Goal: Task Accomplishment & Management: Manage account settings

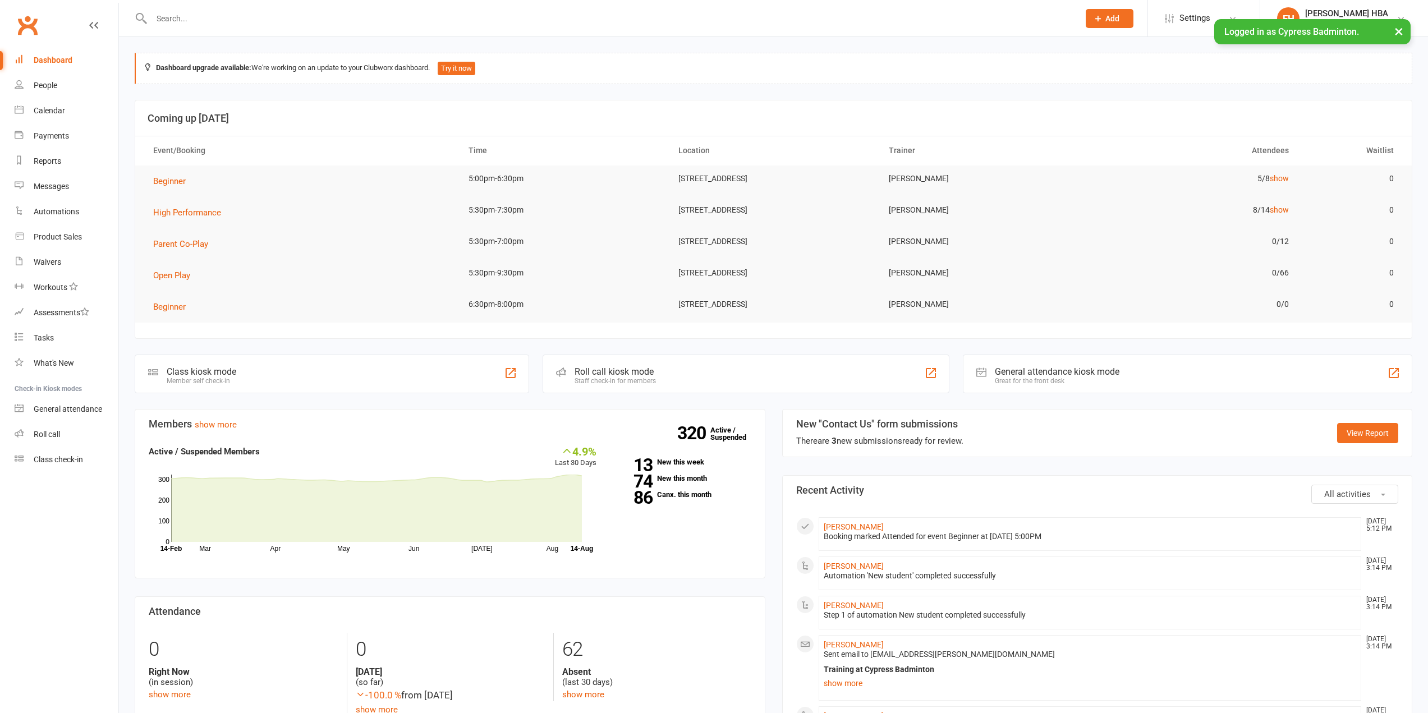
click at [321, 22] on input "text" at bounding box center [609, 19] width 923 height 16
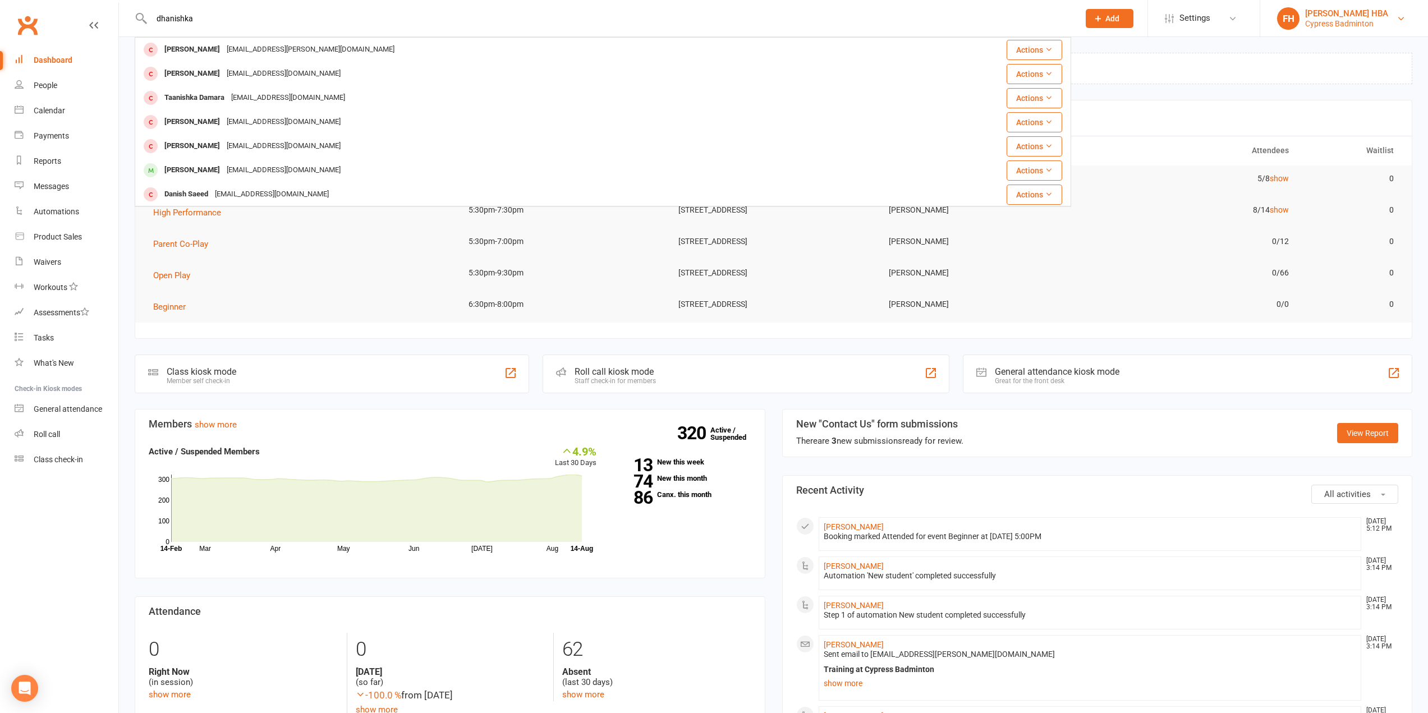
type input "dhanishka"
click at [1327, 23] on div "Cypress Badminton" at bounding box center [1347, 24] width 83 height 10
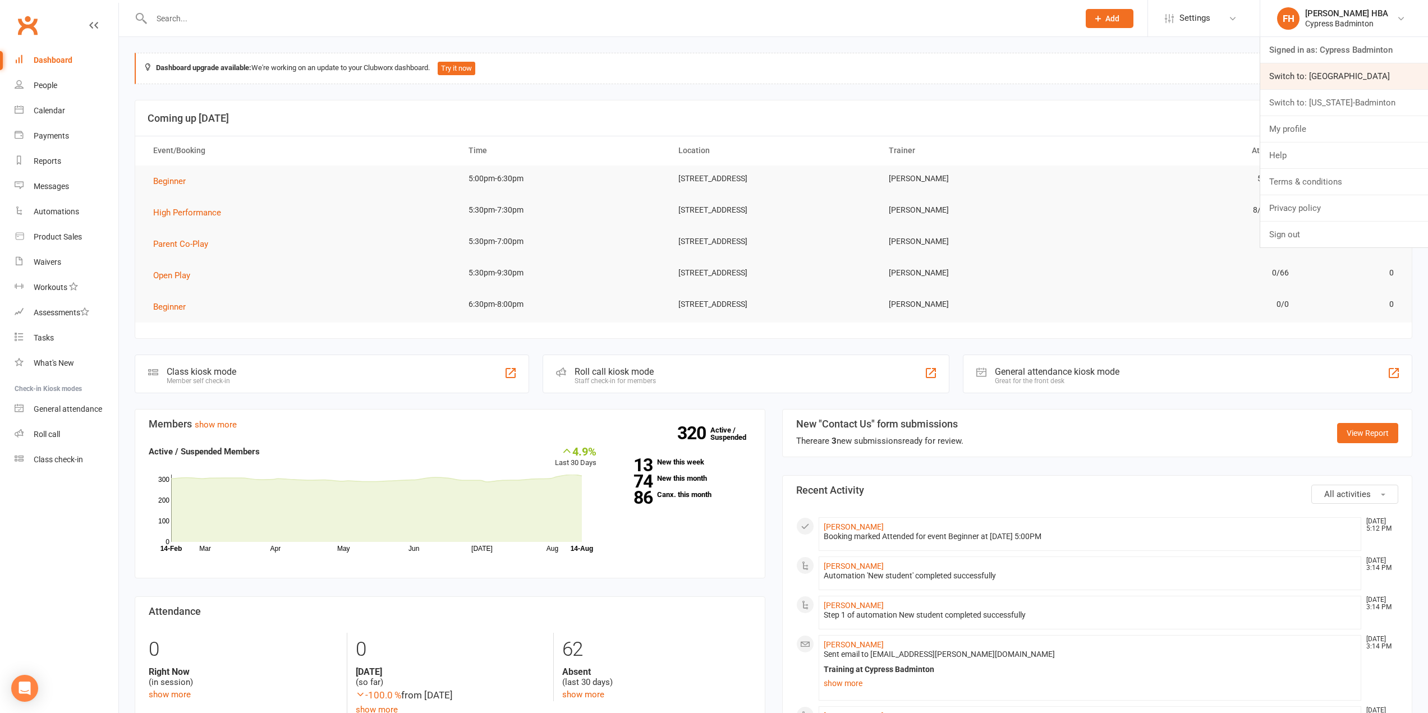
click at [1316, 72] on link "Switch to: [GEOGRAPHIC_DATA]" at bounding box center [1345, 76] width 168 height 26
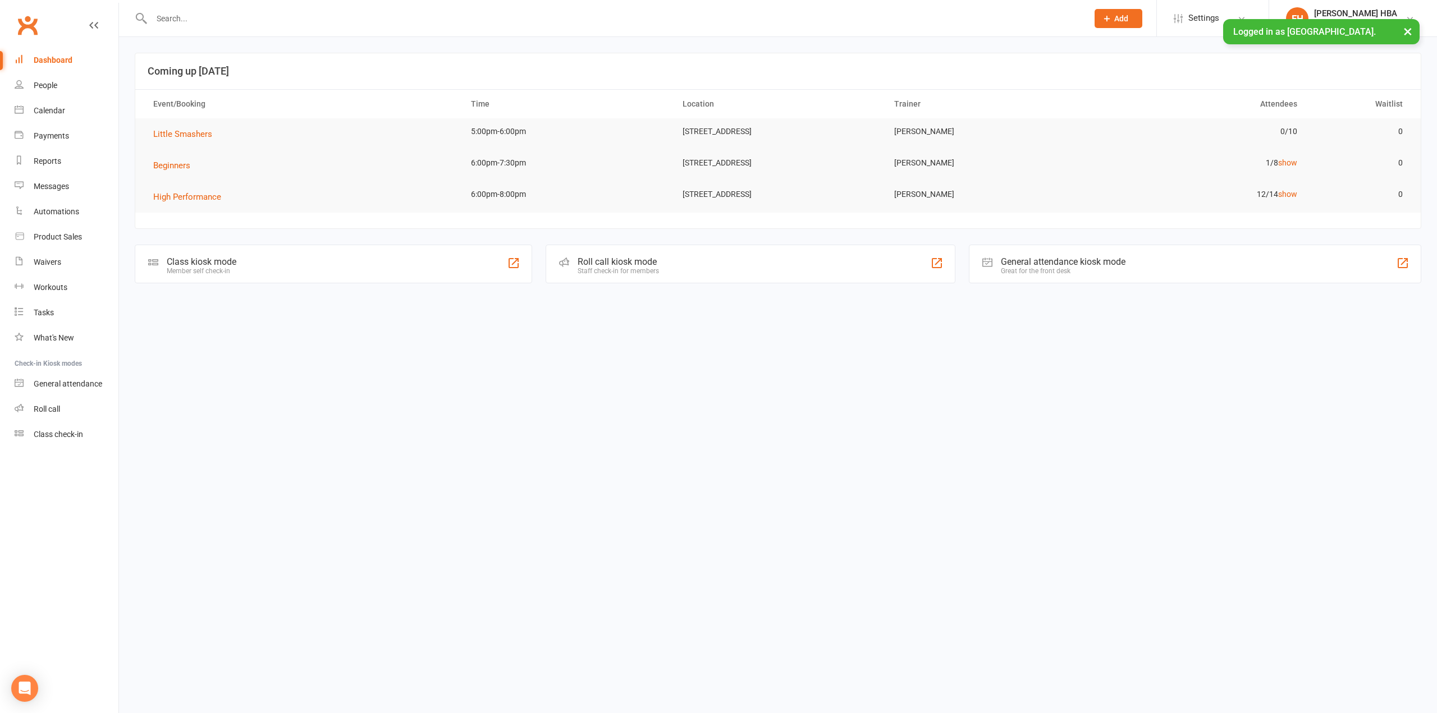
click at [318, 18] on input "text" at bounding box center [614, 19] width 932 height 16
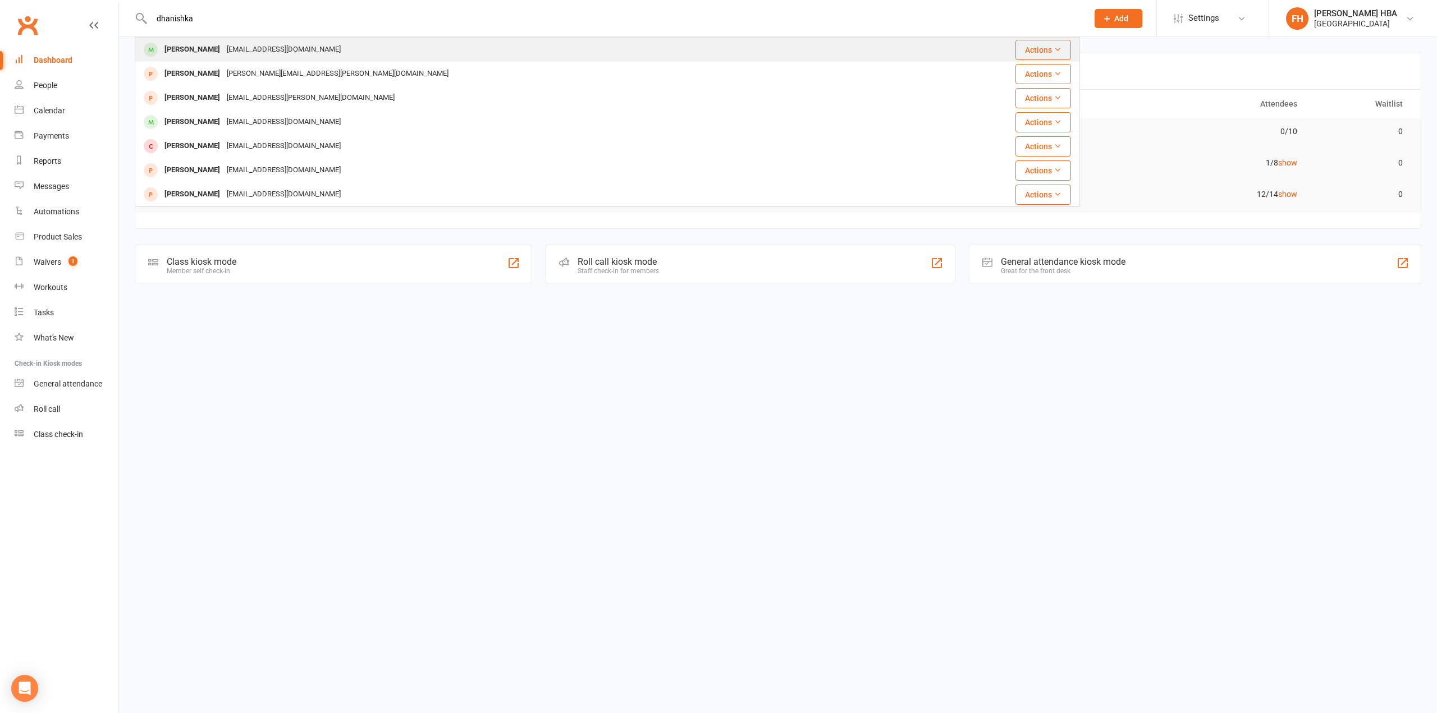
type input "dhanishka"
click at [296, 51] on div "senthilkumarwrites@gmail.com" at bounding box center [283, 50] width 121 height 16
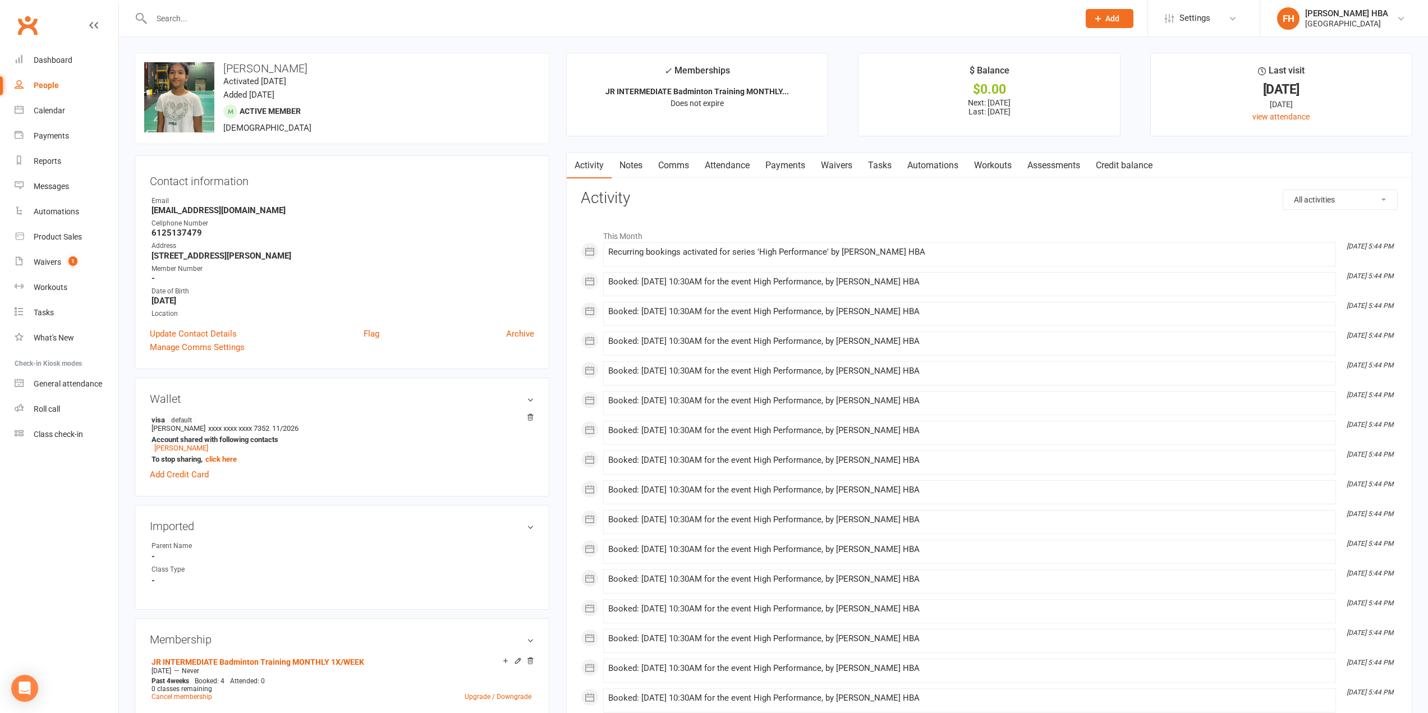
click at [729, 163] on link "Attendance" at bounding box center [727, 166] width 61 height 26
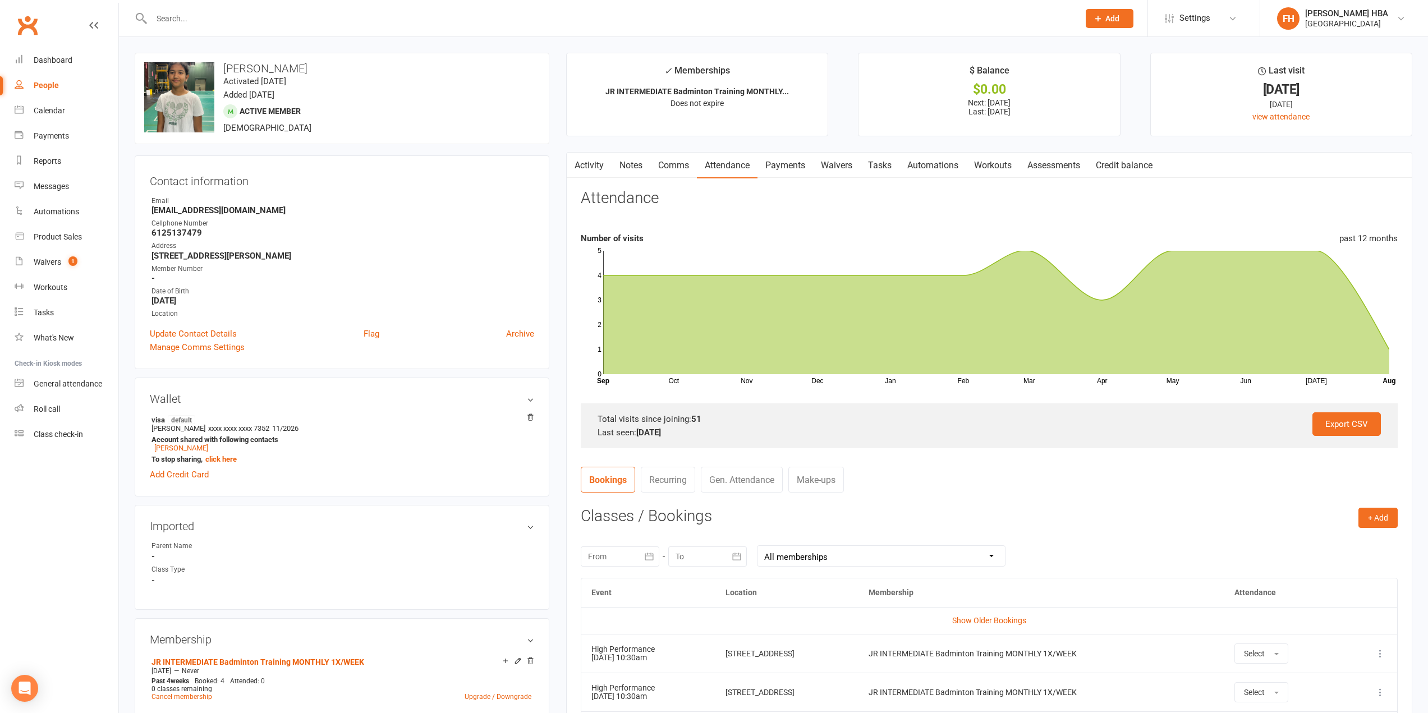
click at [247, 70] on h3 "Dhanishka Senthil Kumar" at bounding box center [342, 68] width 396 height 12
drag, startPoint x: 247, startPoint y: 70, endPoint x: 323, endPoint y: 73, distance: 75.8
click at [323, 73] on h3 "Dhanishka Senthil Kumar" at bounding box center [342, 68] width 396 height 12
copy h3 "Dhanishka Senthil Kumar"
click at [1378, 653] on icon at bounding box center [1380, 653] width 11 height 11
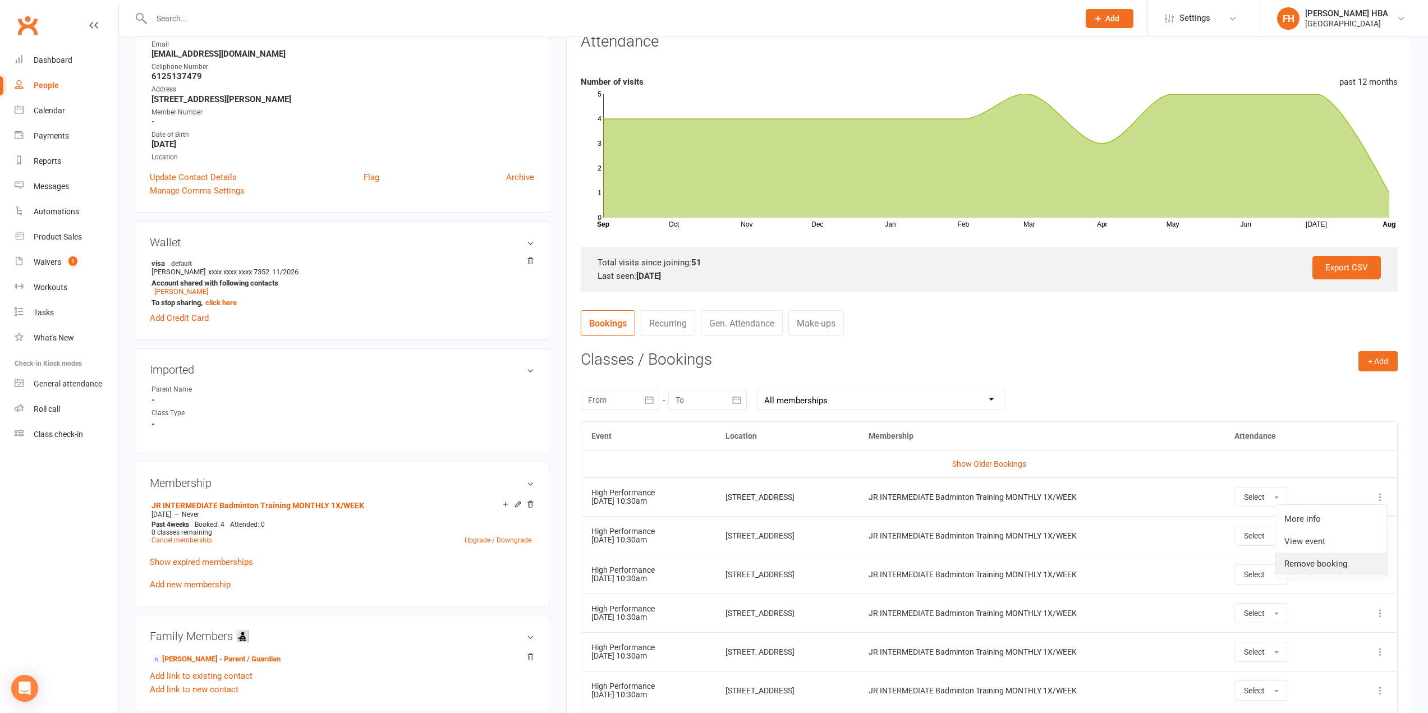
scroll to position [168, 0]
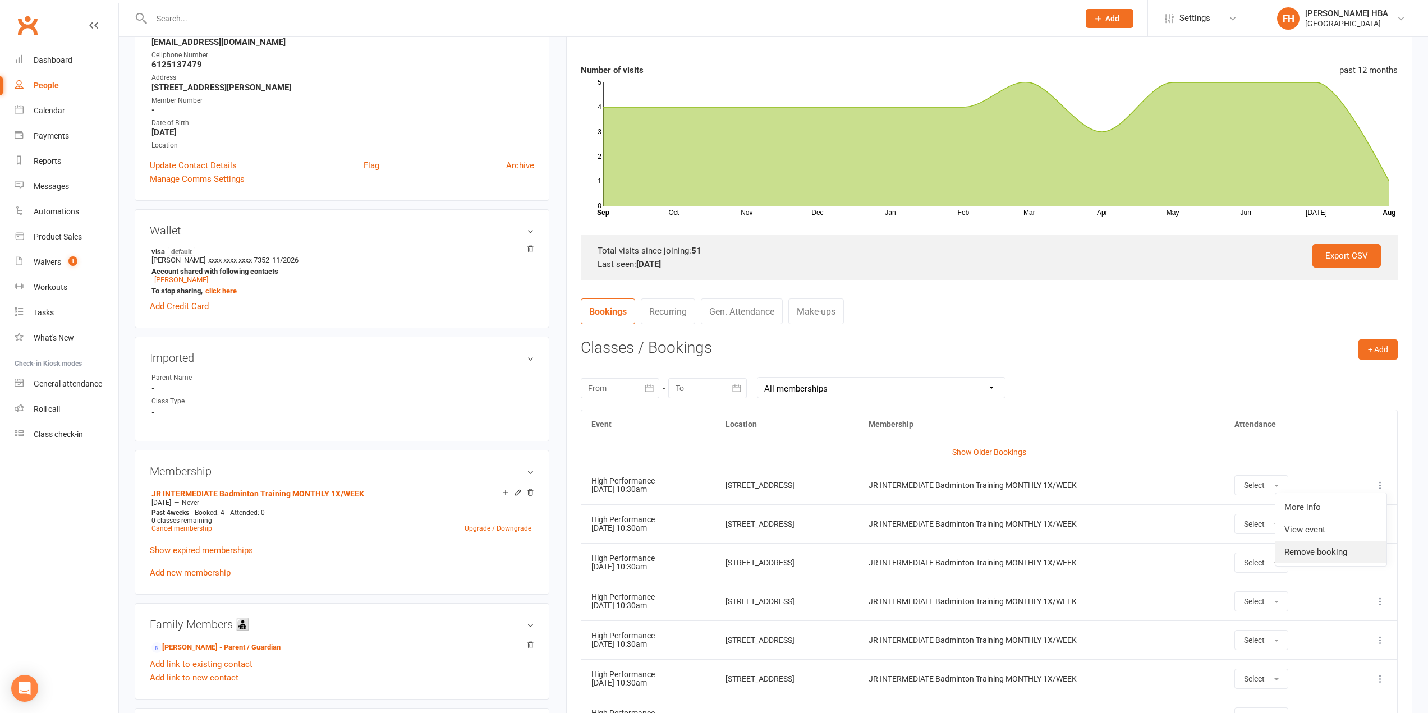
click at [1323, 556] on link "Remove booking" at bounding box center [1331, 552] width 111 height 22
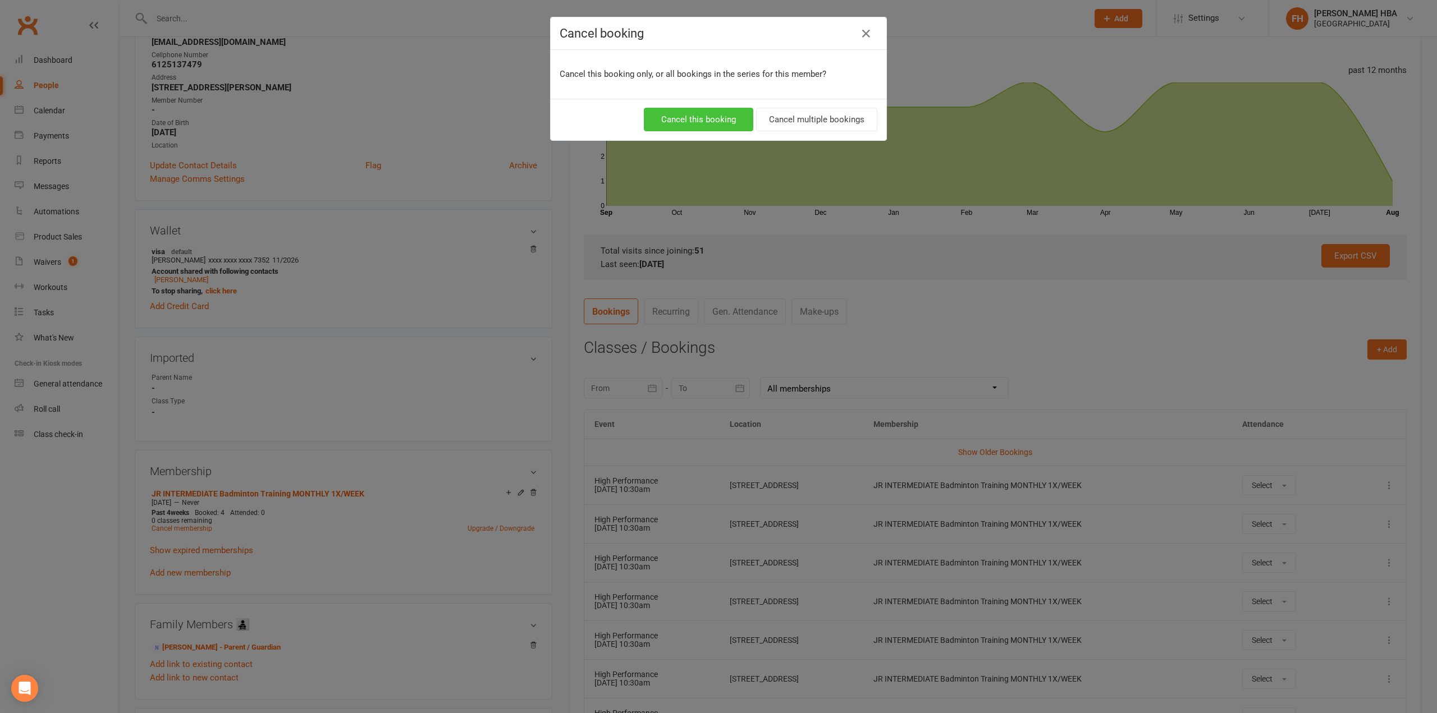
click at [704, 125] on button "Cancel this booking" at bounding box center [698, 120] width 109 height 24
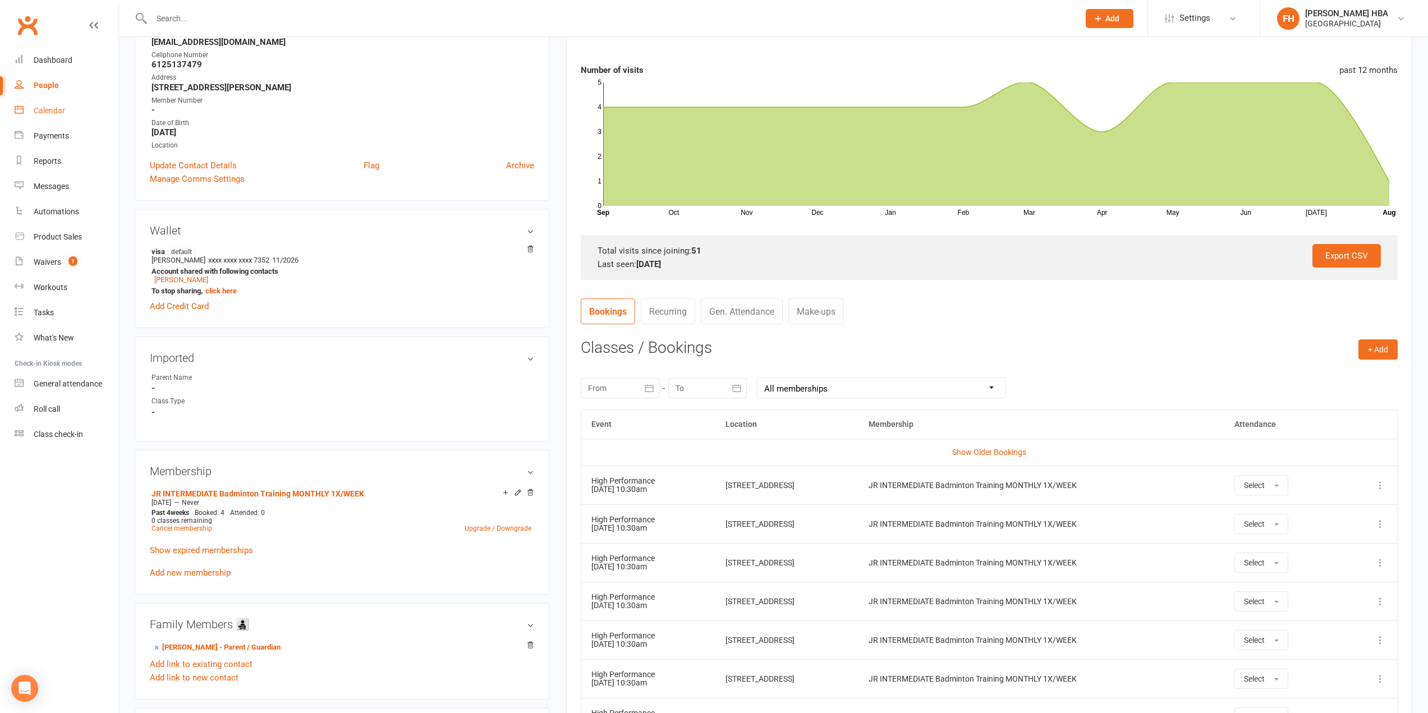
click at [52, 109] on div "Calendar" at bounding box center [49, 110] width 31 height 9
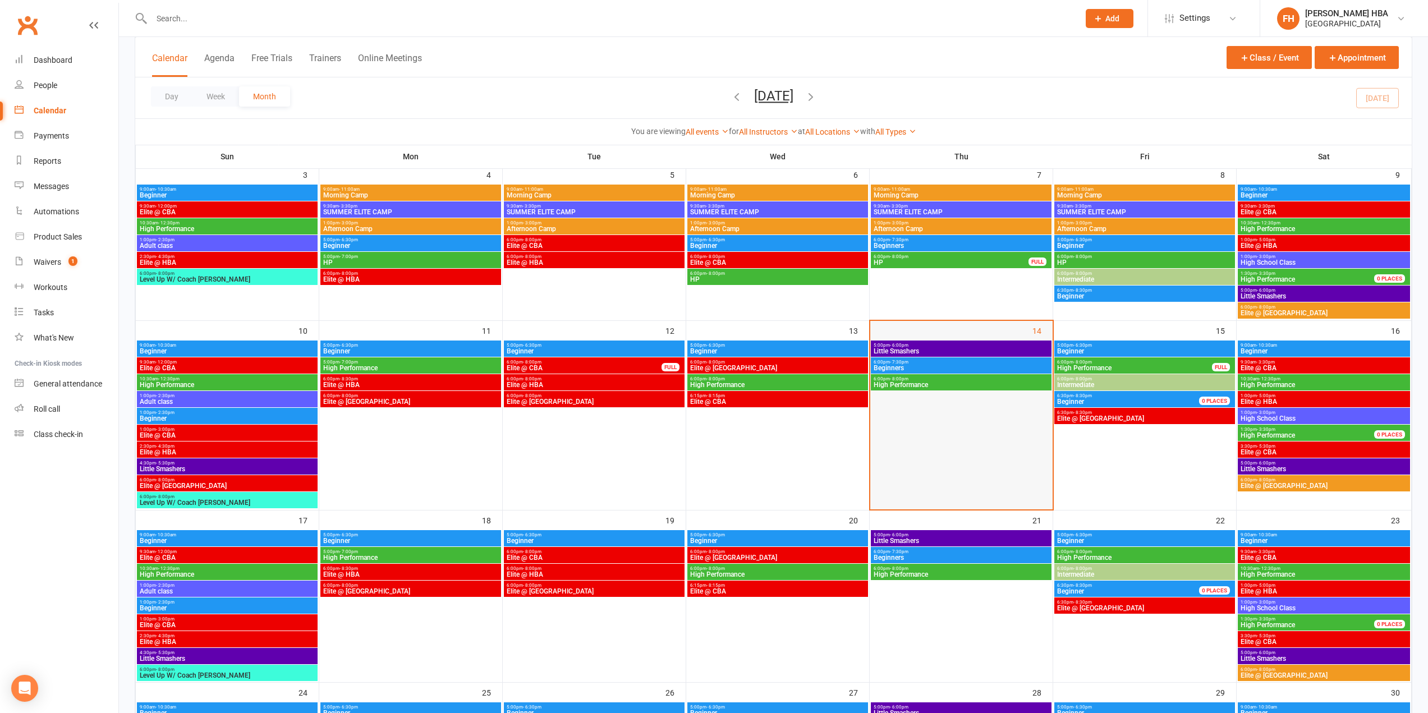
scroll to position [281, 0]
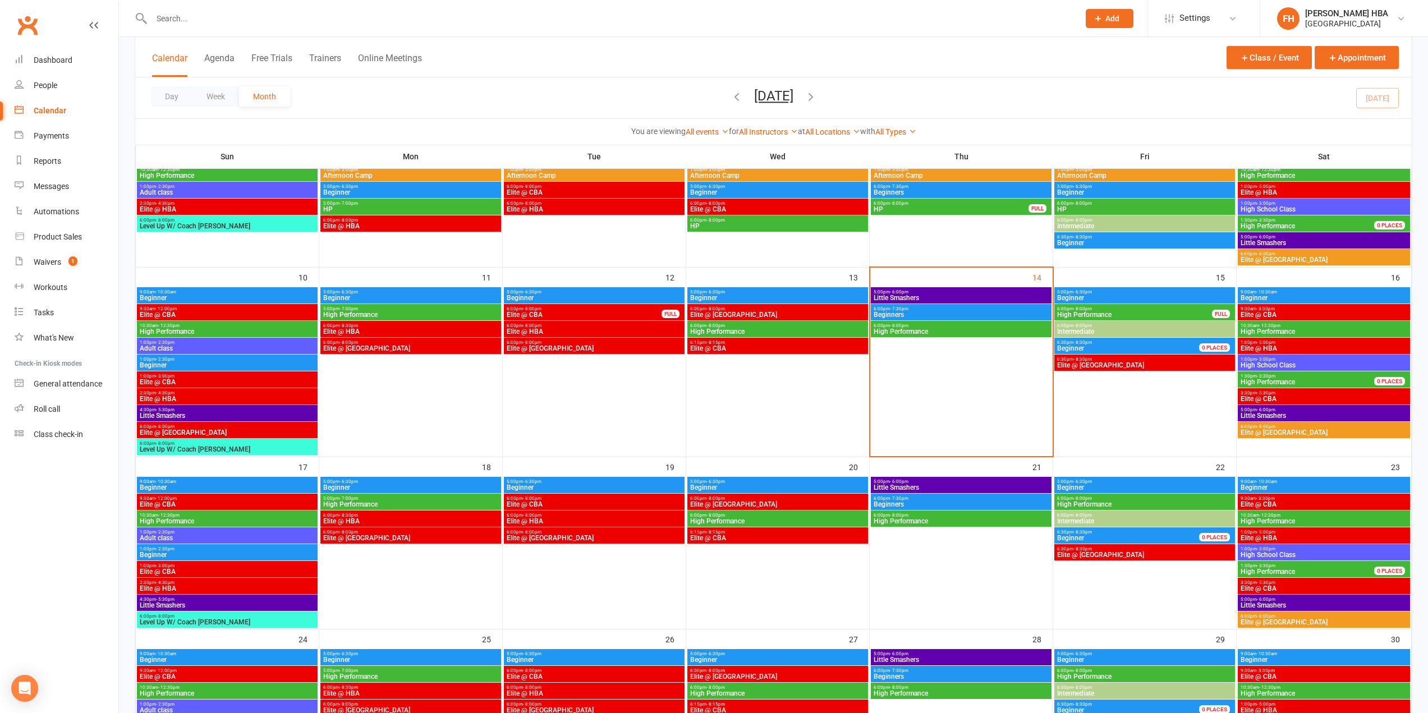
click at [910, 332] on span "High Performance" at bounding box center [961, 331] width 176 height 7
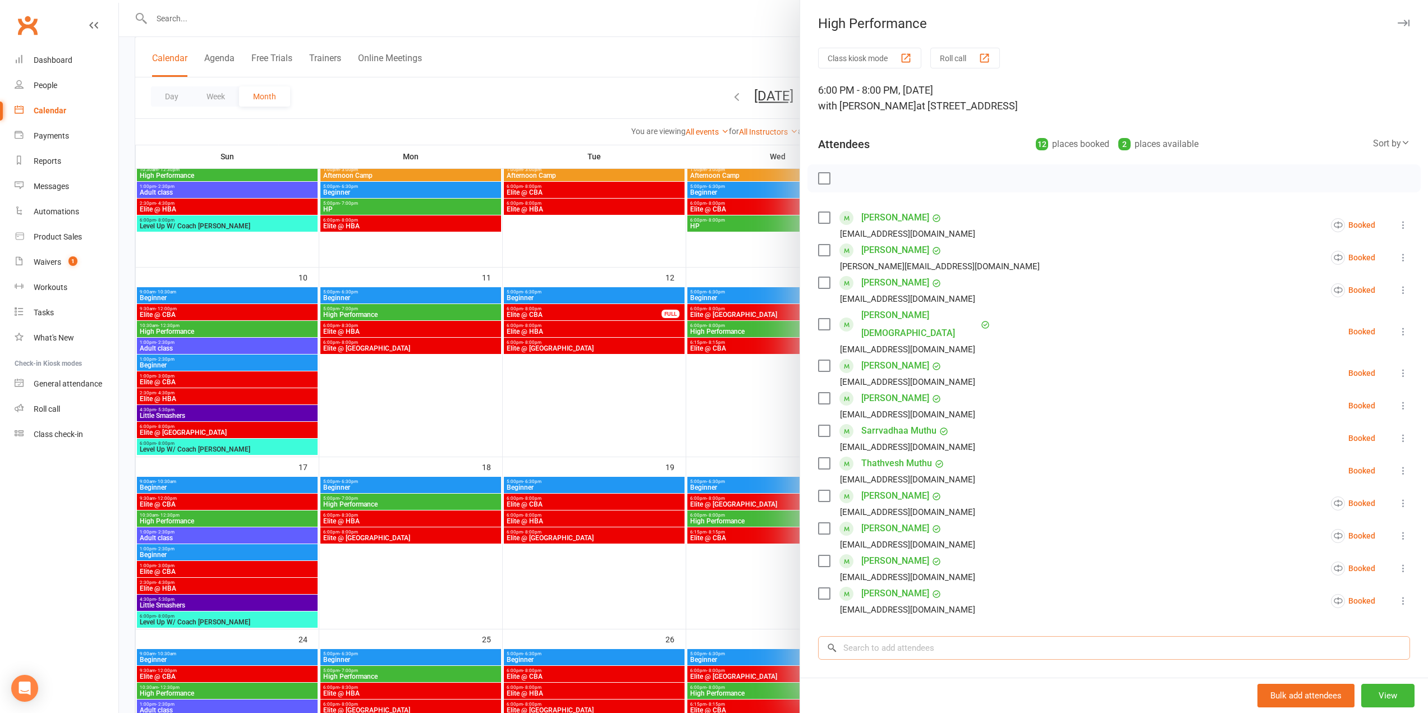
click at [943, 636] on input "search" at bounding box center [1114, 648] width 592 height 24
paste input "Dhanishka Senthil Kumar"
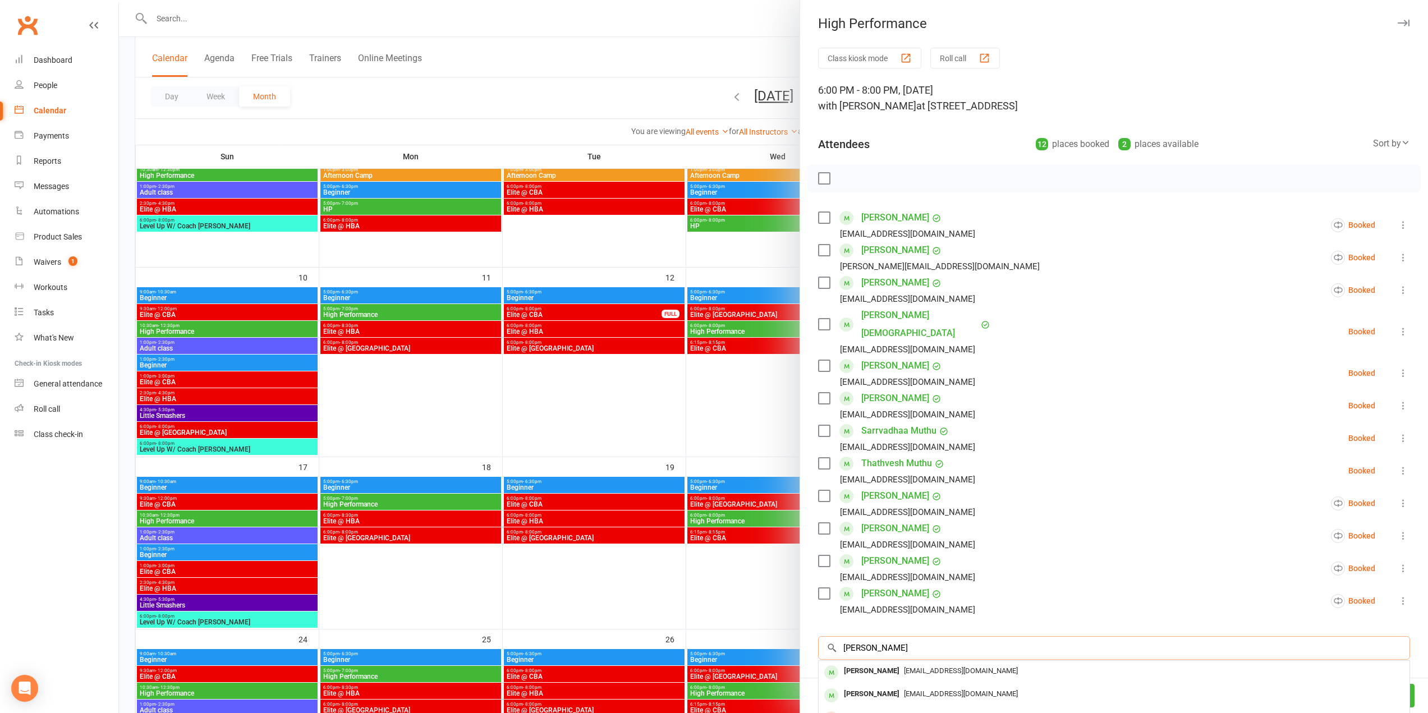
type input "Dhanishka Senthil Kumar"
click at [932, 667] on span "senthilkumarwrites@gmail.com" at bounding box center [961, 671] width 114 height 8
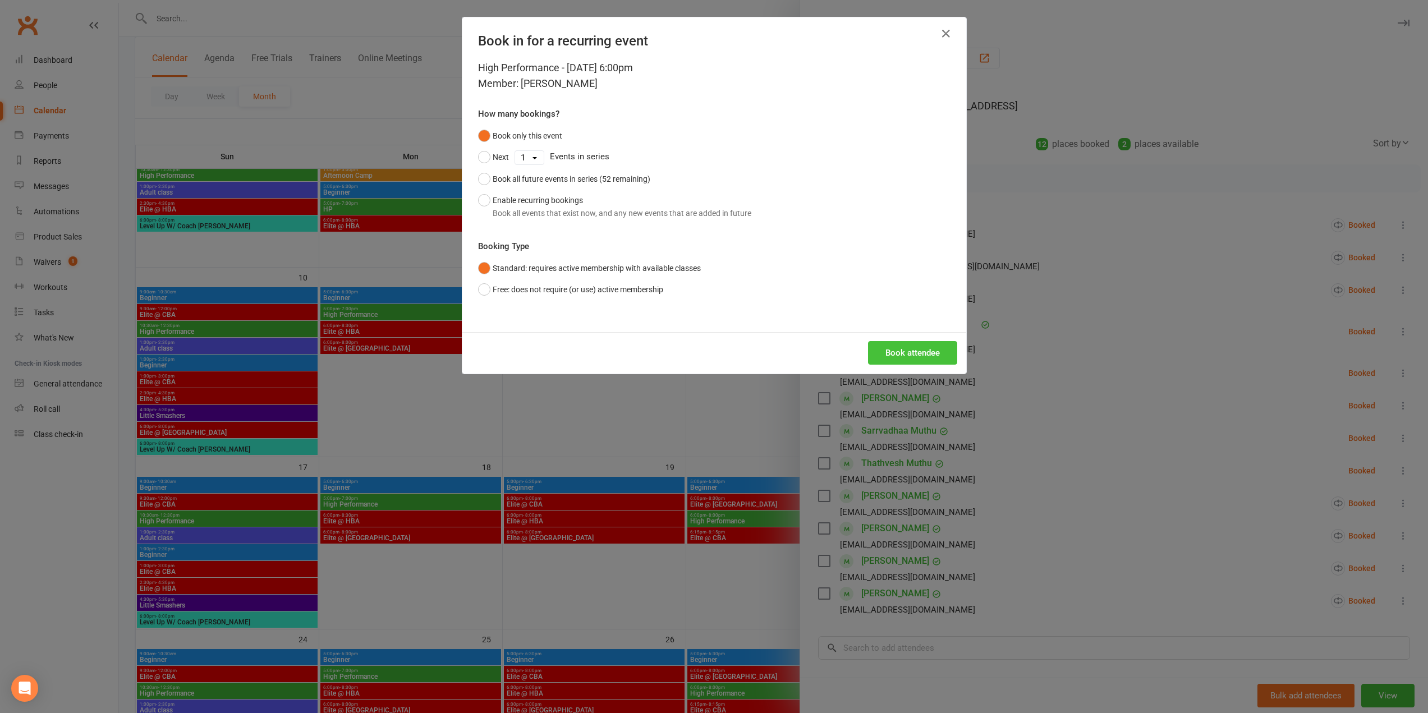
click at [934, 351] on button "Book attendee" at bounding box center [912, 353] width 89 height 24
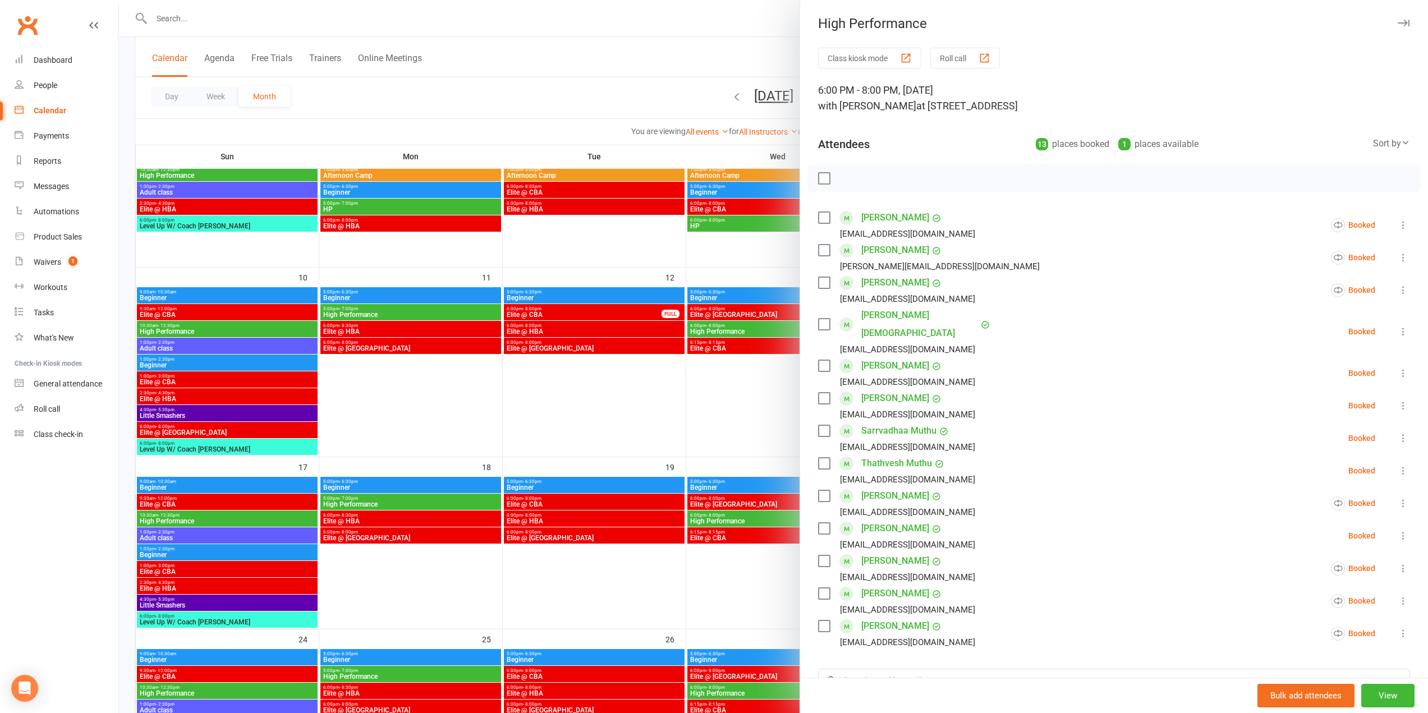
click at [498, 262] on div at bounding box center [773, 356] width 1309 height 713
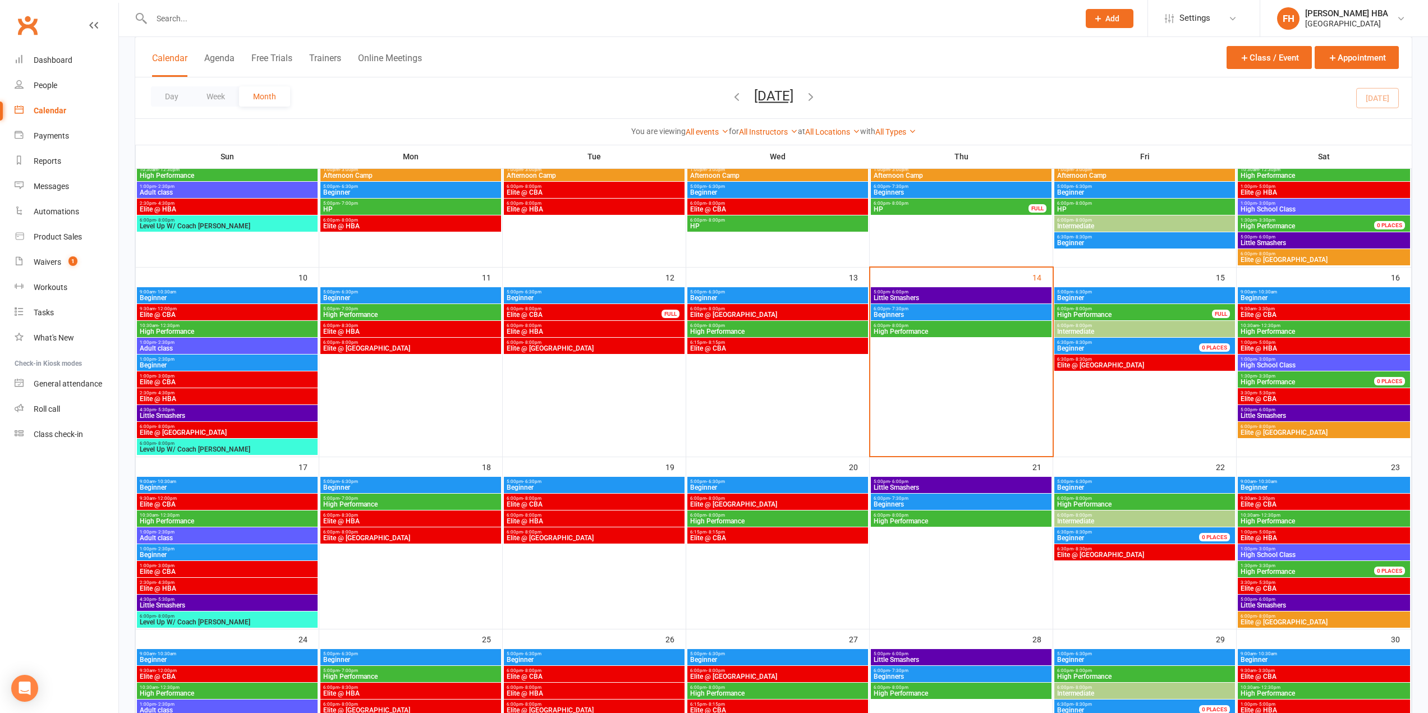
click at [903, 312] on span "Beginners" at bounding box center [961, 315] width 176 height 7
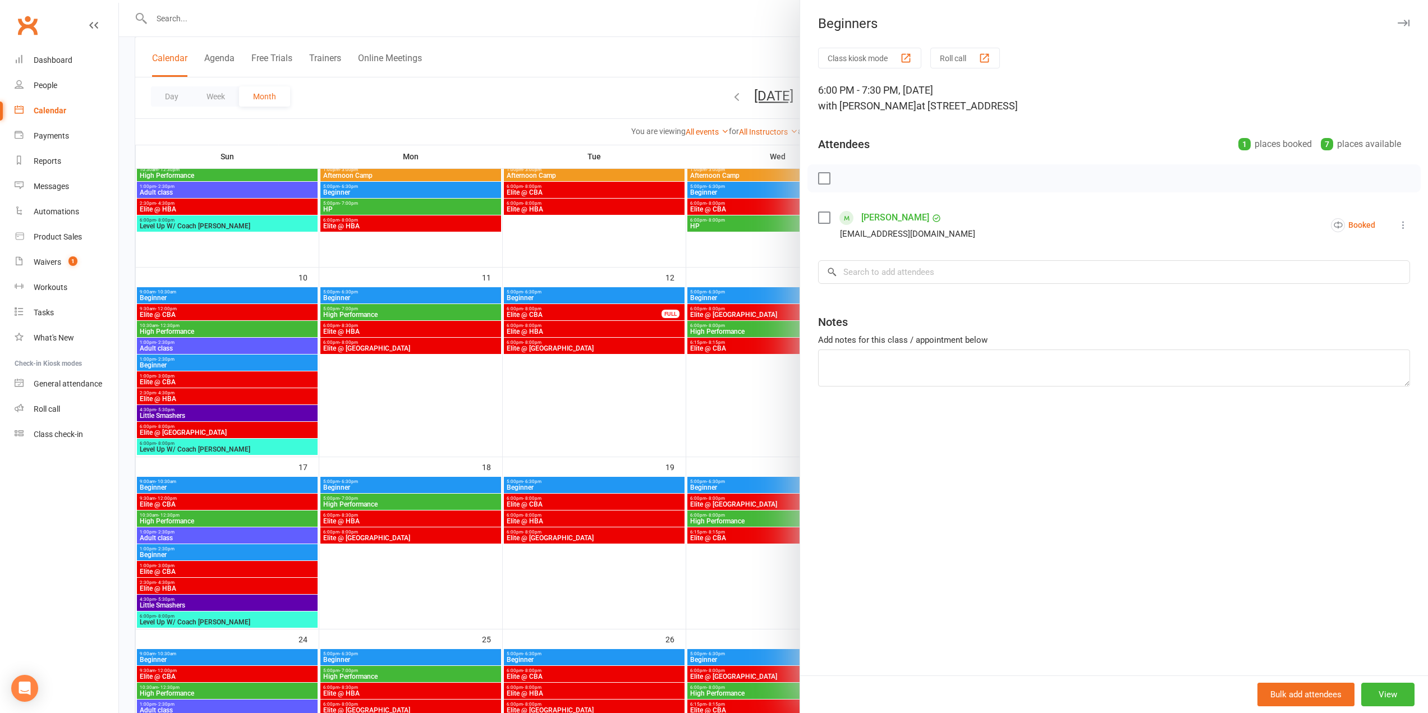
click at [757, 318] on div at bounding box center [773, 356] width 1309 height 713
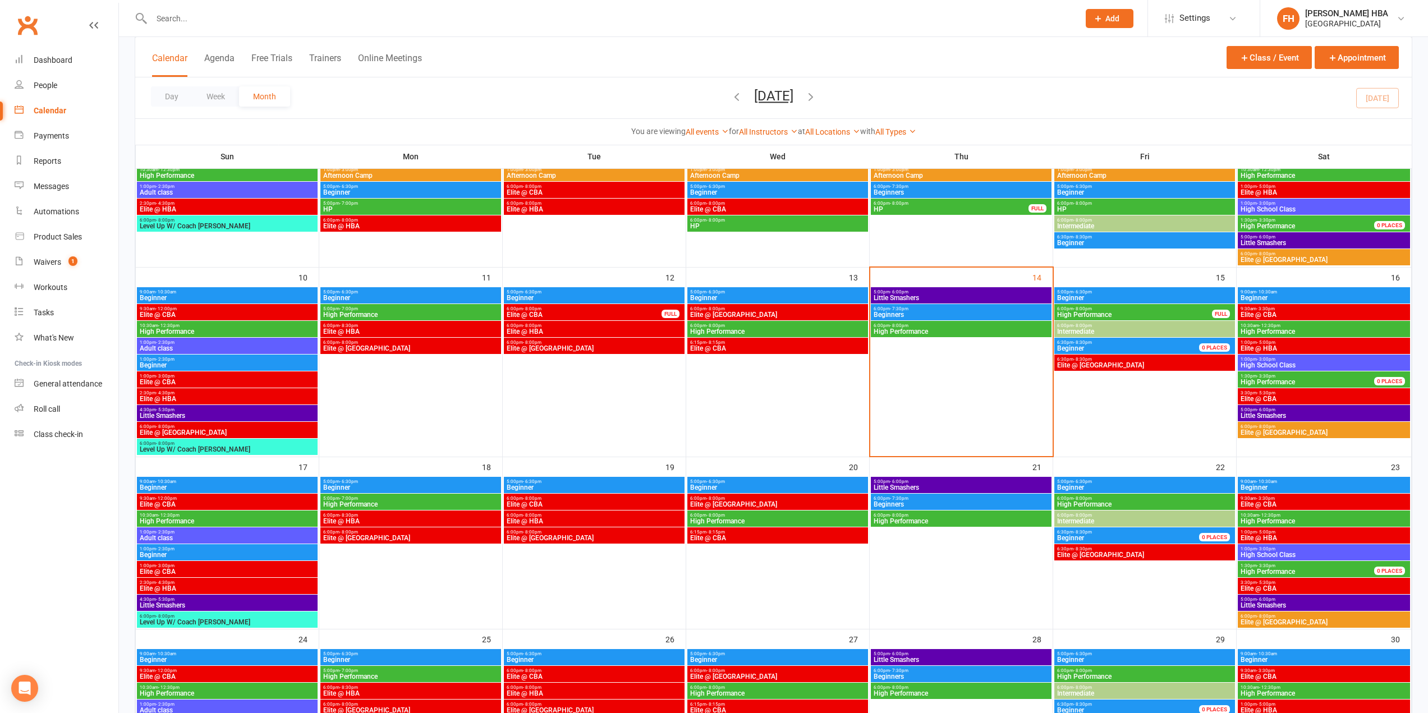
click at [931, 335] on span "High Performance" at bounding box center [961, 331] width 176 height 7
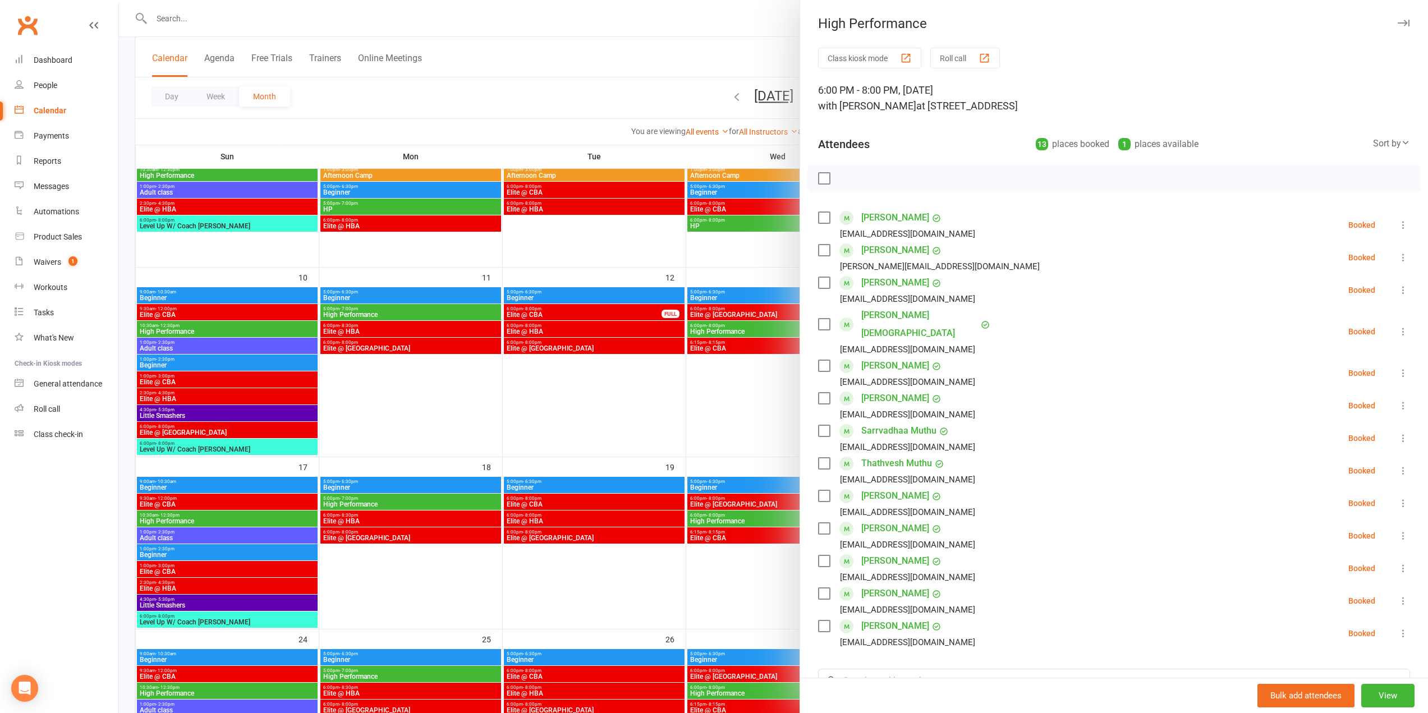
click at [752, 336] on div at bounding box center [773, 356] width 1309 height 713
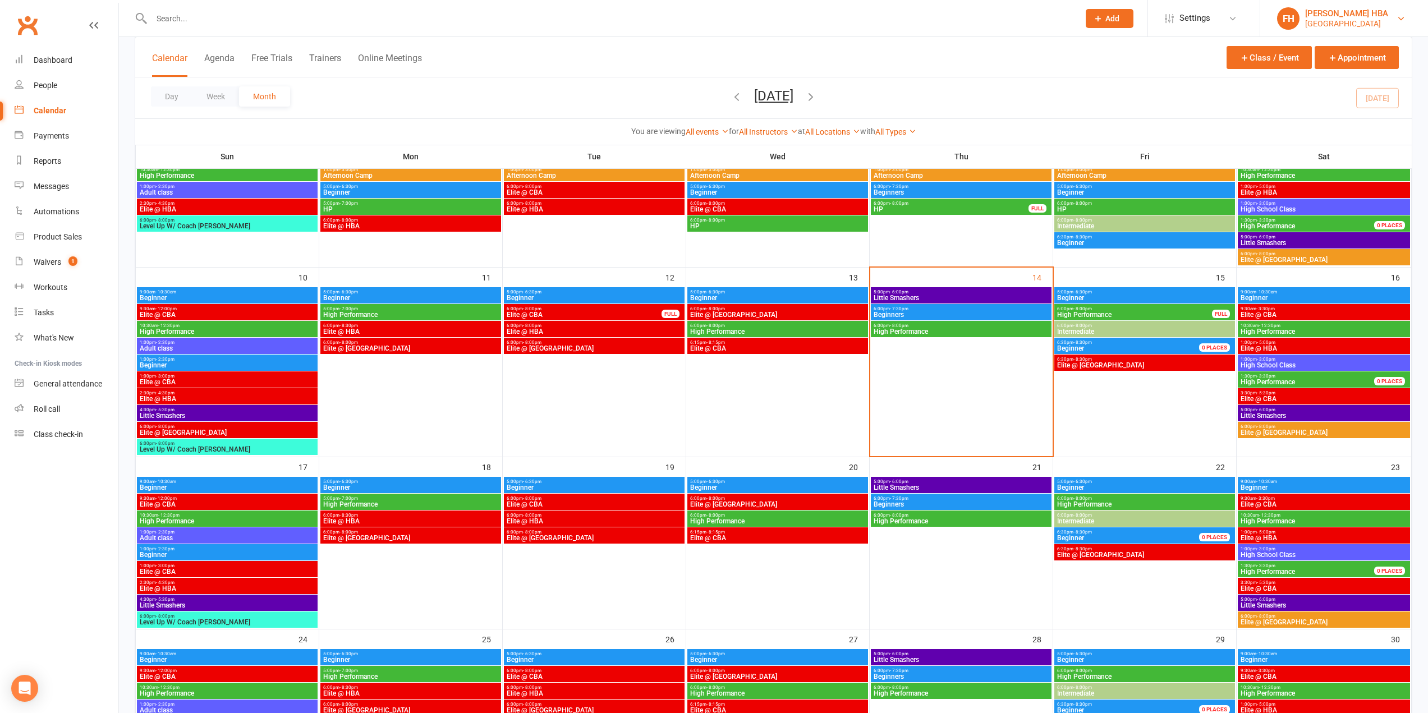
click at [1355, 15] on div "[PERSON_NAME] HBA" at bounding box center [1347, 13] width 83 height 10
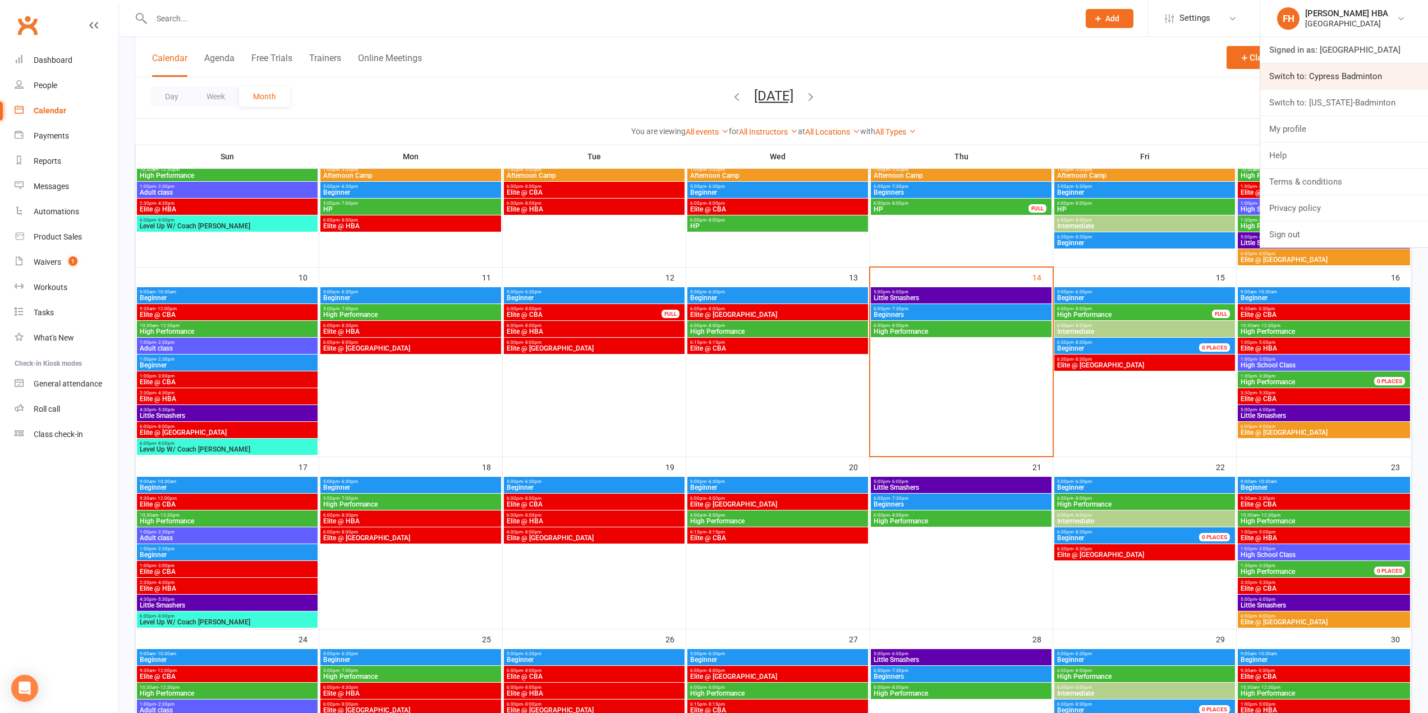
click at [1295, 79] on link "Switch to: Cypress Badminton" at bounding box center [1345, 76] width 168 height 26
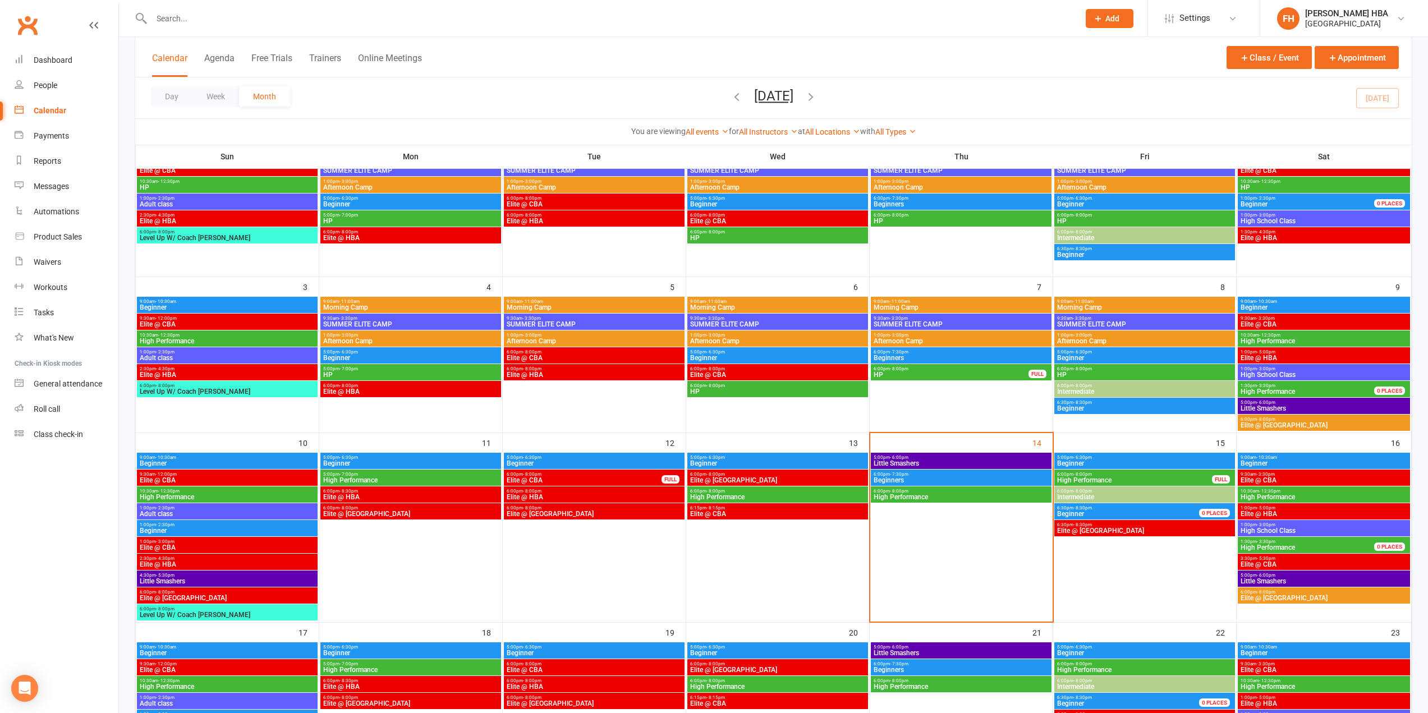
scroll to position [225, 0]
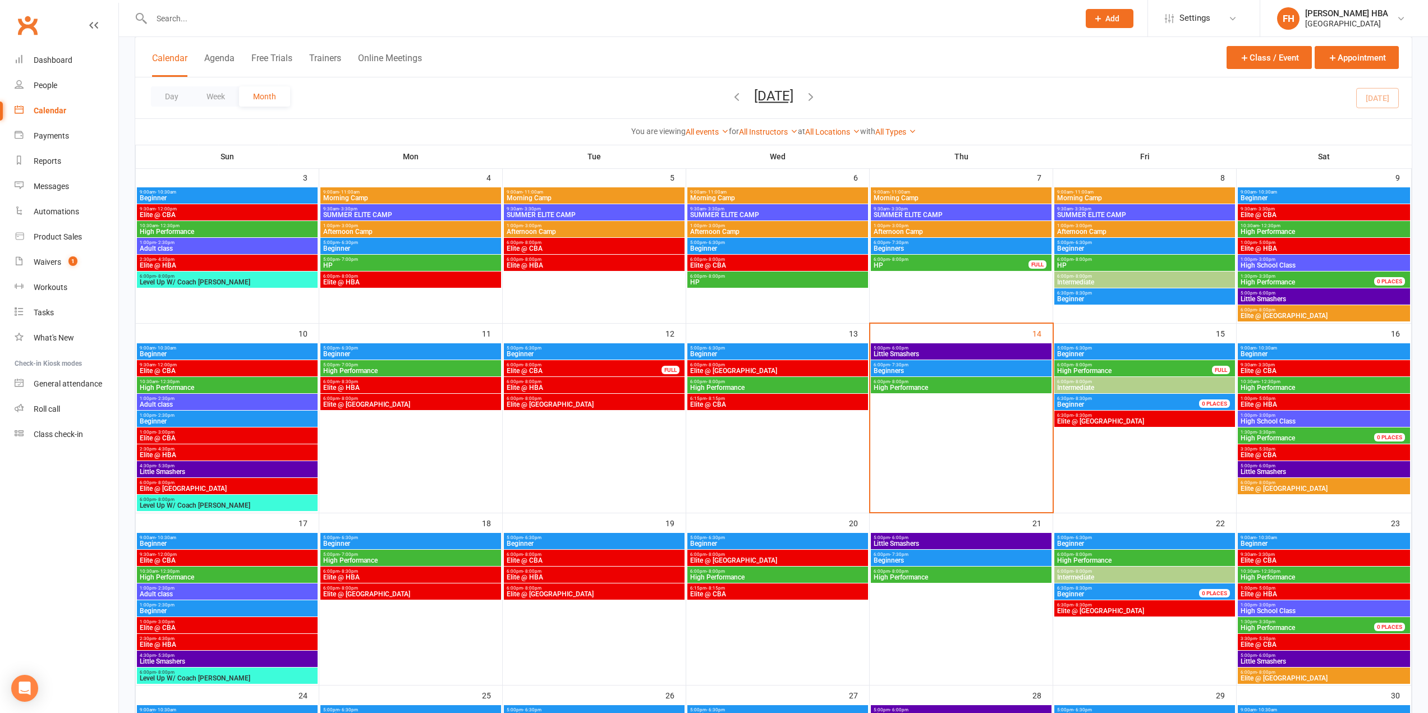
click at [905, 385] on span "High Performance" at bounding box center [961, 387] width 176 height 7
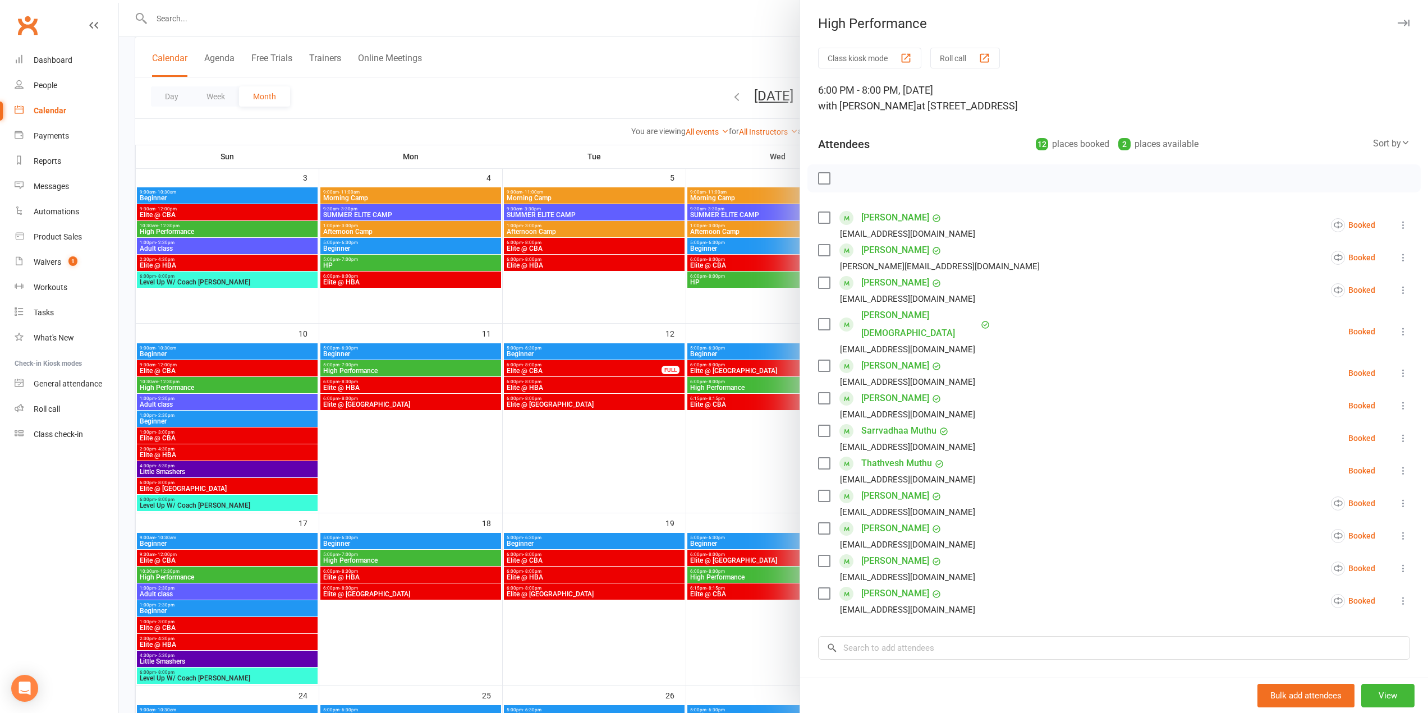
click at [468, 263] on div at bounding box center [773, 356] width 1309 height 713
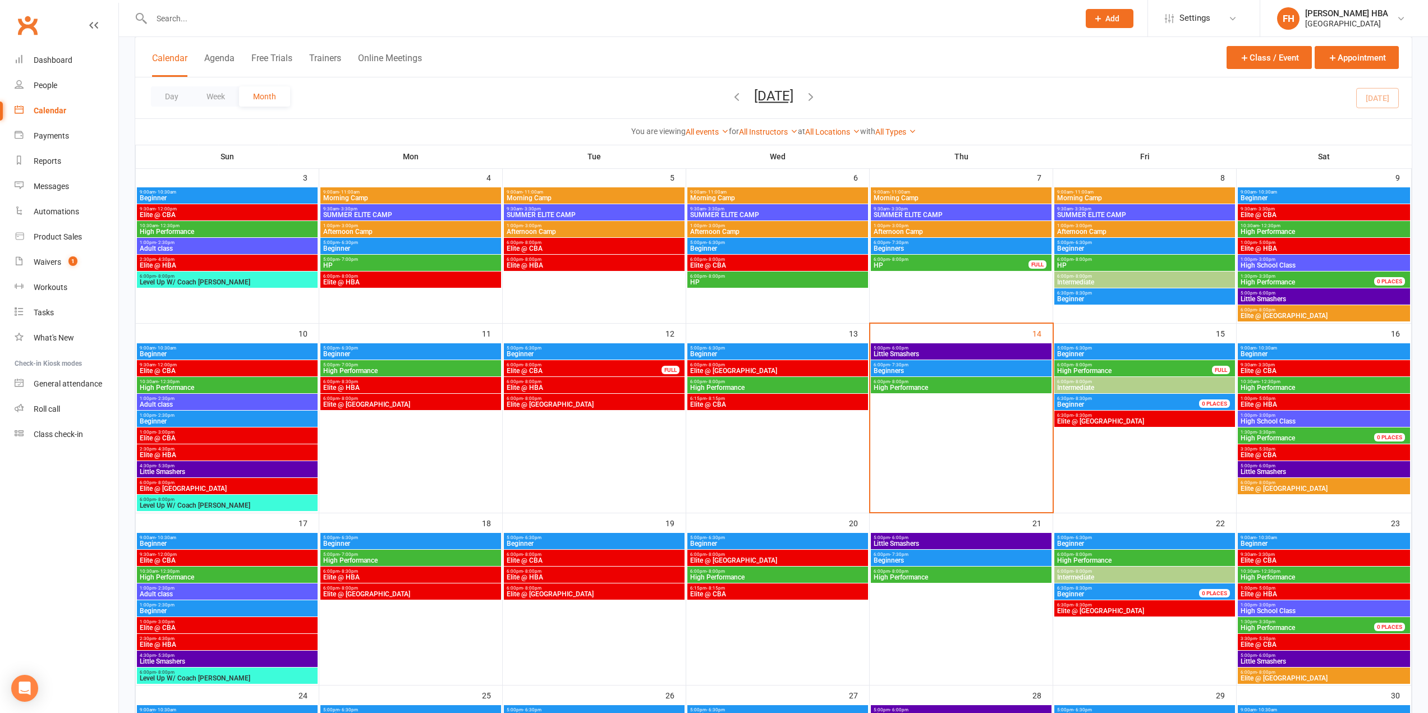
click at [1257, 381] on span "10:30am - 12:30pm" at bounding box center [1324, 381] width 168 height 5
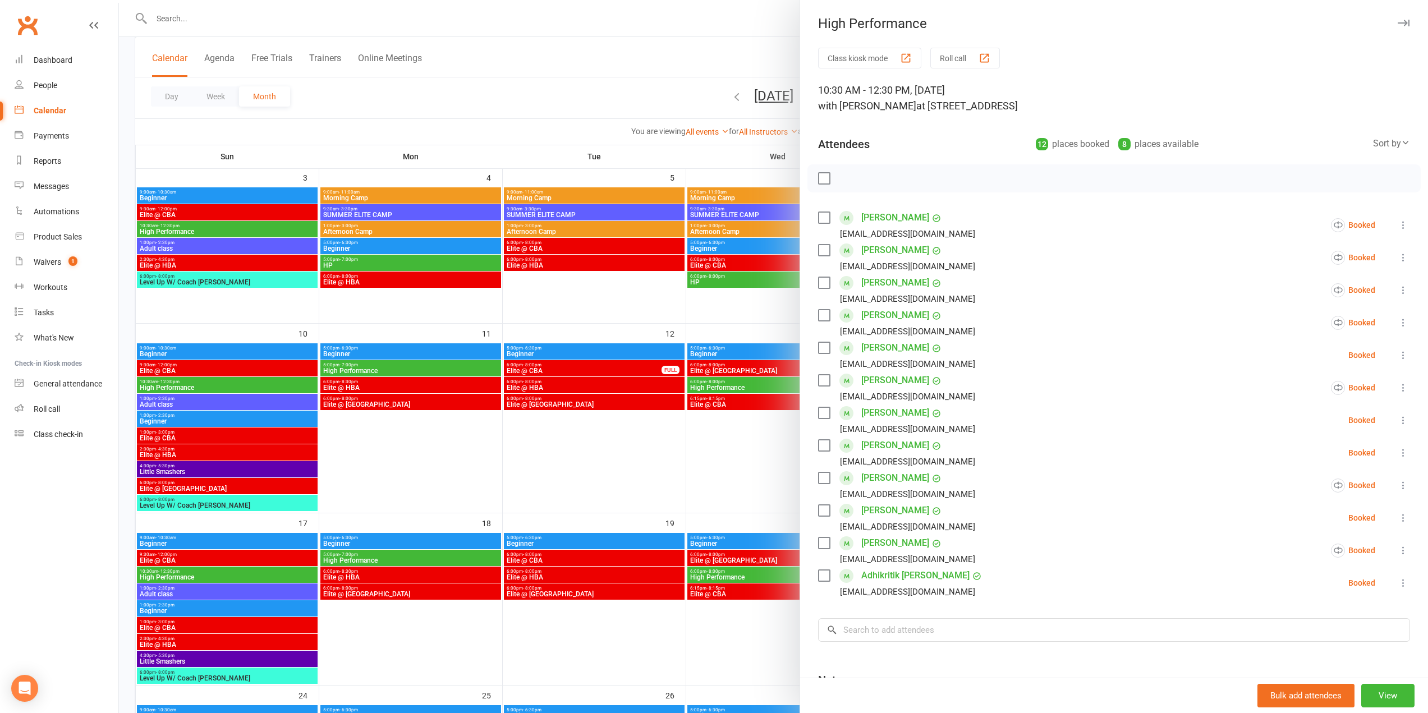
click at [589, 323] on div at bounding box center [773, 356] width 1309 height 713
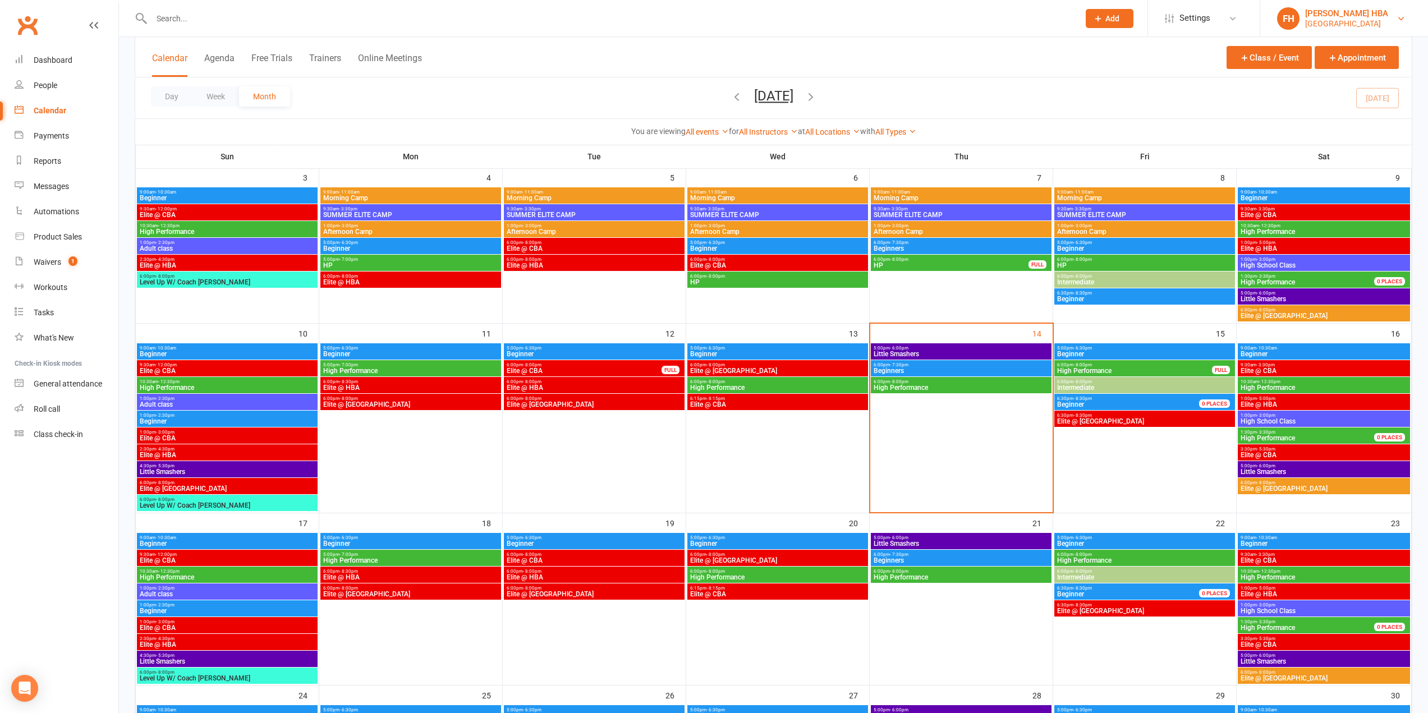
click at [1369, 19] on div "Houston Badminton Academy" at bounding box center [1347, 24] width 83 height 10
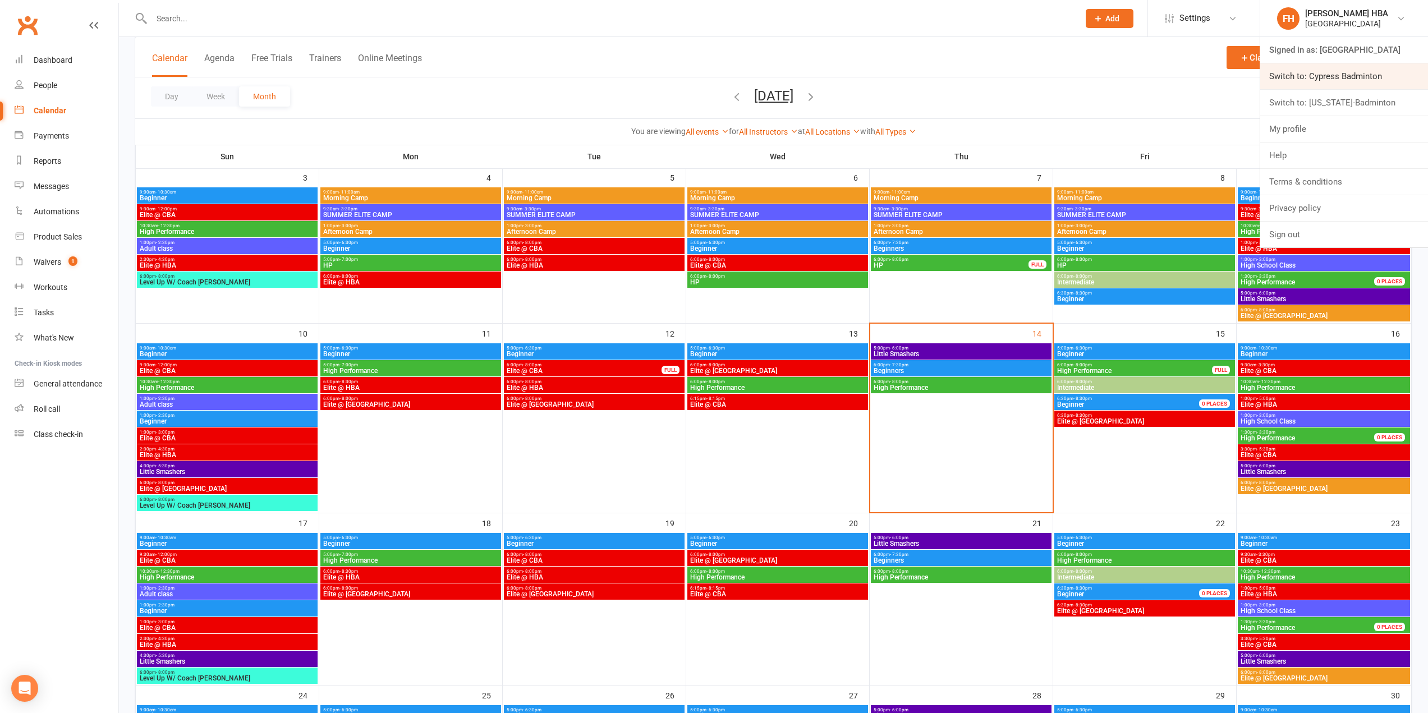
click at [1329, 79] on link "Switch to: Cypress Badminton" at bounding box center [1345, 76] width 168 height 26
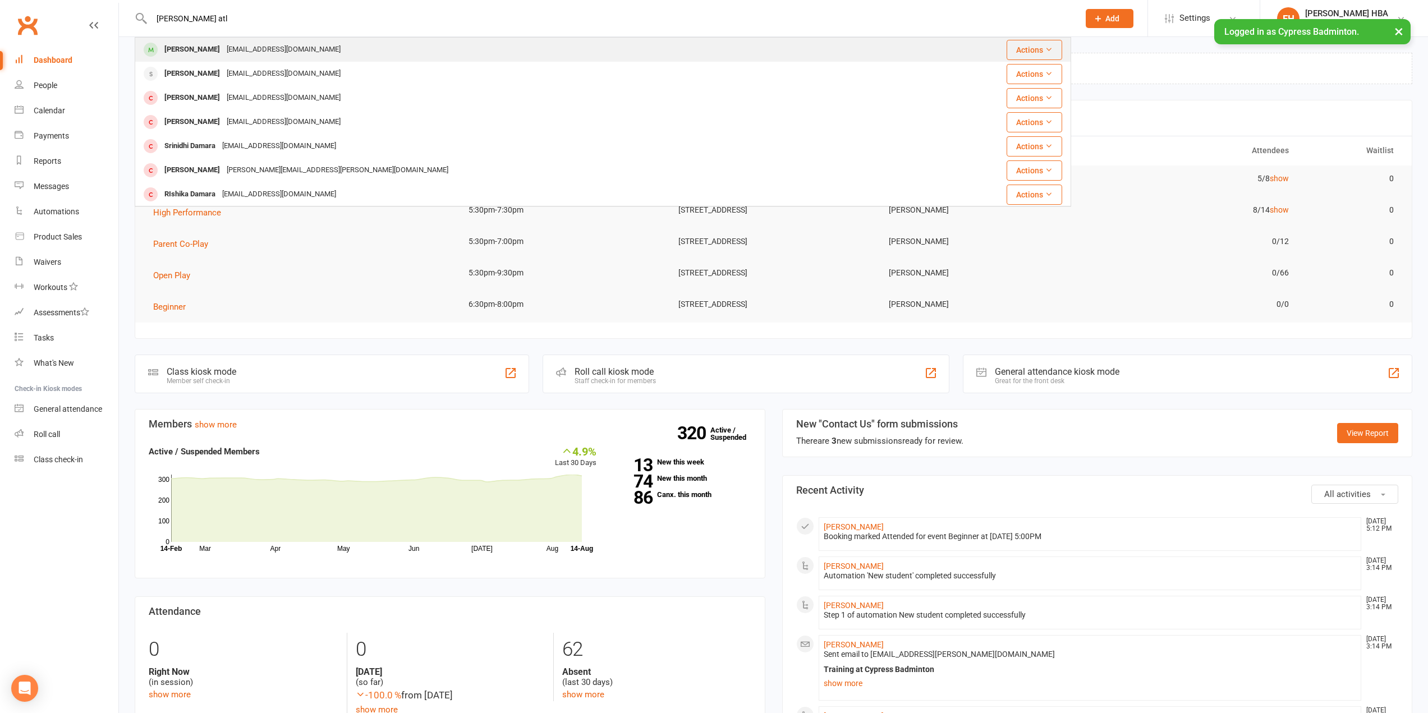
type input "nidhi atl"
click at [721, 48] on div "Nidhi Atluri ganeshaditya@gmail.com" at bounding box center [525, 49] width 778 height 23
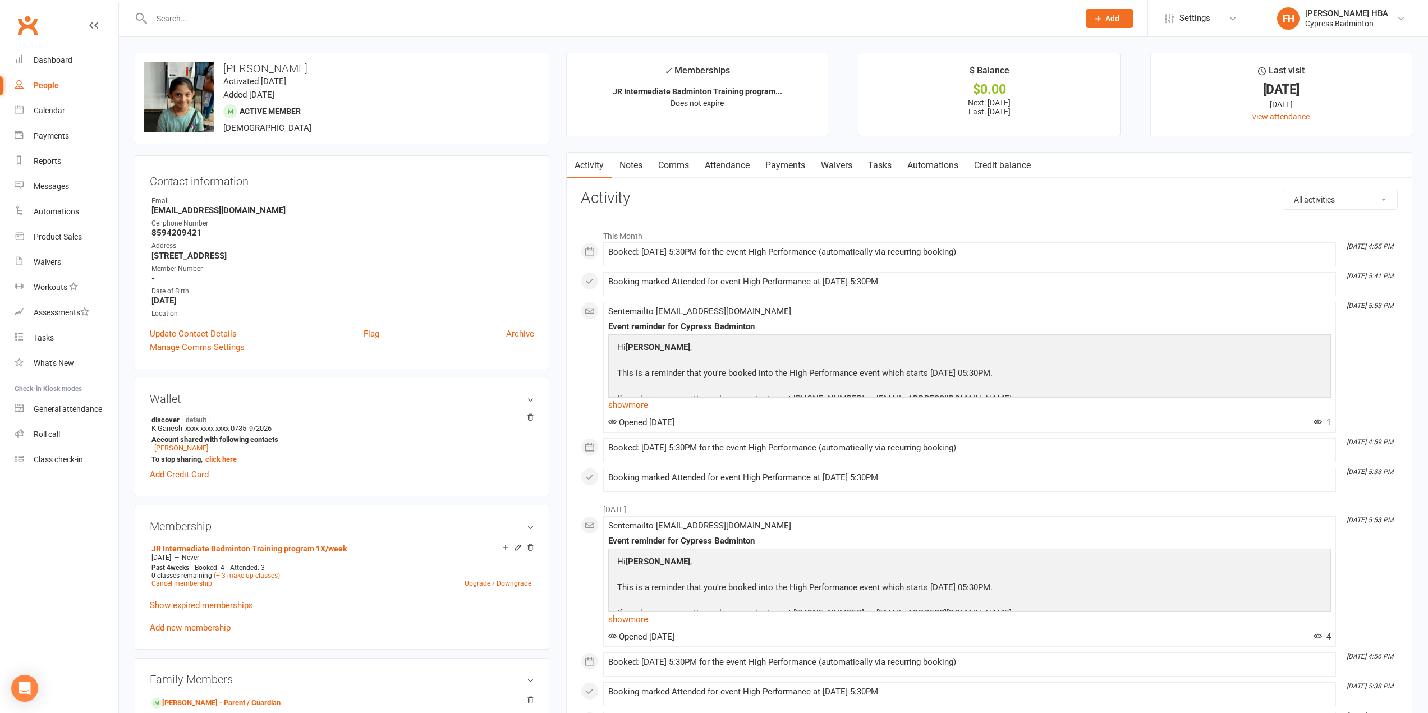
click at [721, 158] on link "Attendance" at bounding box center [727, 166] width 61 height 26
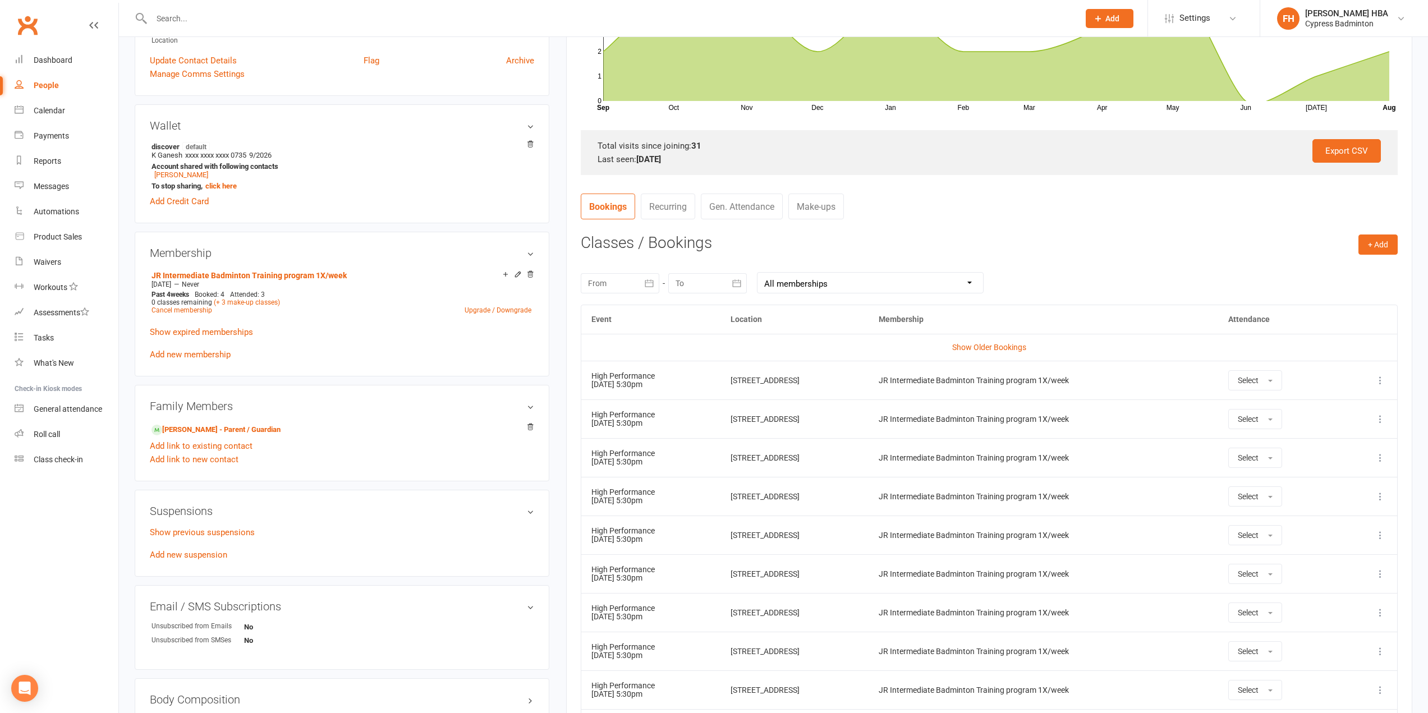
scroll to position [281, 0]
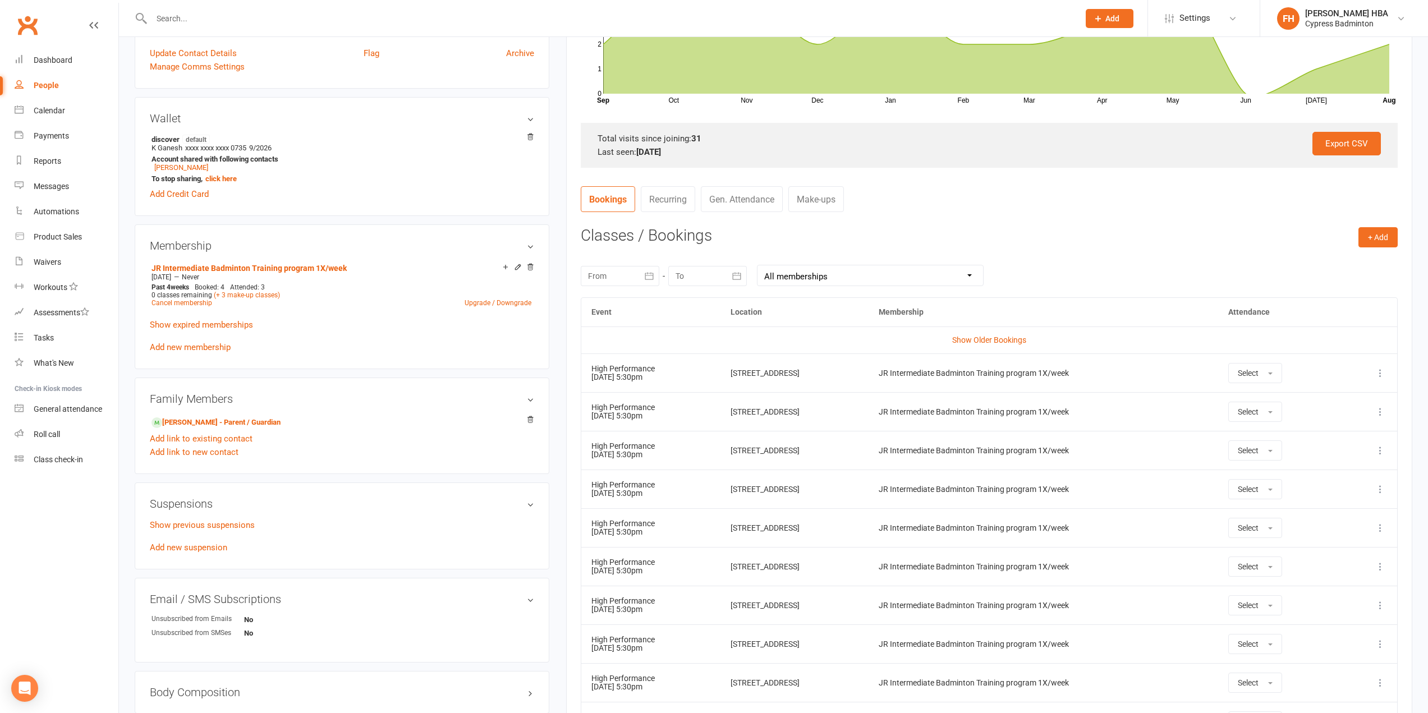
click at [1381, 372] on icon at bounding box center [1380, 373] width 11 height 11
click at [1344, 444] on link "Remove booking" at bounding box center [1331, 440] width 111 height 22
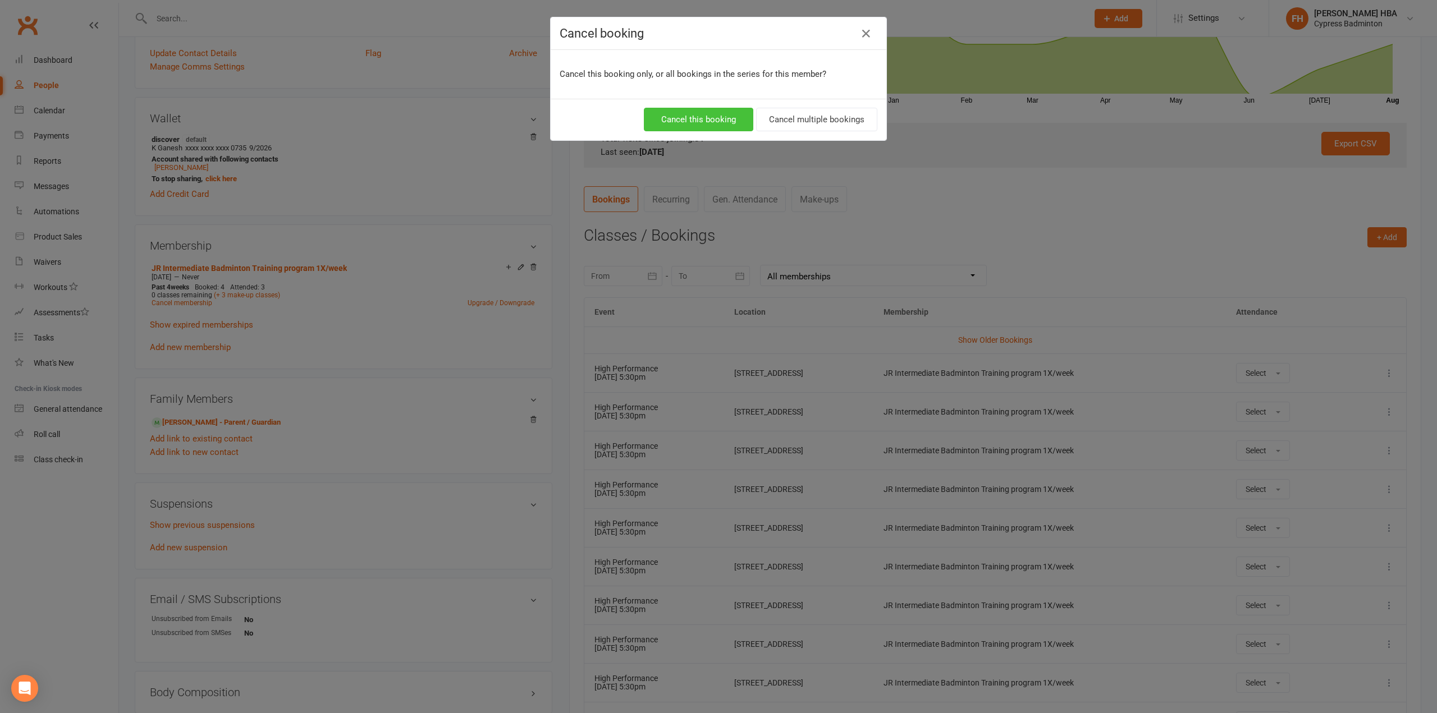
click at [698, 122] on button "Cancel this booking" at bounding box center [698, 120] width 109 height 24
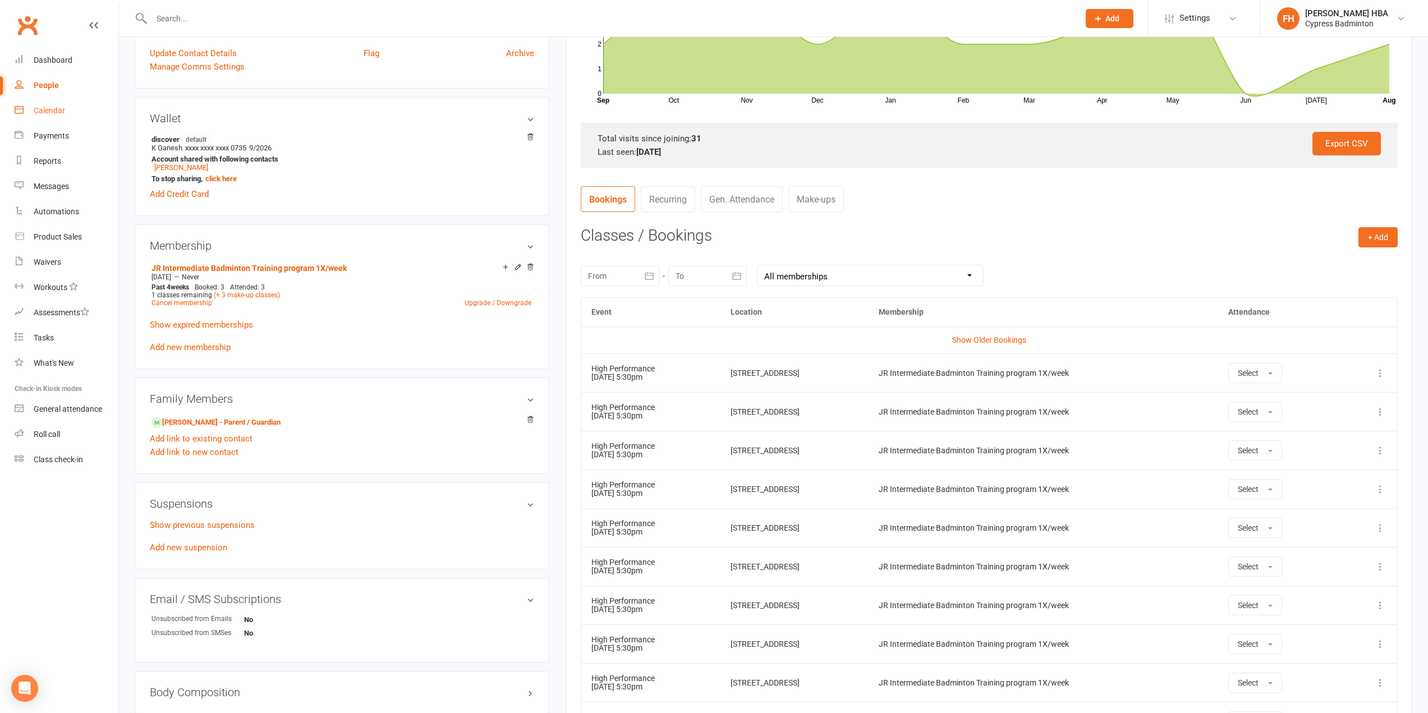
click at [26, 101] on link "Calendar" at bounding box center [67, 110] width 104 height 25
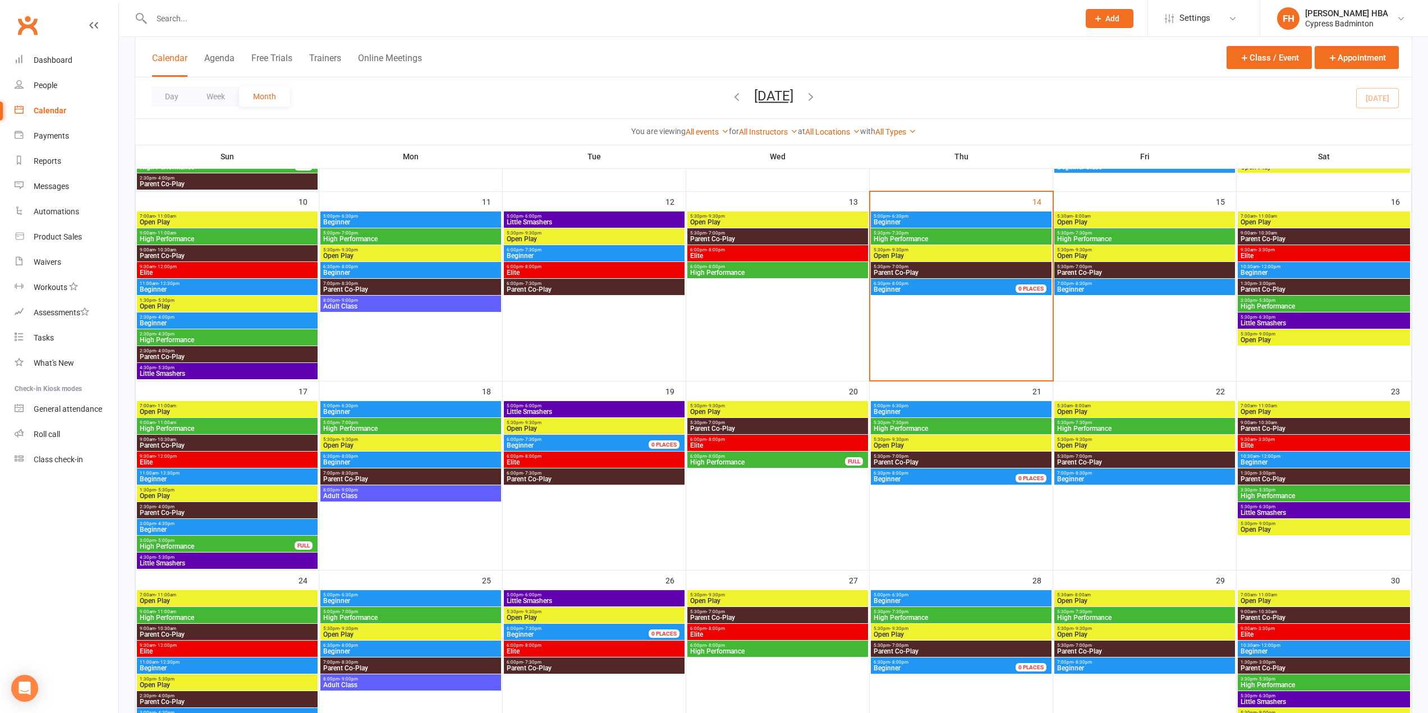
scroll to position [393, 0]
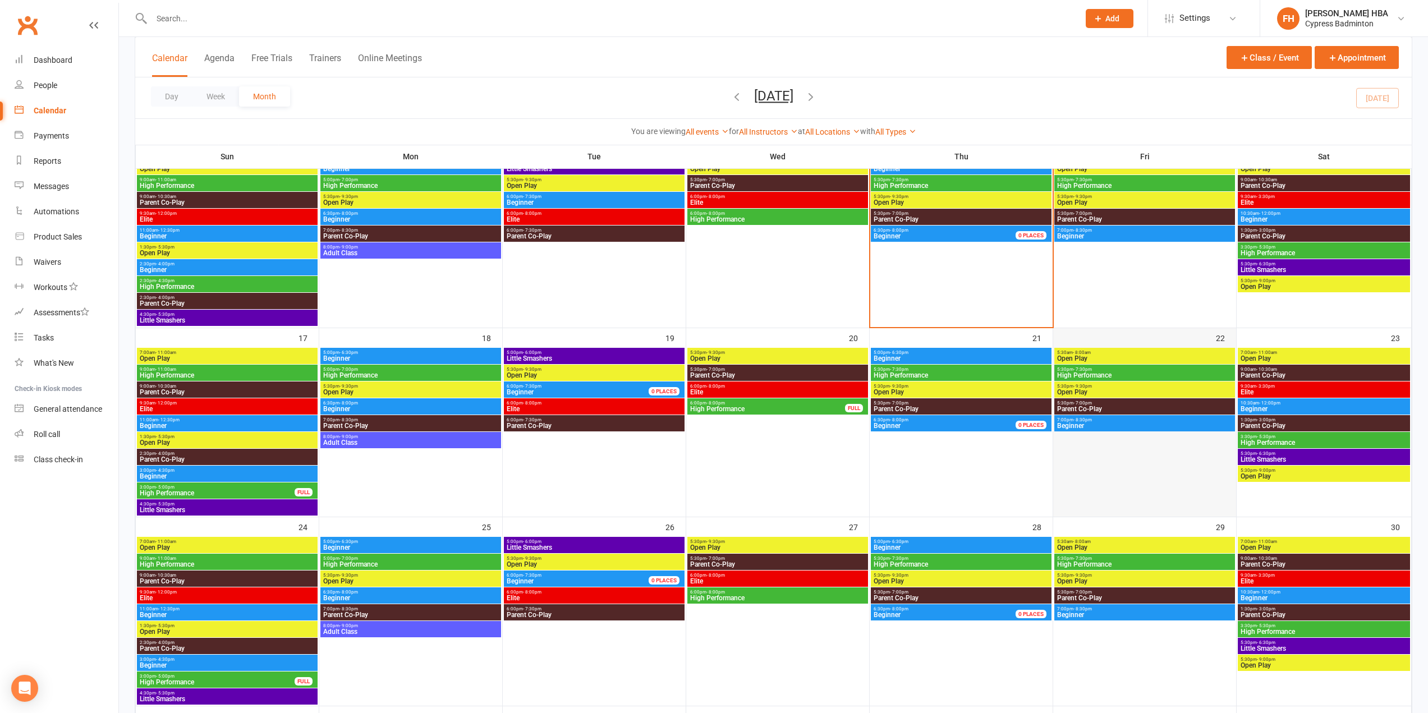
scroll to position [449, 0]
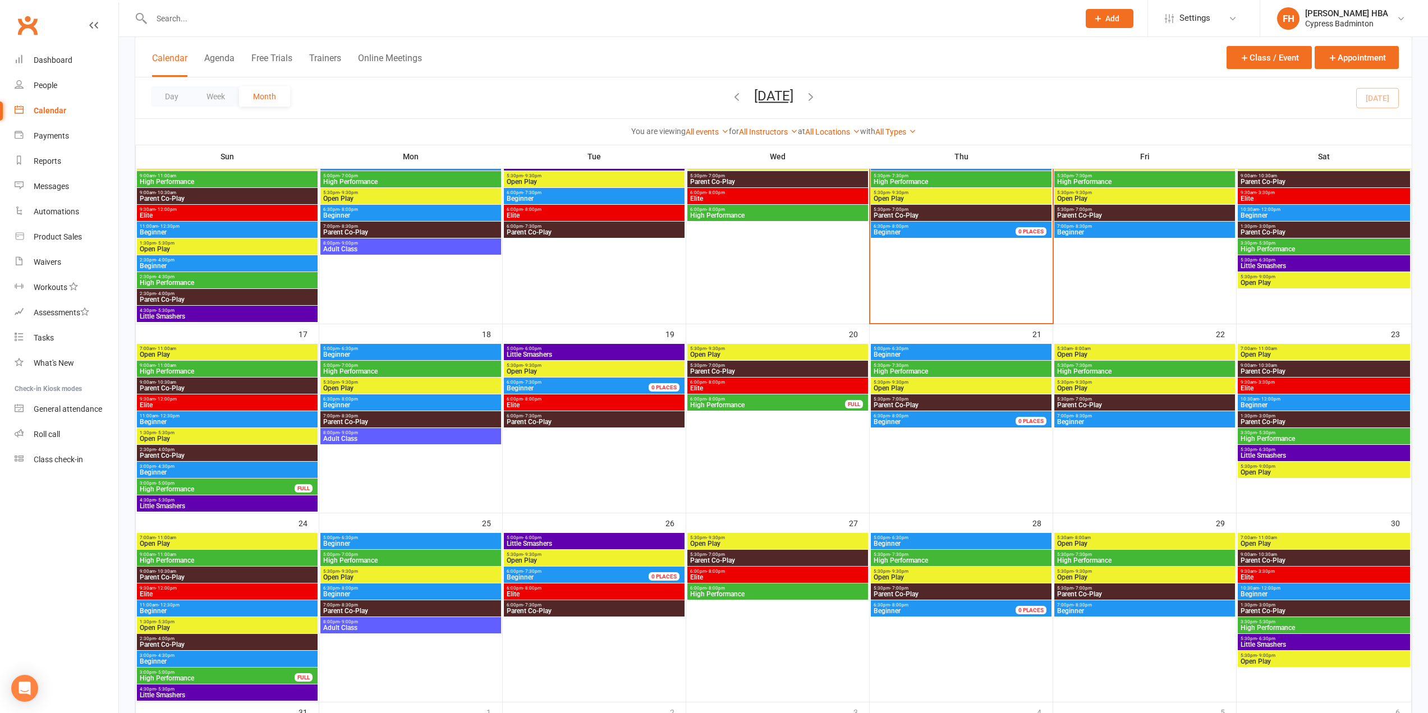
click at [1257, 434] on span "- 5:30pm" at bounding box center [1266, 432] width 19 height 5
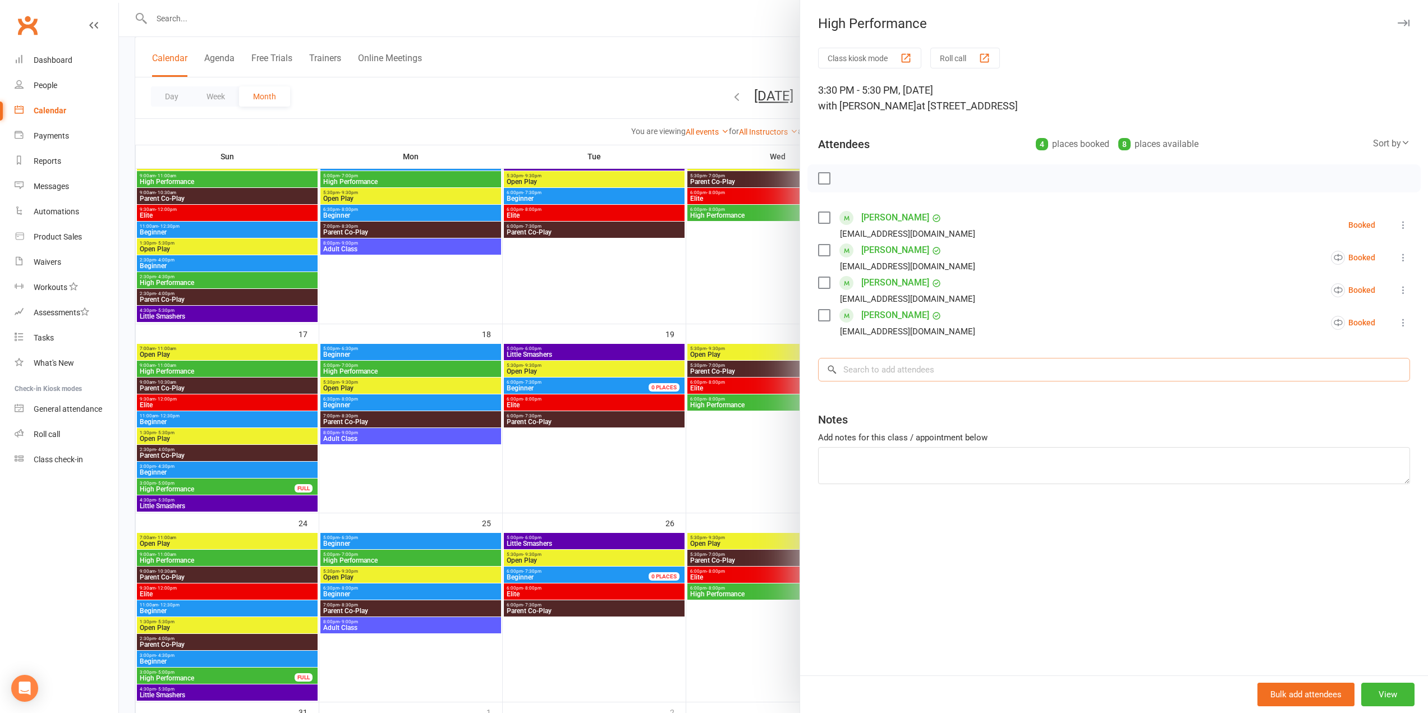
click at [975, 377] on input "search" at bounding box center [1114, 370] width 592 height 24
paste input "nidhi atl"
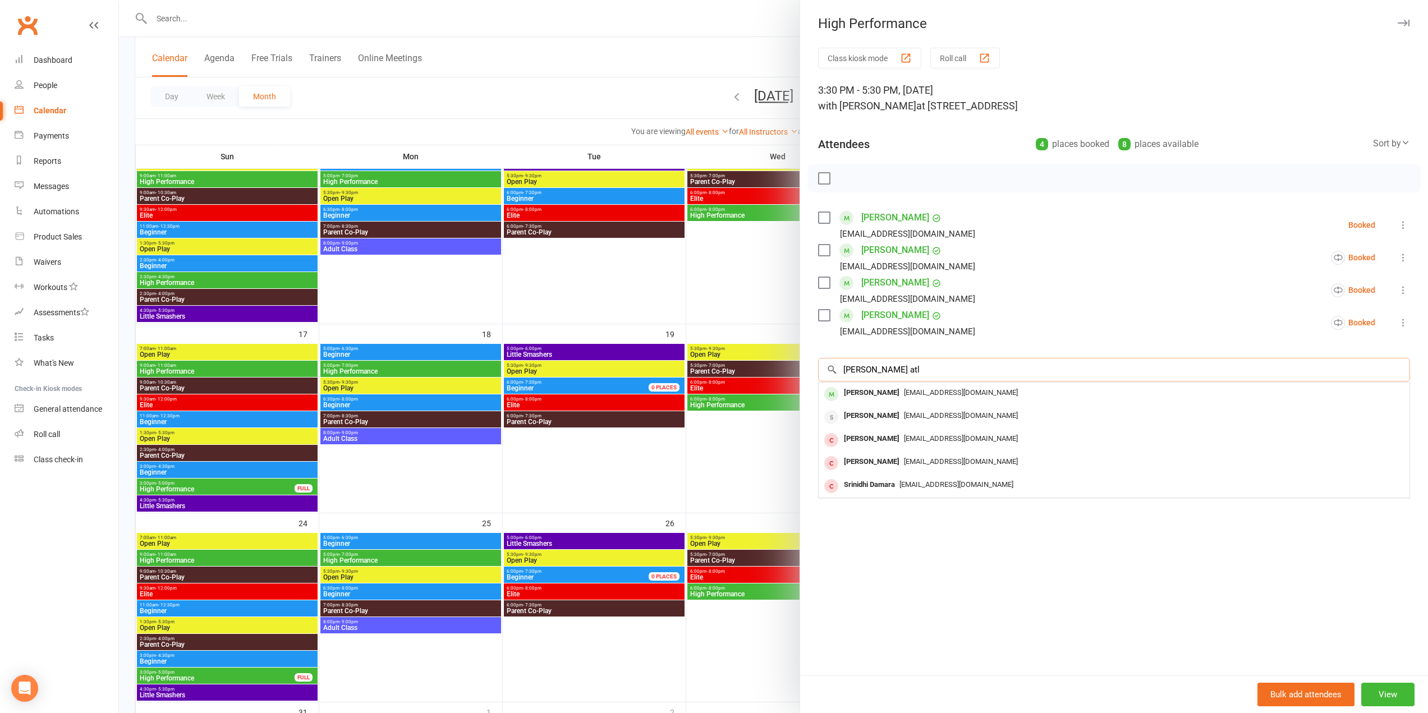
type input "nidhi atl"
click at [926, 395] on span "ganeshaditya@gmail.com" at bounding box center [961, 392] width 114 height 8
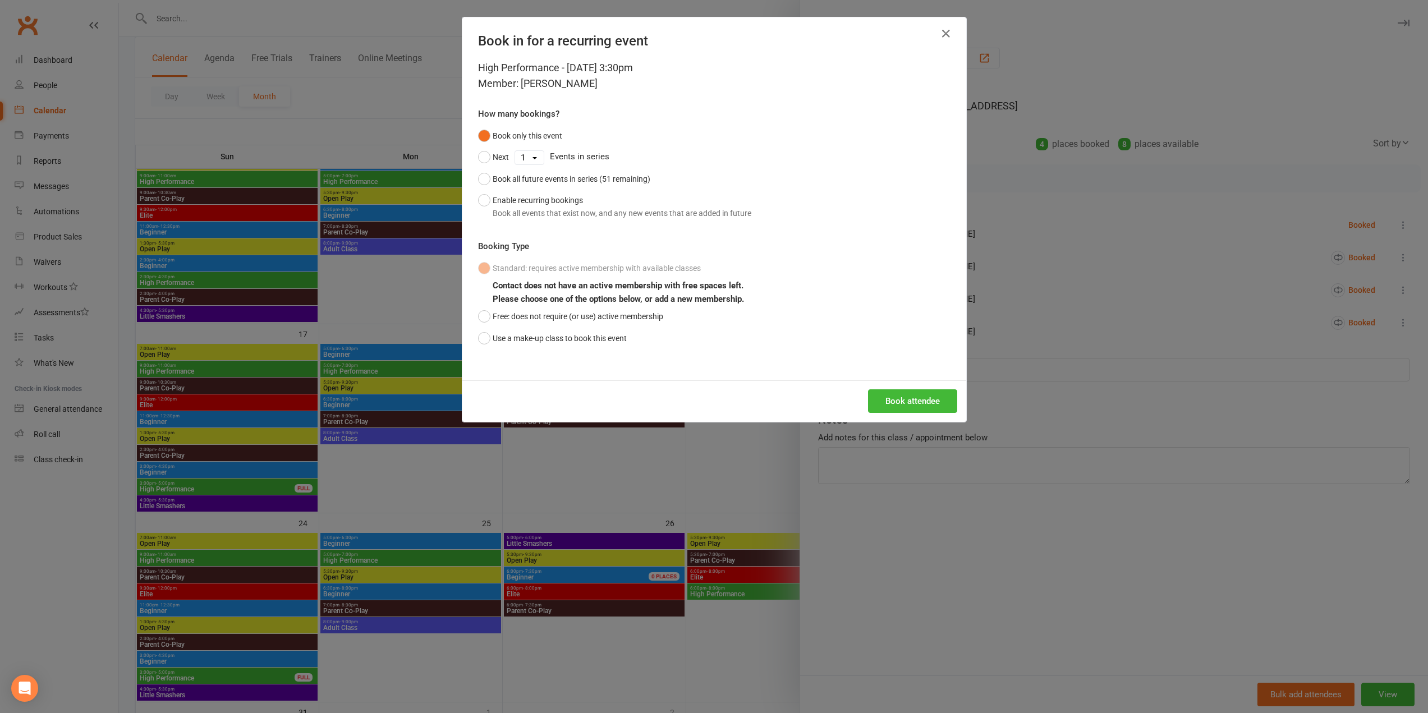
click at [1129, 341] on div "Book in for a recurring event High Performance - Aug 23, 2025 3:30pm Member: Ni…" at bounding box center [714, 356] width 1428 height 713
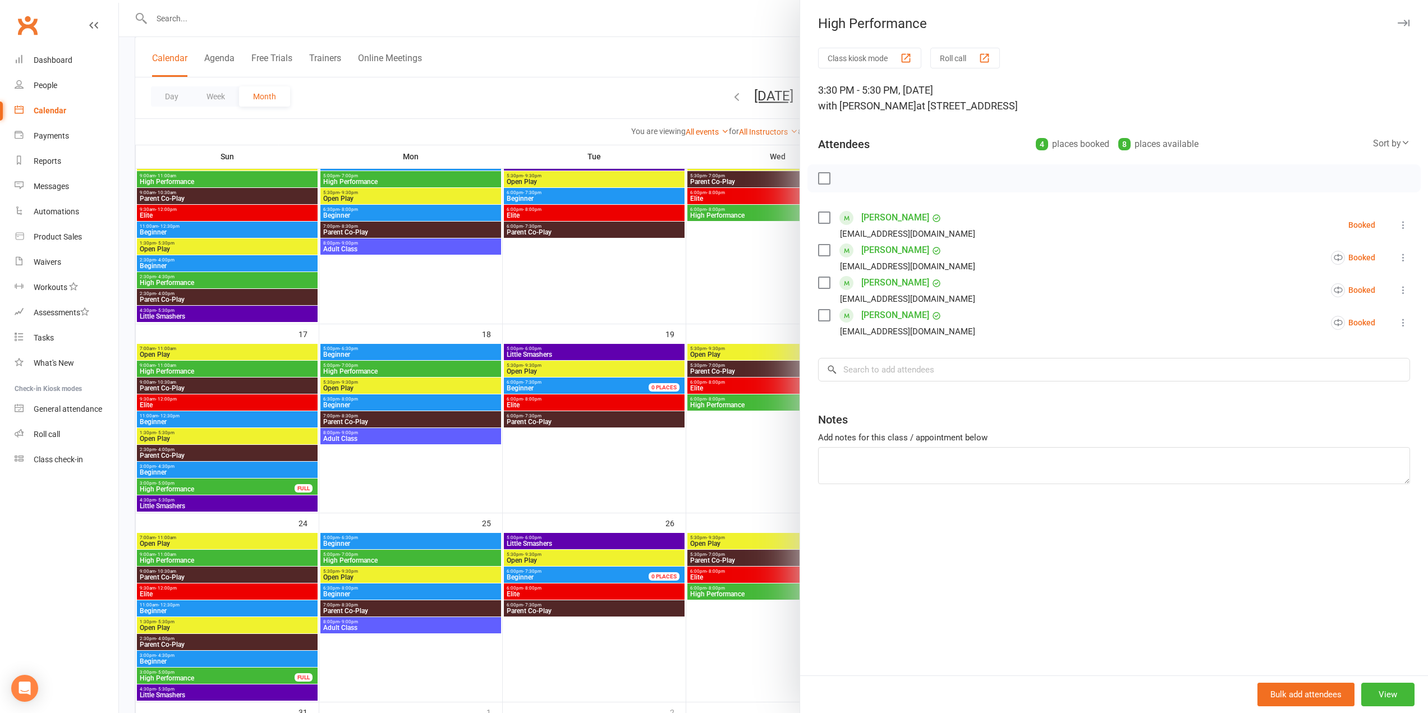
click at [531, 226] on div at bounding box center [773, 356] width 1309 height 713
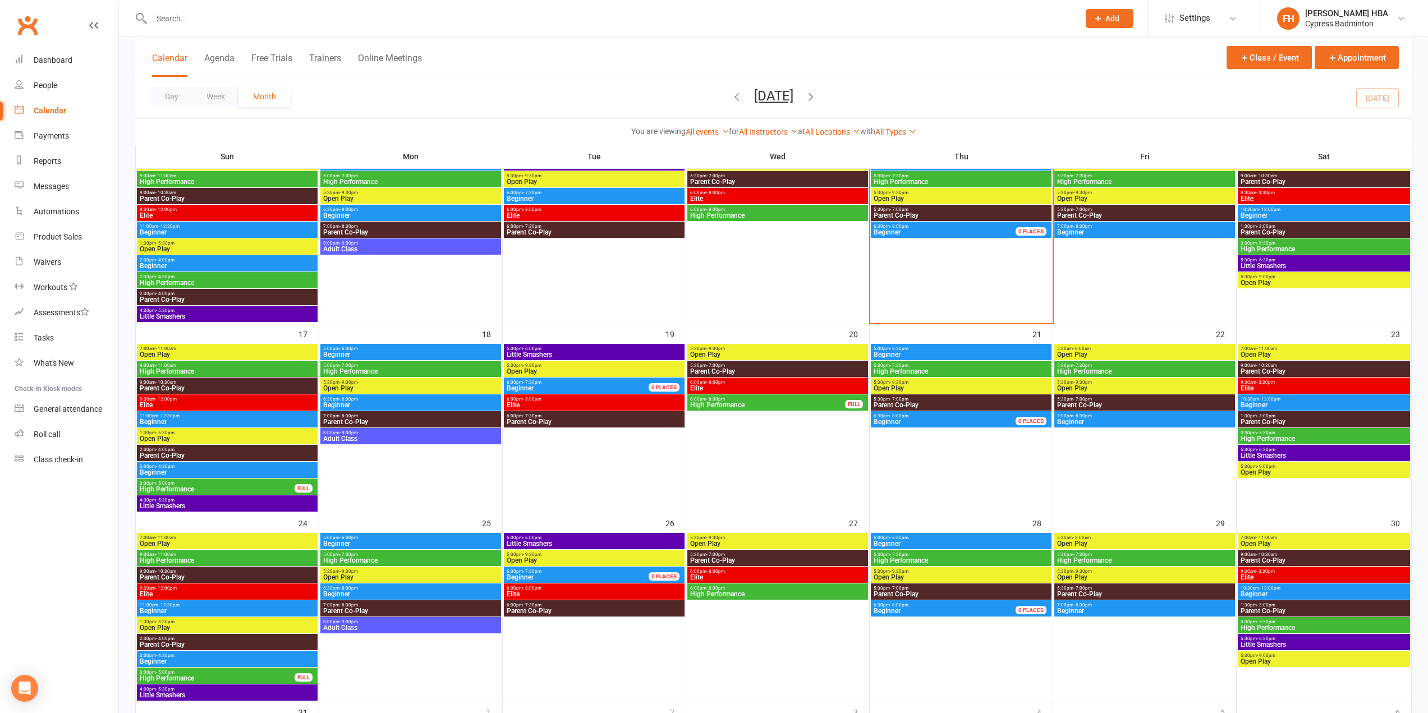
drag, startPoint x: 382, startPoint y: 39, endPoint x: 399, endPoint y: 79, distance: 43.3
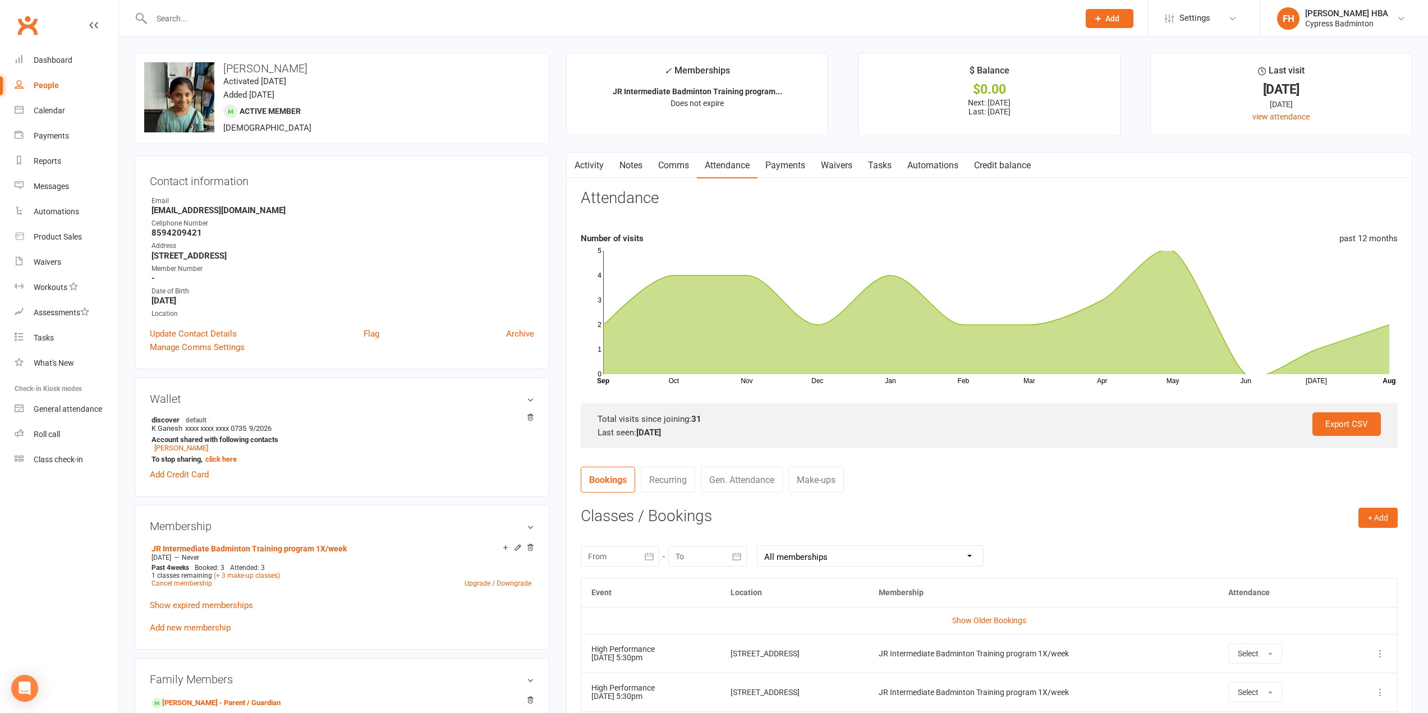
click at [785, 167] on link "Payments" at bounding box center [786, 166] width 56 height 26
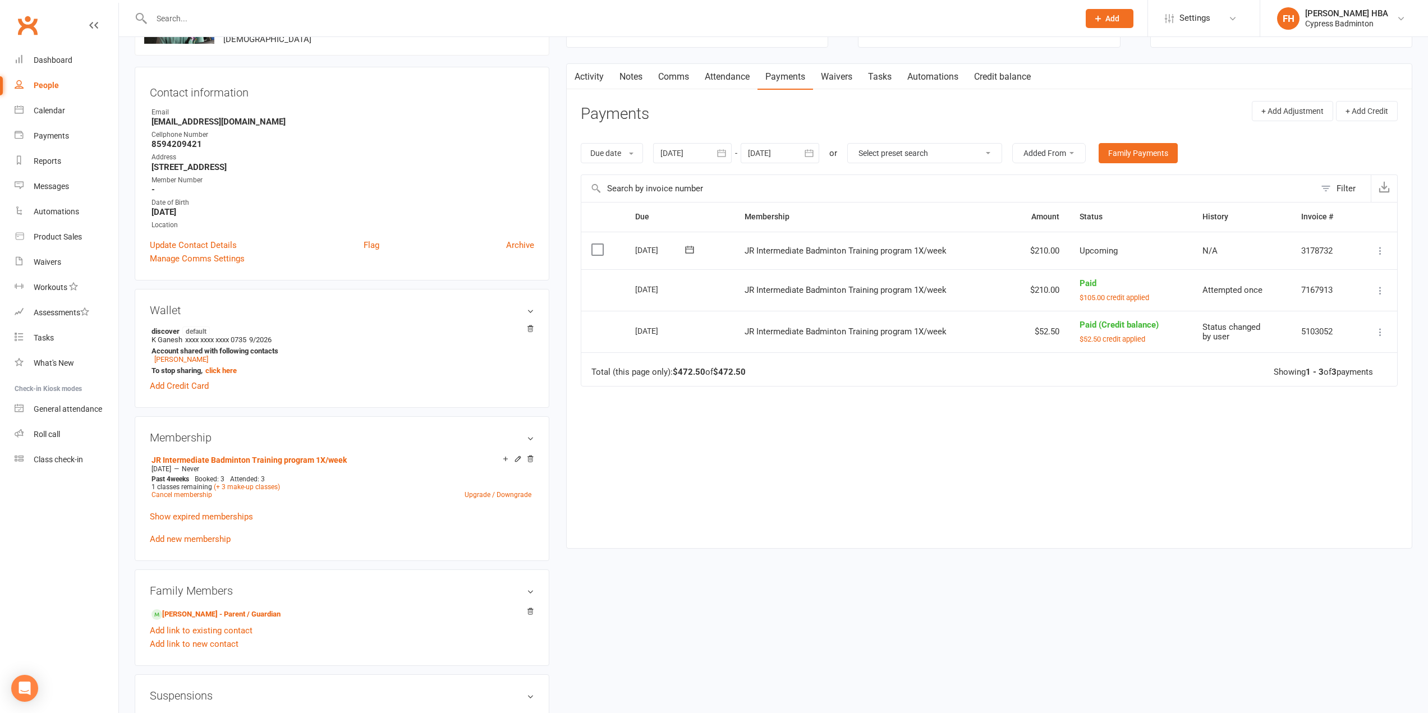
scroll to position [112, 0]
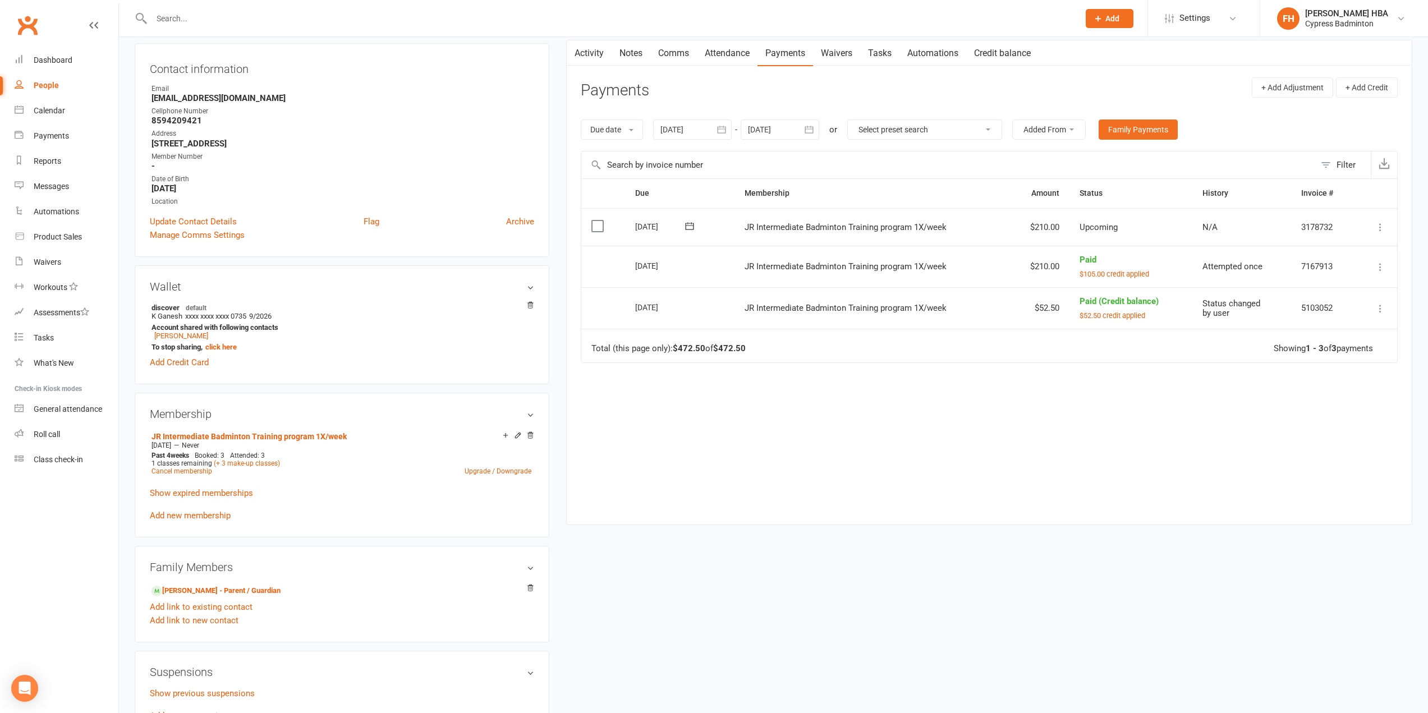
click at [457, 17] on input "text" at bounding box center [609, 19] width 923 height 16
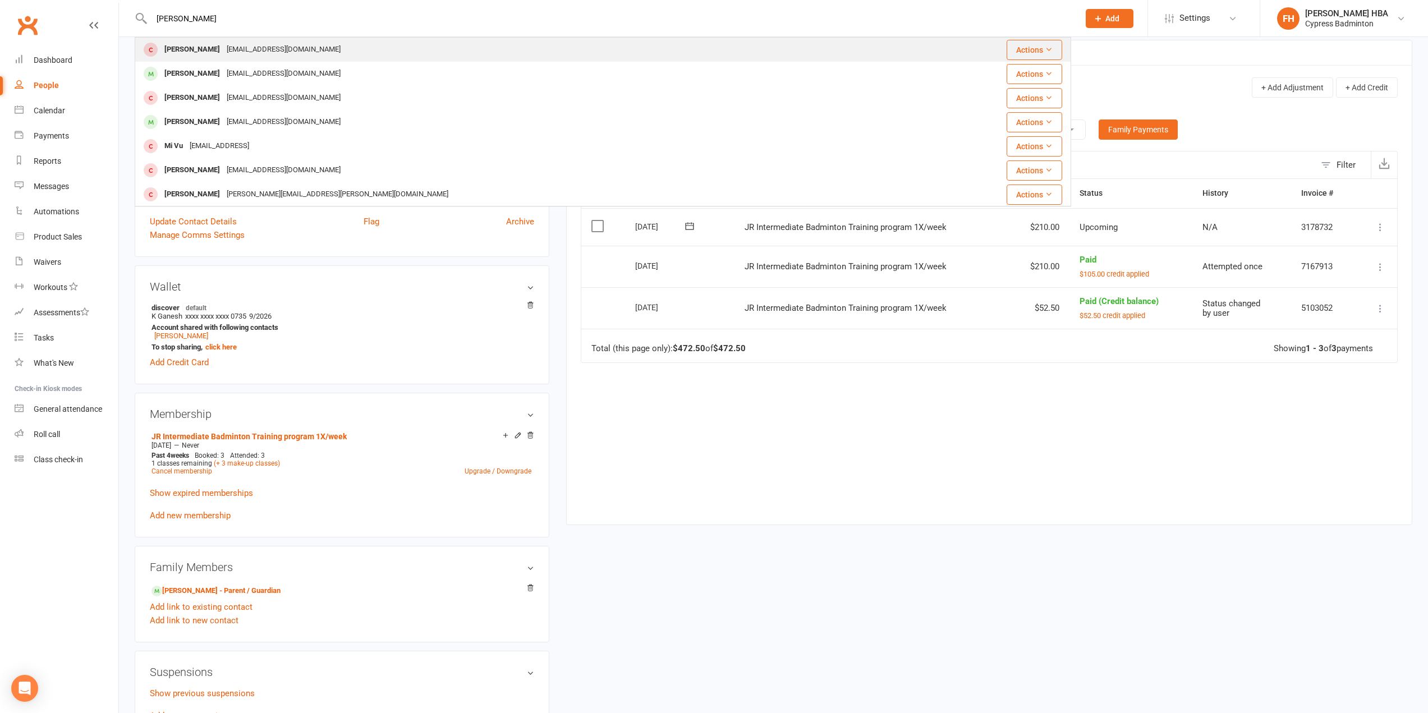
type input "amisha"
click at [356, 51] on div "Amisha Patel Amishap1979@gmail.com" at bounding box center [525, 49] width 778 height 23
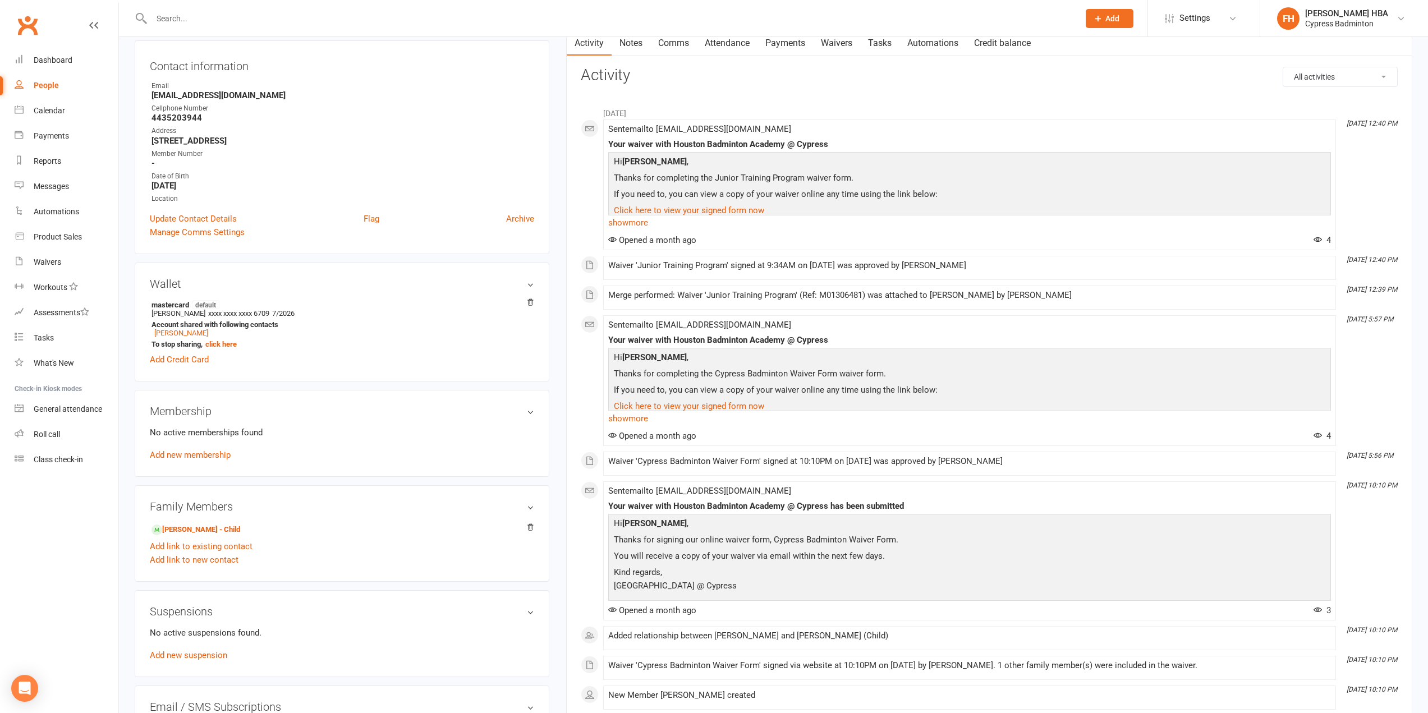
scroll to position [225, 0]
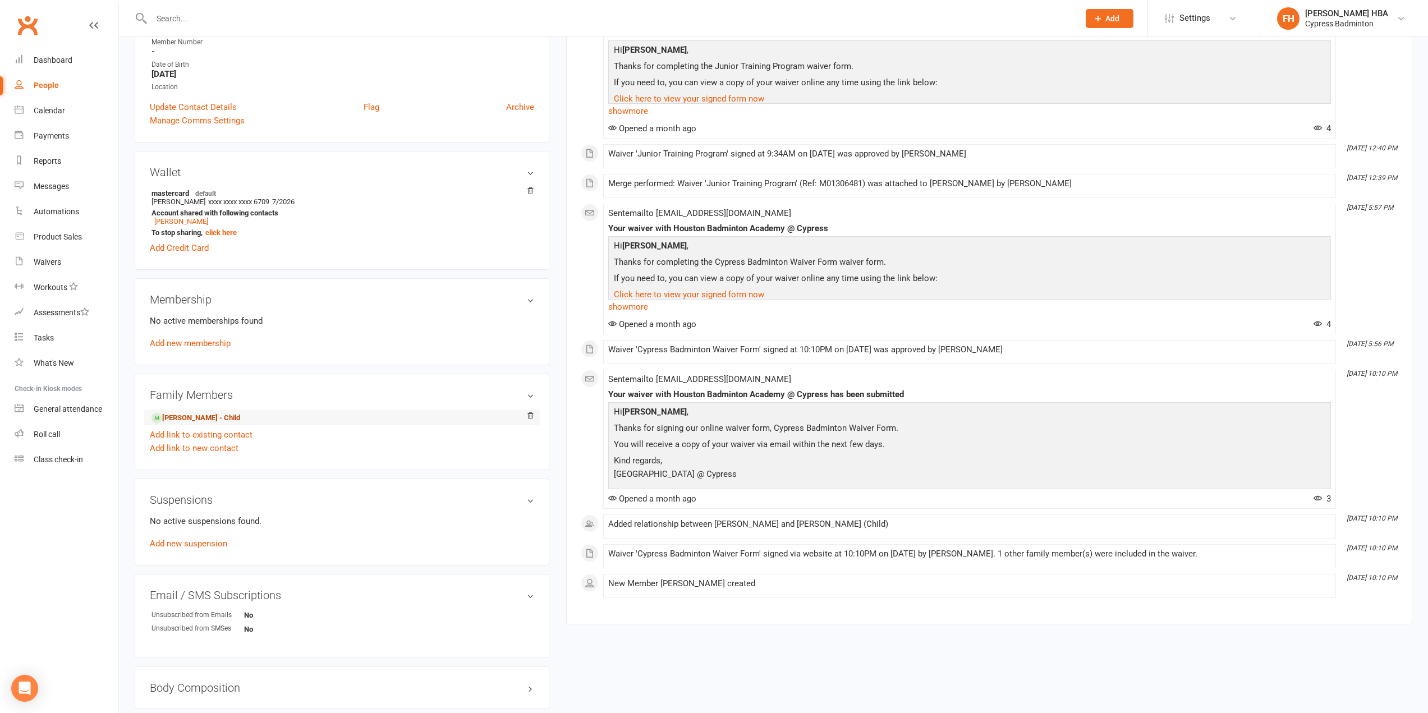
click at [207, 418] on link "Brij Patel - Child" at bounding box center [196, 419] width 89 height 12
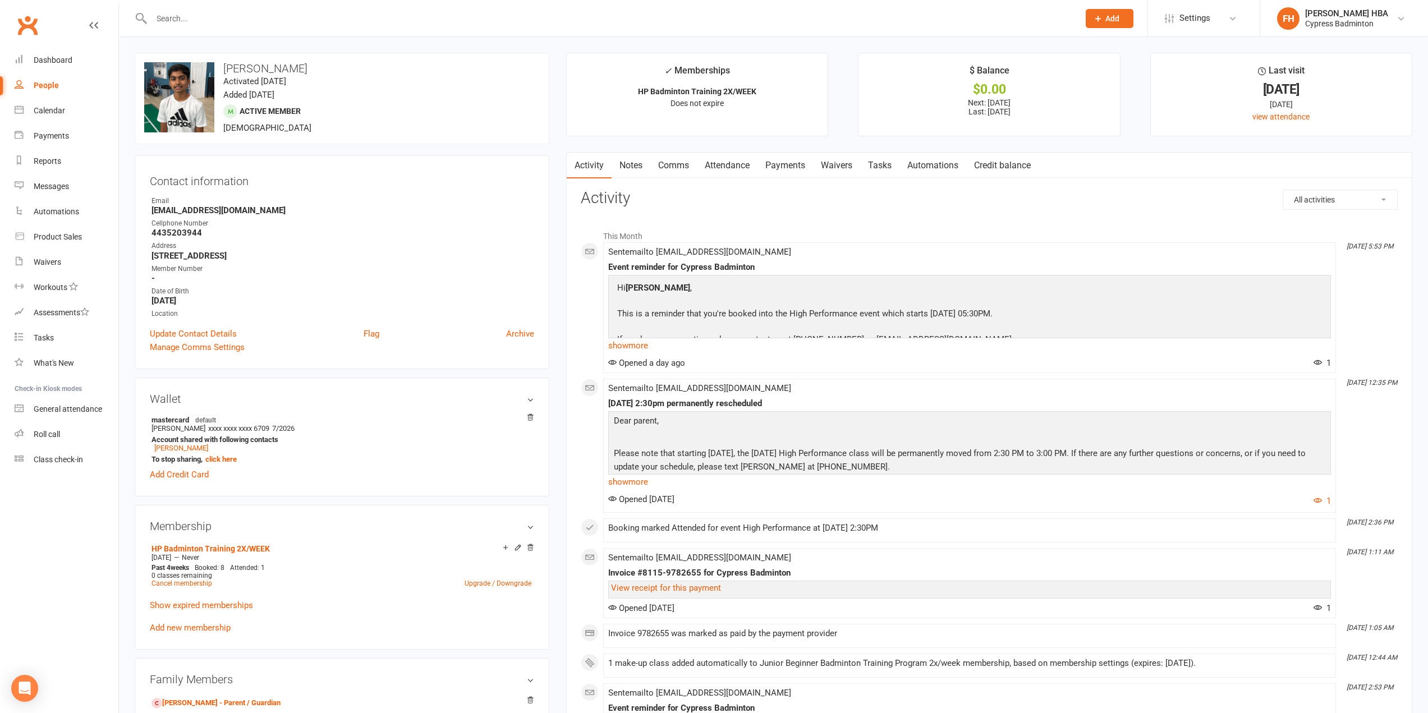
click at [233, 70] on h3 "[PERSON_NAME]" at bounding box center [342, 68] width 396 height 12
drag, startPoint x: 233, startPoint y: 70, endPoint x: 255, endPoint y: 69, distance: 21.4
click at [255, 69] on h3 "[PERSON_NAME]" at bounding box center [342, 68] width 396 height 12
copy h3 "[PERSON_NAME]"
click at [721, 164] on link "Attendance" at bounding box center [727, 166] width 61 height 26
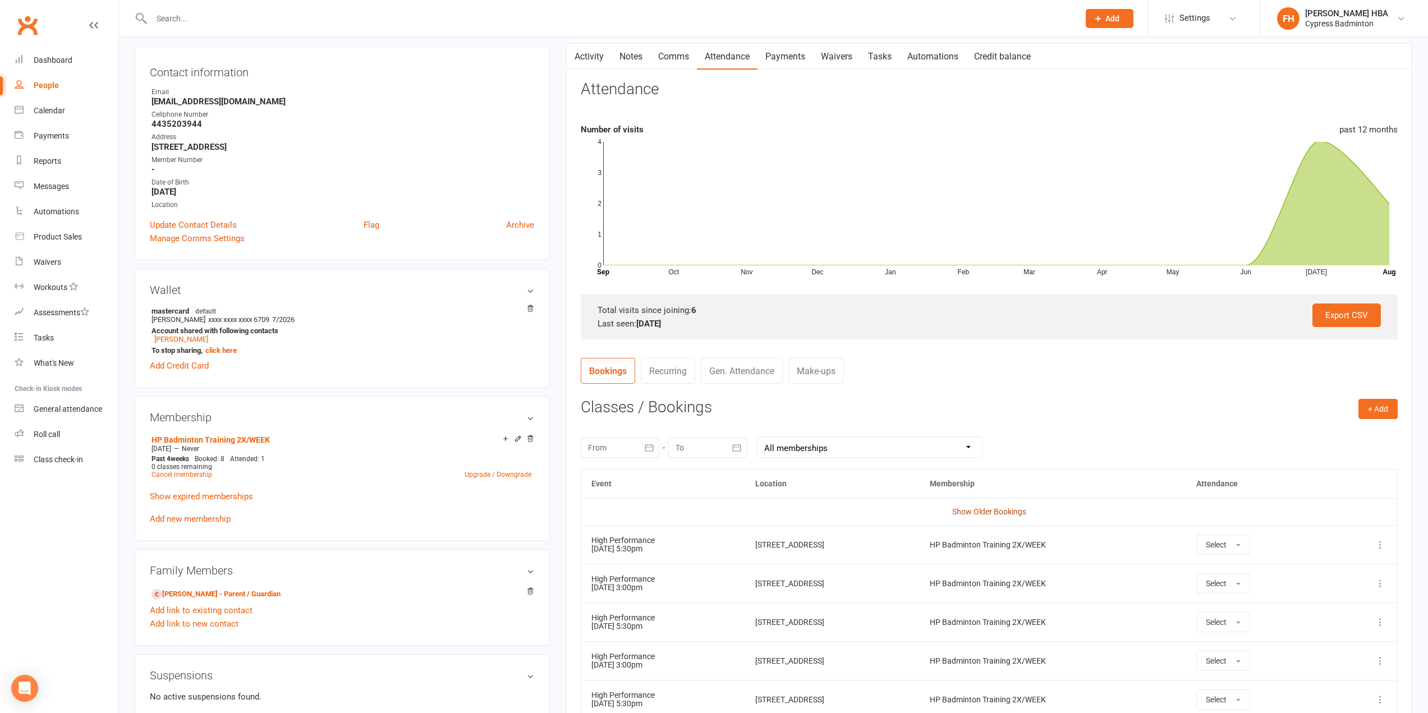
scroll to position [225, 0]
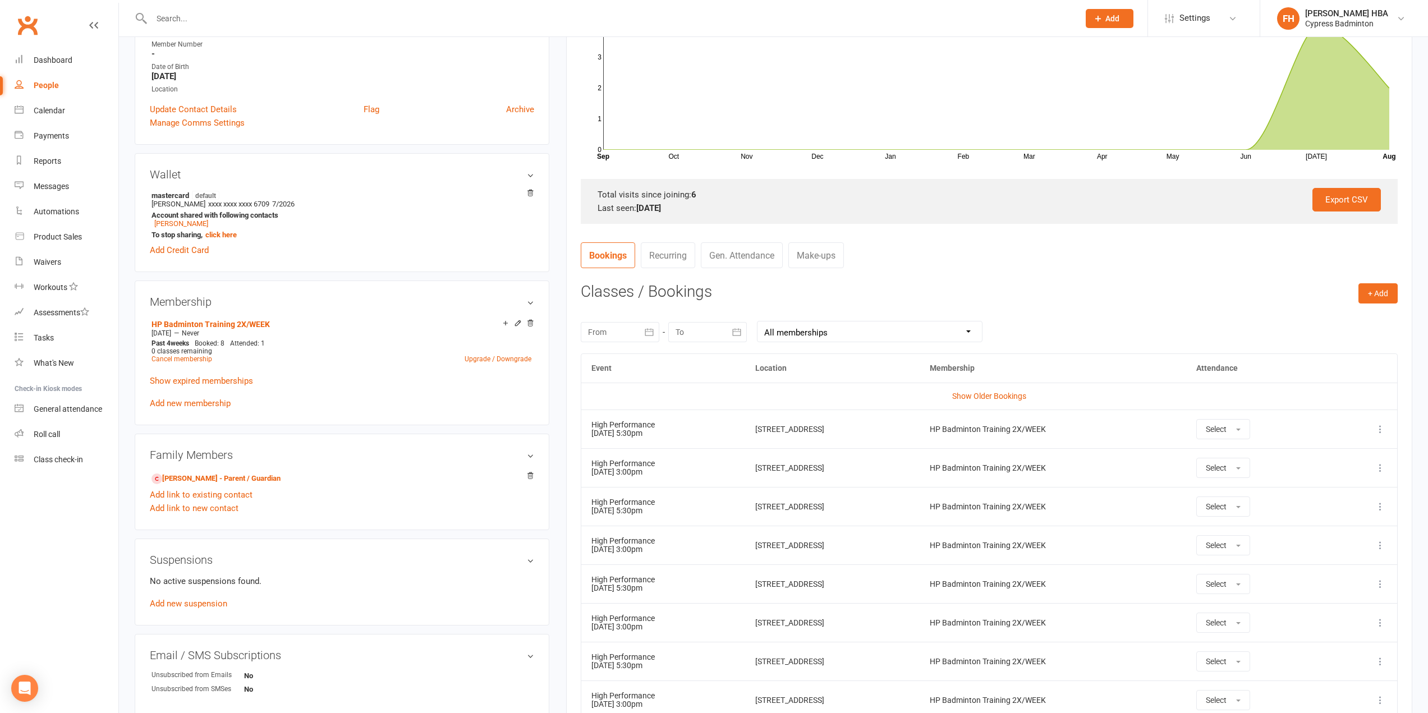
click at [1034, 470] on div "HP Badminton Training 2X/WEEK" at bounding box center [1053, 468] width 247 height 8
click at [1381, 469] on icon at bounding box center [1380, 467] width 11 height 11
drag, startPoint x: 1335, startPoint y: 525, endPoint x: 1332, endPoint y: 533, distance: 8.7
click at [1332, 533] on link "Remove booking" at bounding box center [1331, 535] width 111 height 22
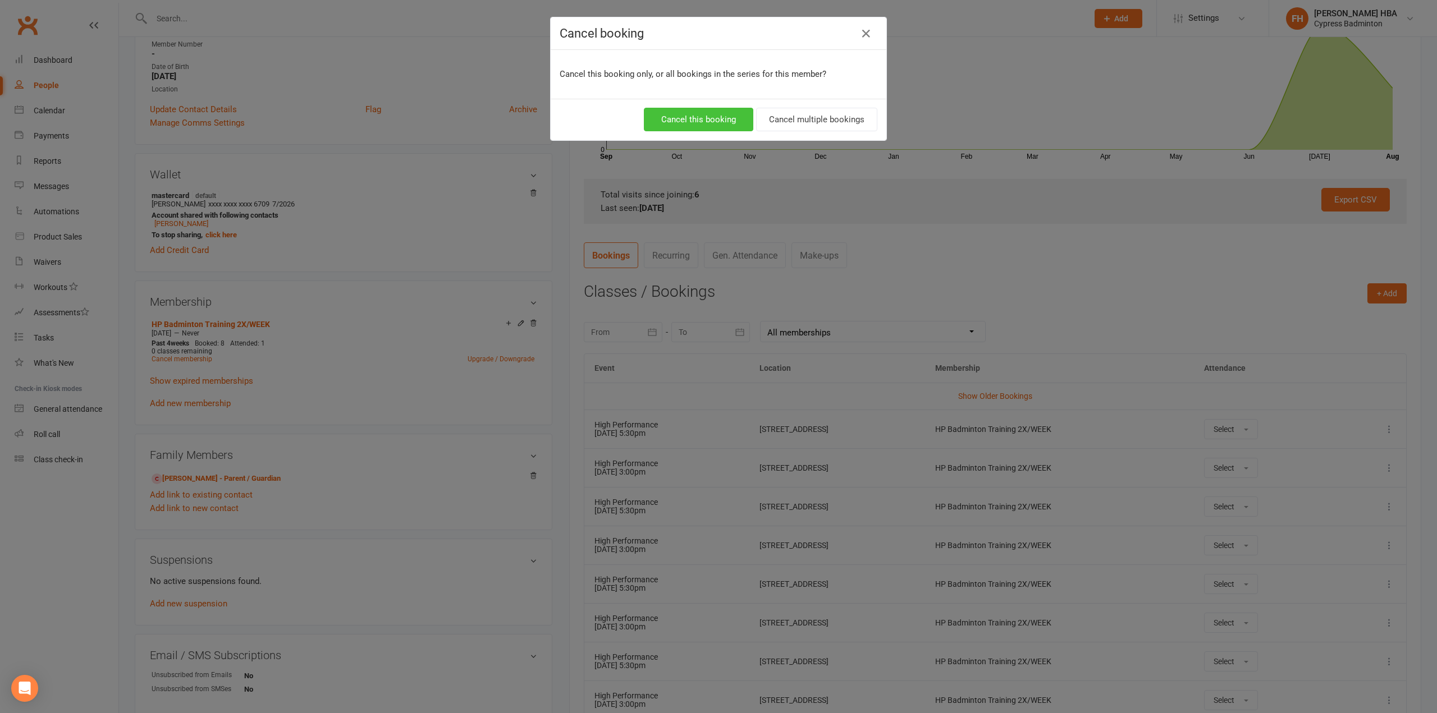
click at [709, 130] on button "Cancel this booking" at bounding box center [698, 120] width 109 height 24
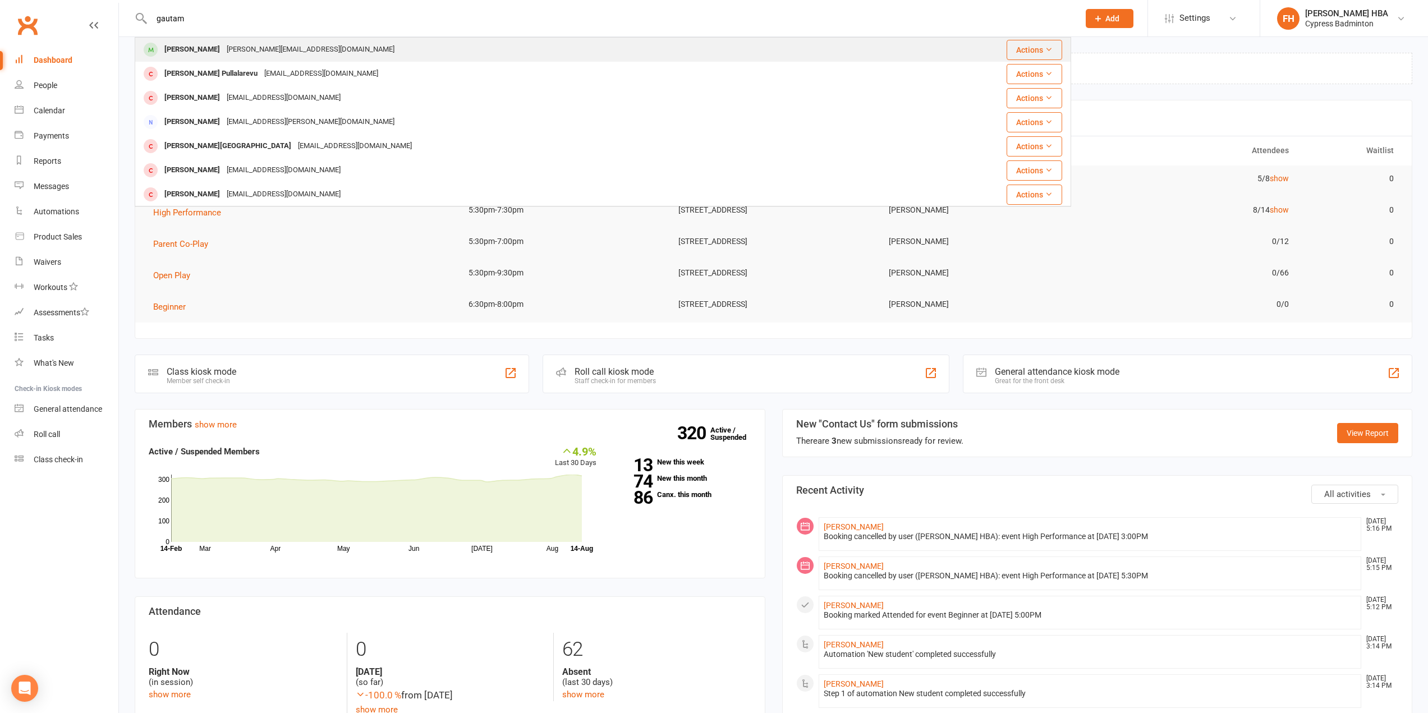
type input "gautam"
click at [213, 51] on div "[PERSON_NAME]" at bounding box center [192, 50] width 62 height 16
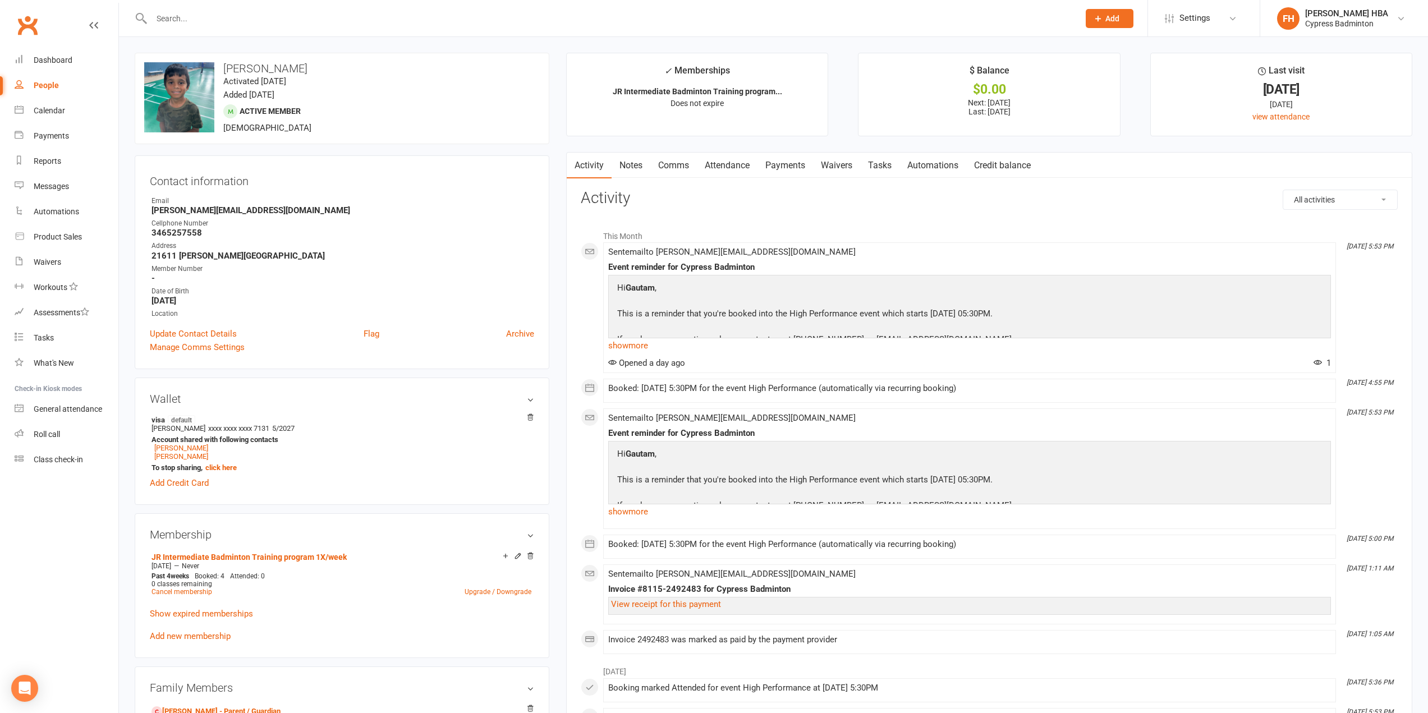
click at [724, 171] on link "Attendance" at bounding box center [727, 166] width 61 height 26
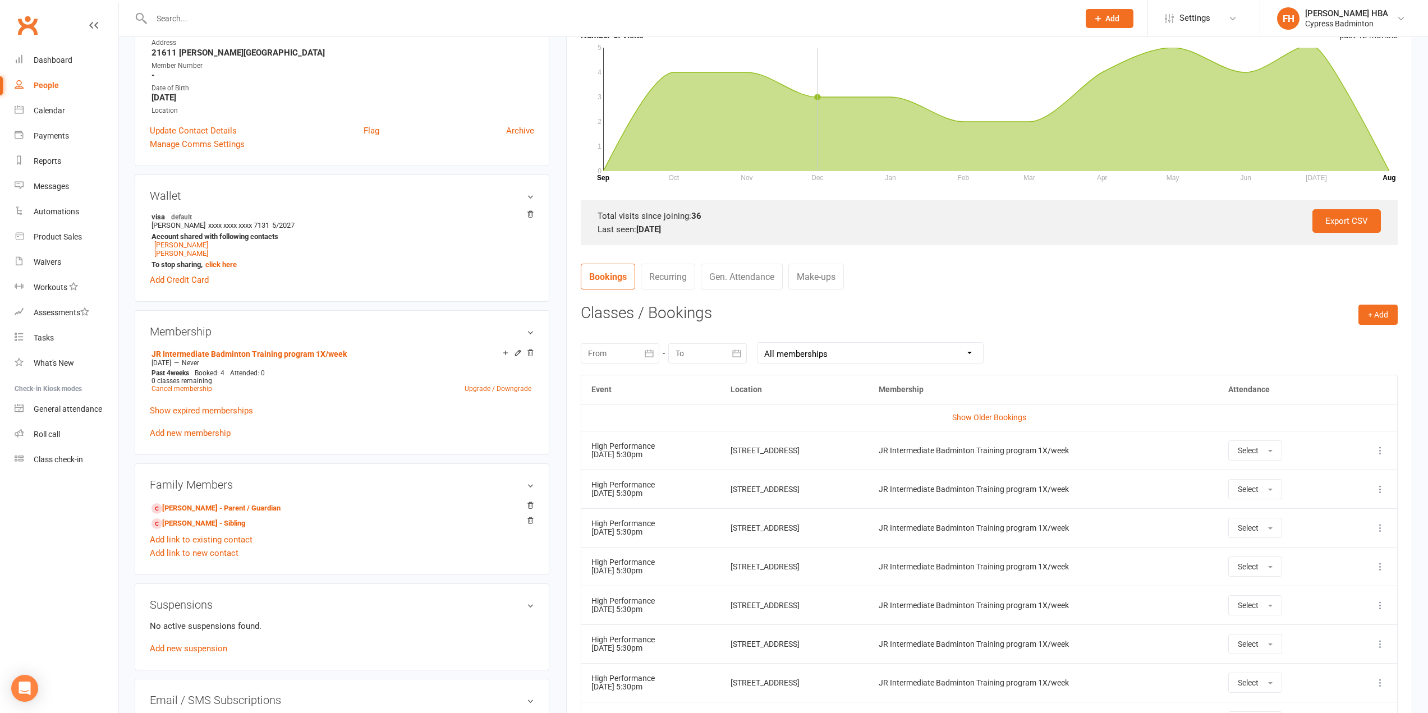
scroll to position [337, 0]
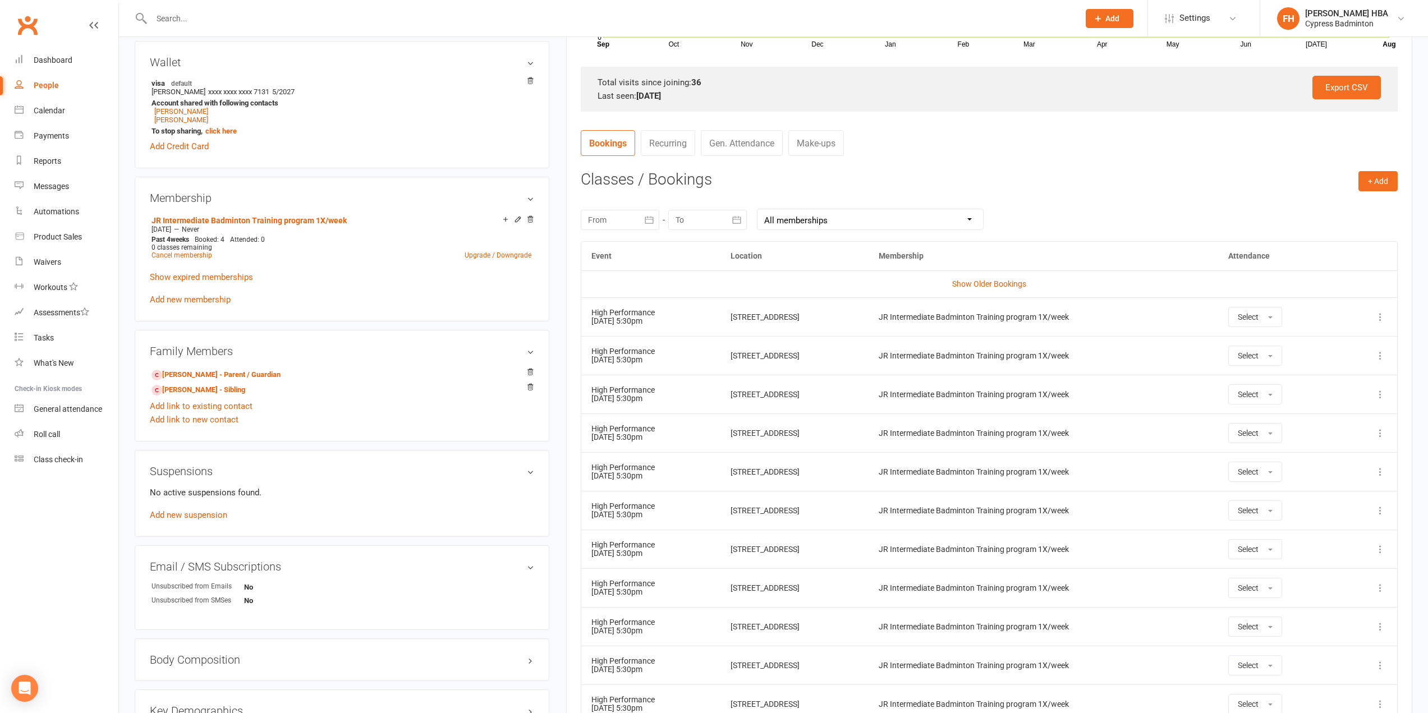
click at [1382, 313] on icon at bounding box center [1380, 317] width 11 height 11
click at [1343, 377] on link "Remove booking" at bounding box center [1331, 384] width 111 height 22
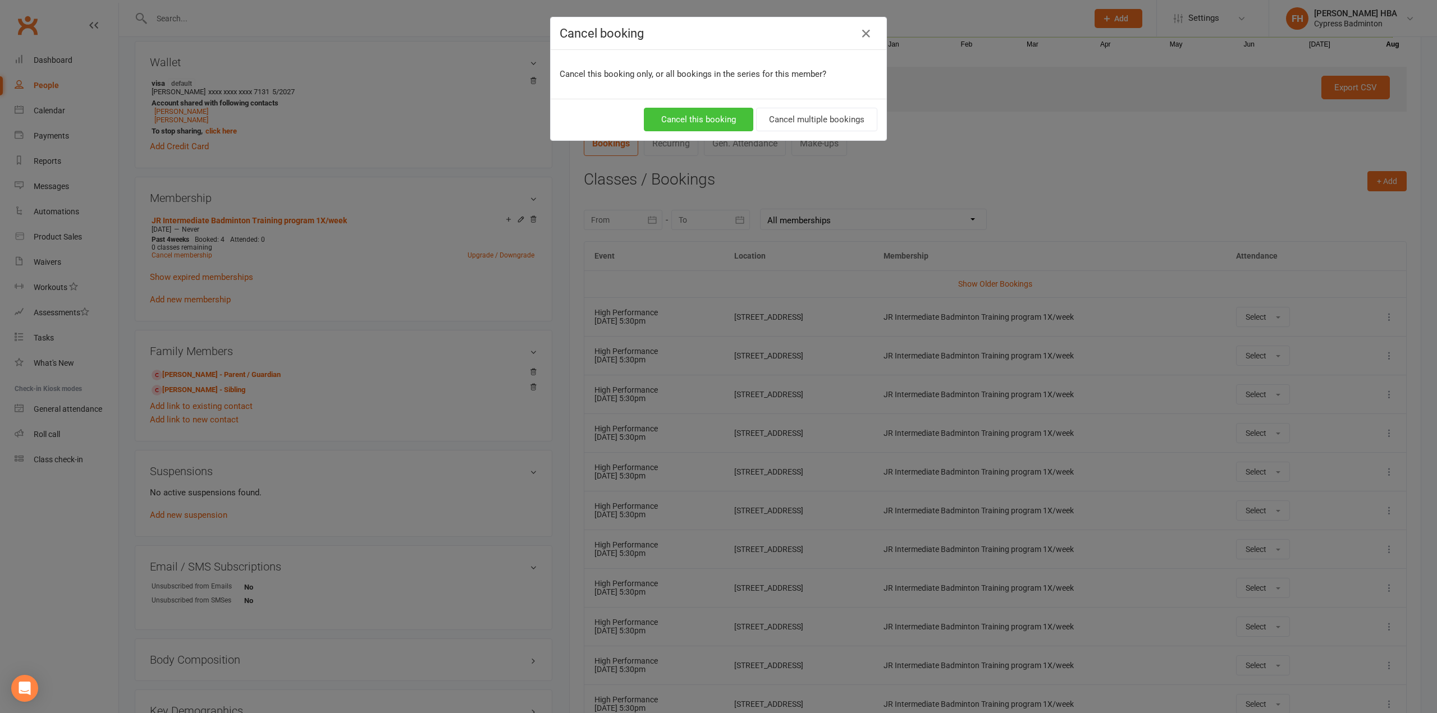
click at [683, 109] on button "Cancel this booking" at bounding box center [698, 120] width 109 height 24
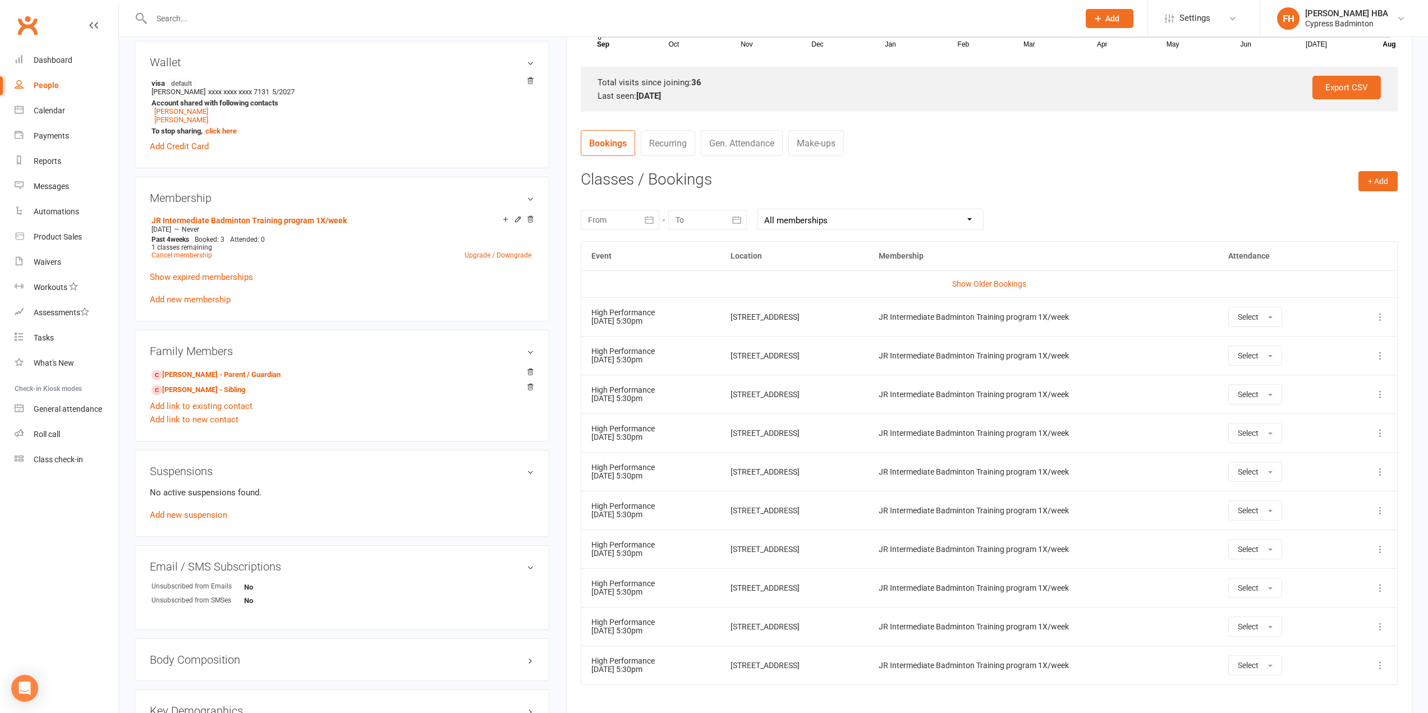
click at [473, 15] on input "text" at bounding box center [609, 19] width 923 height 16
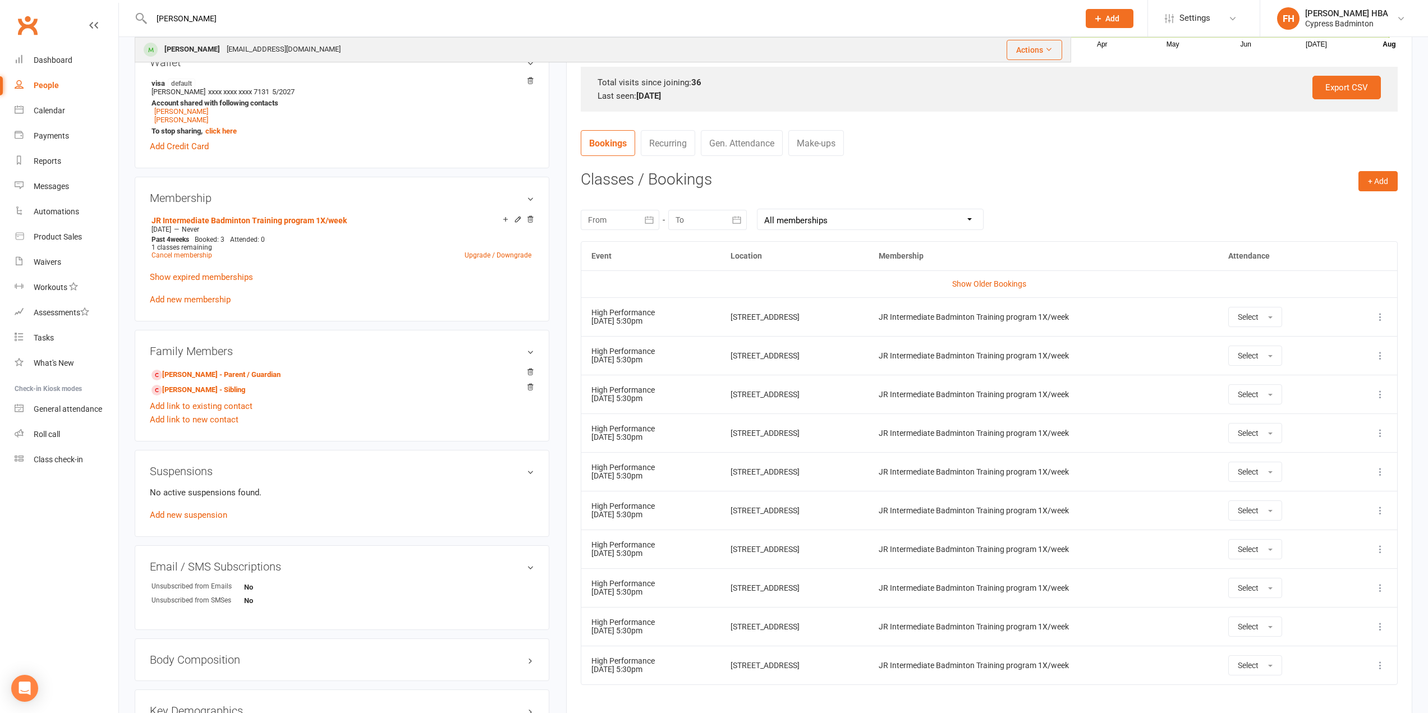
type input "[PERSON_NAME]"
click at [413, 39] on div "[PERSON_NAME] [PERSON_NAME][EMAIL_ADDRESS][DOMAIN_NAME]" at bounding box center [494, 49] width 717 height 23
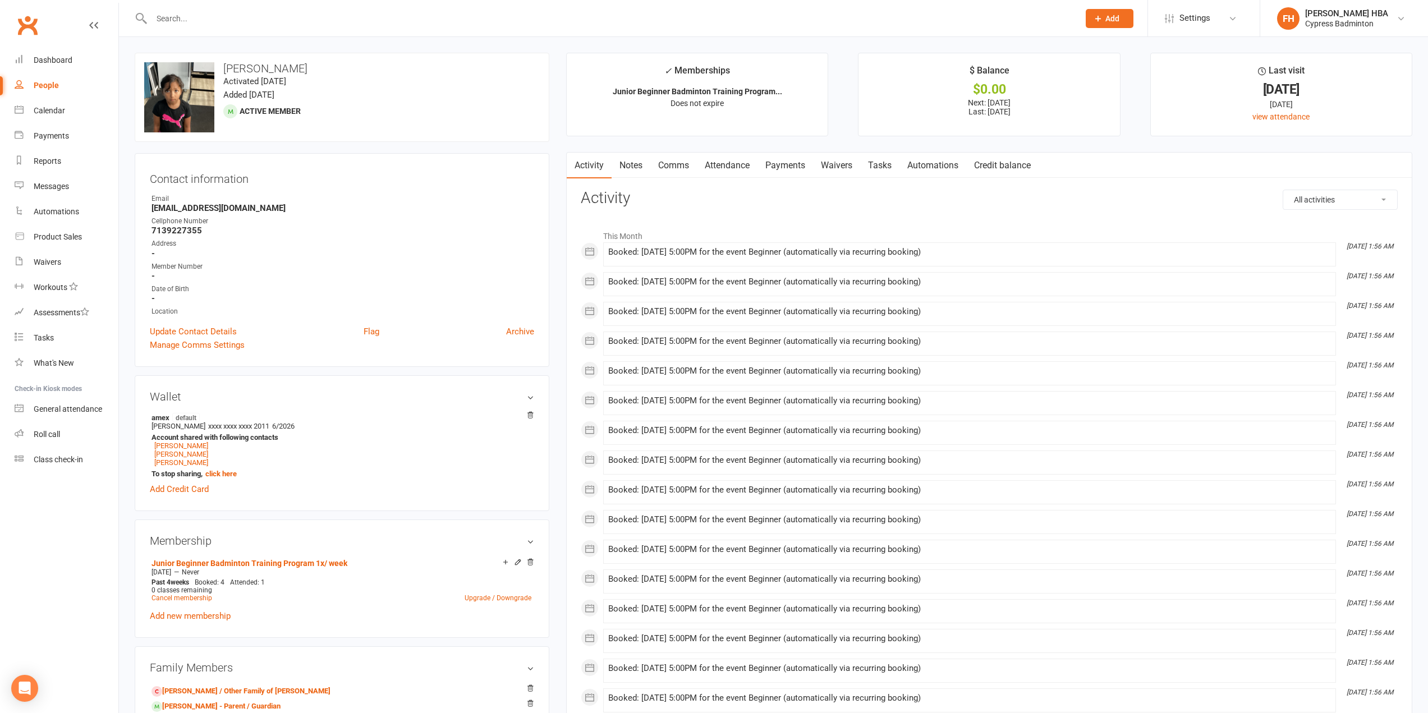
click at [772, 166] on link "Payments" at bounding box center [786, 166] width 56 height 26
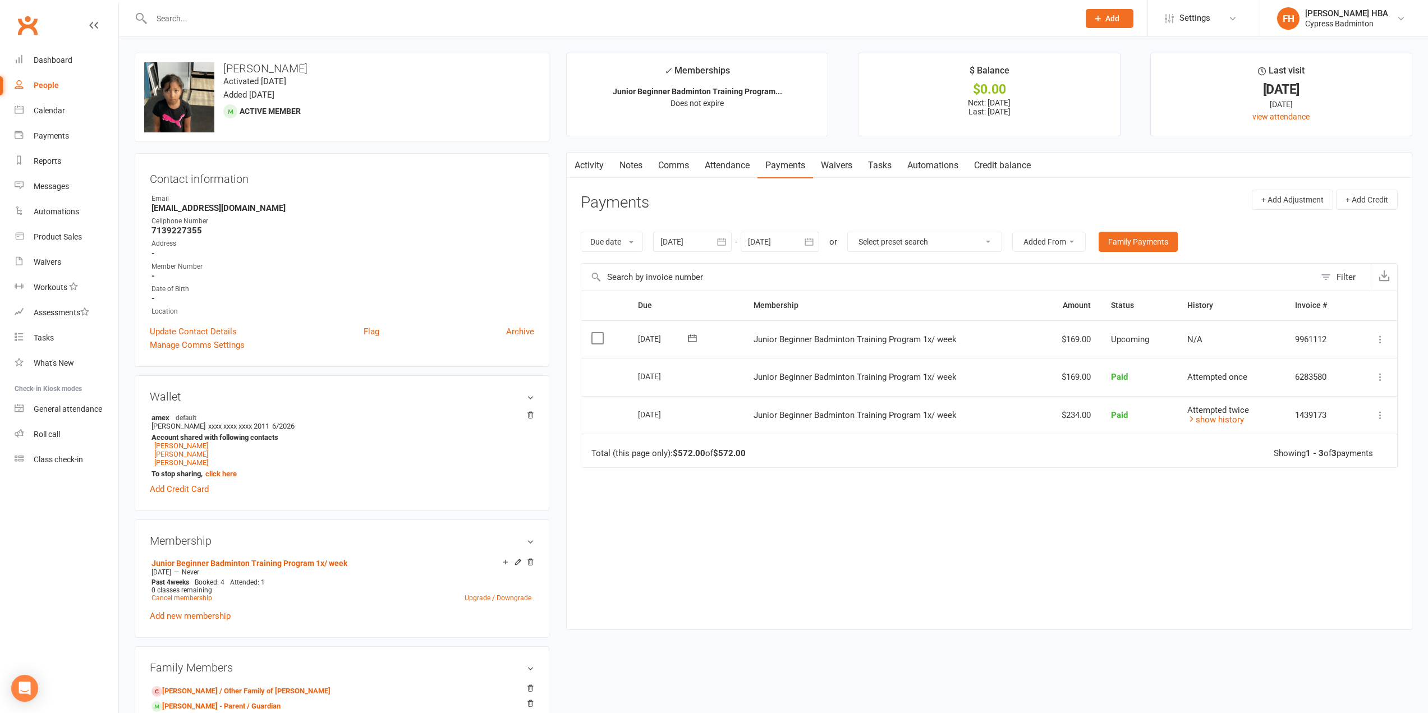
click at [693, 244] on div at bounding box center [692, 242] width 79 height 20
click at [683, 270] on button "button" at bounding box center [671, 269] width 24 height 20
click at [740, 337] on button "08" at bounding box center [748, 333] width 24 height 20
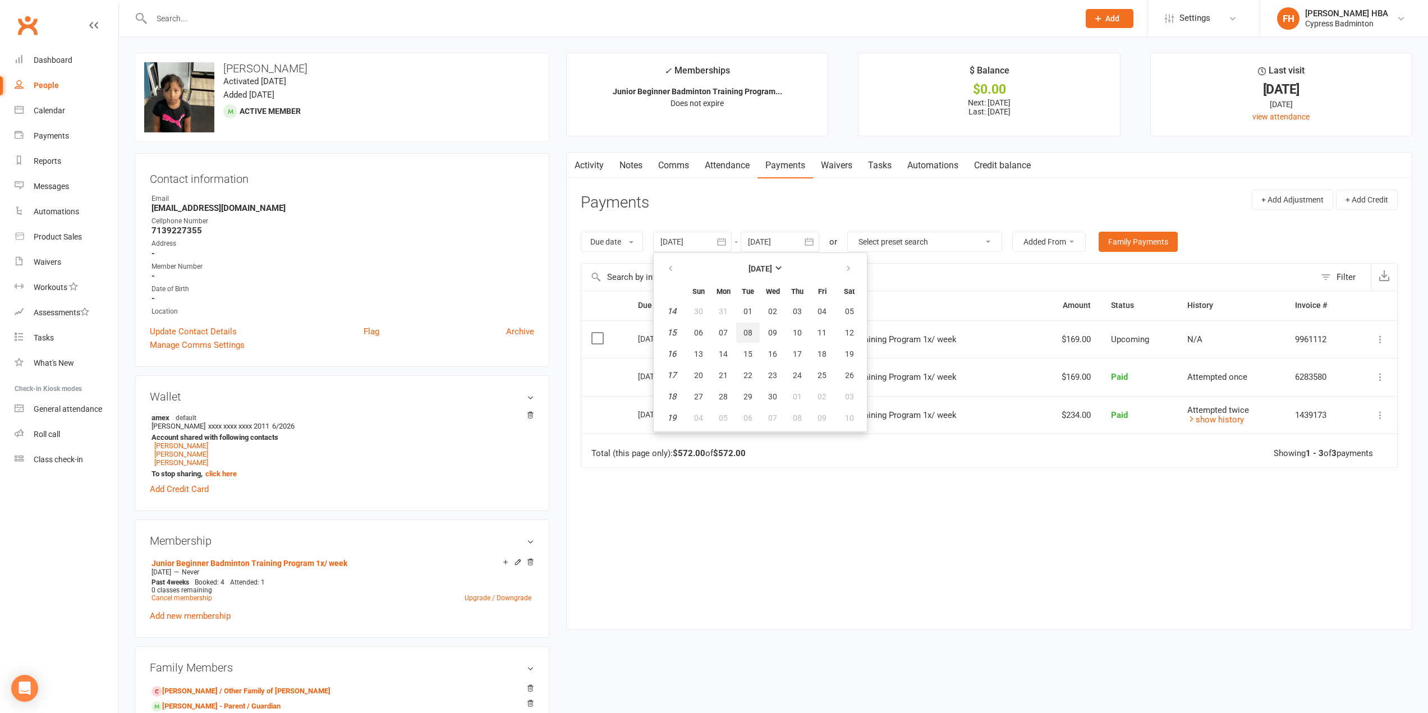
type input "[DATE]"
click at [741, 161] on link "Attendance" at bounding box center [727, 166] width 61 height 26
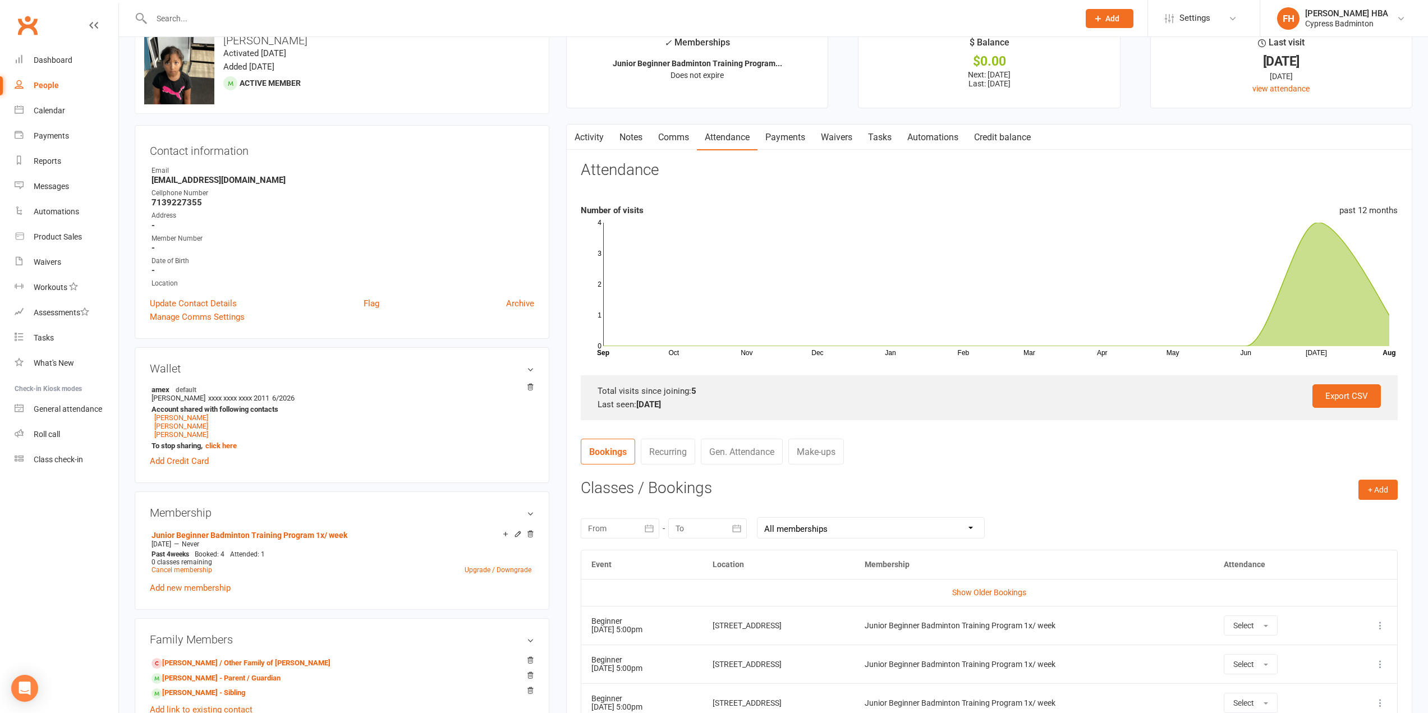
scroll to position [281, 0]
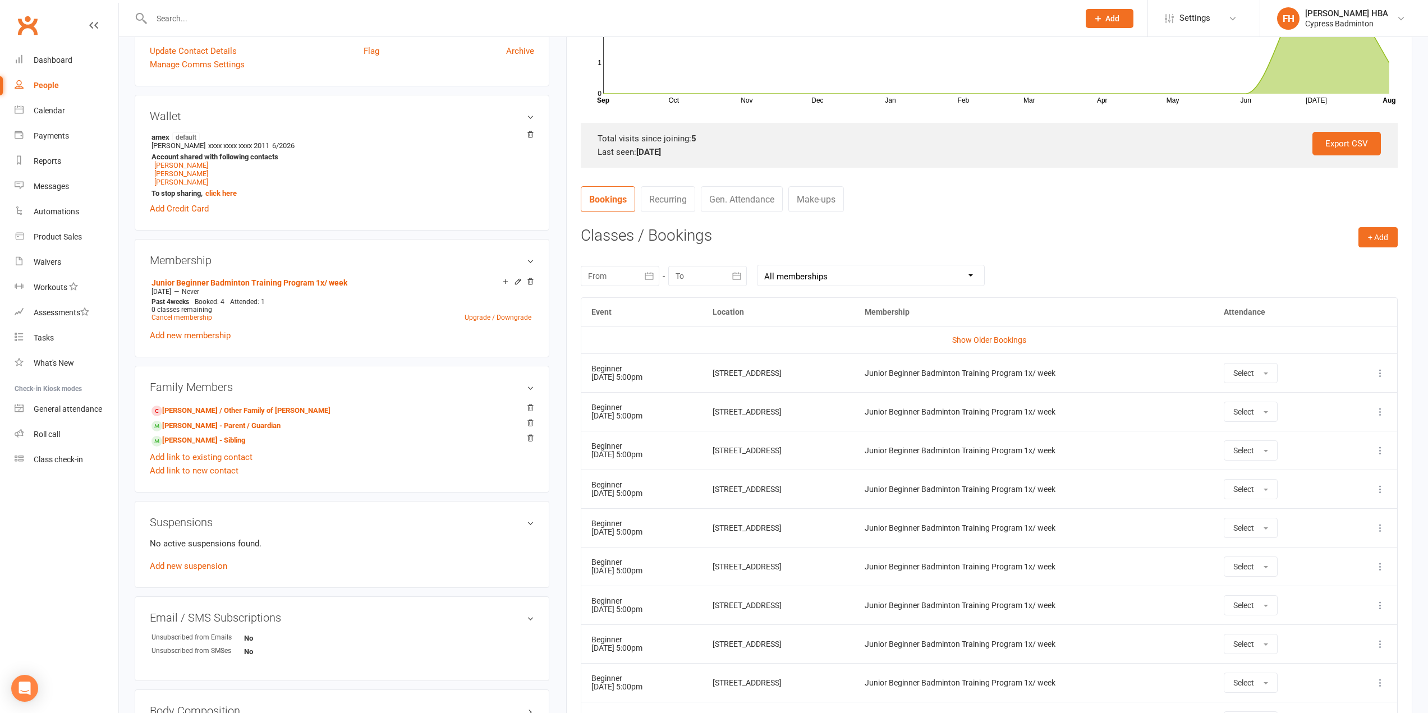
click at [621, 282] on div at bounding box center [620, 276] width 79 height 20
click at [591, 299] on button "button" at bounding box center [599, 303] width 24 height 20
click at [681, 343] on button "01" at bounding box center [676, 346] width 24 height 20
type input "[DATE]"
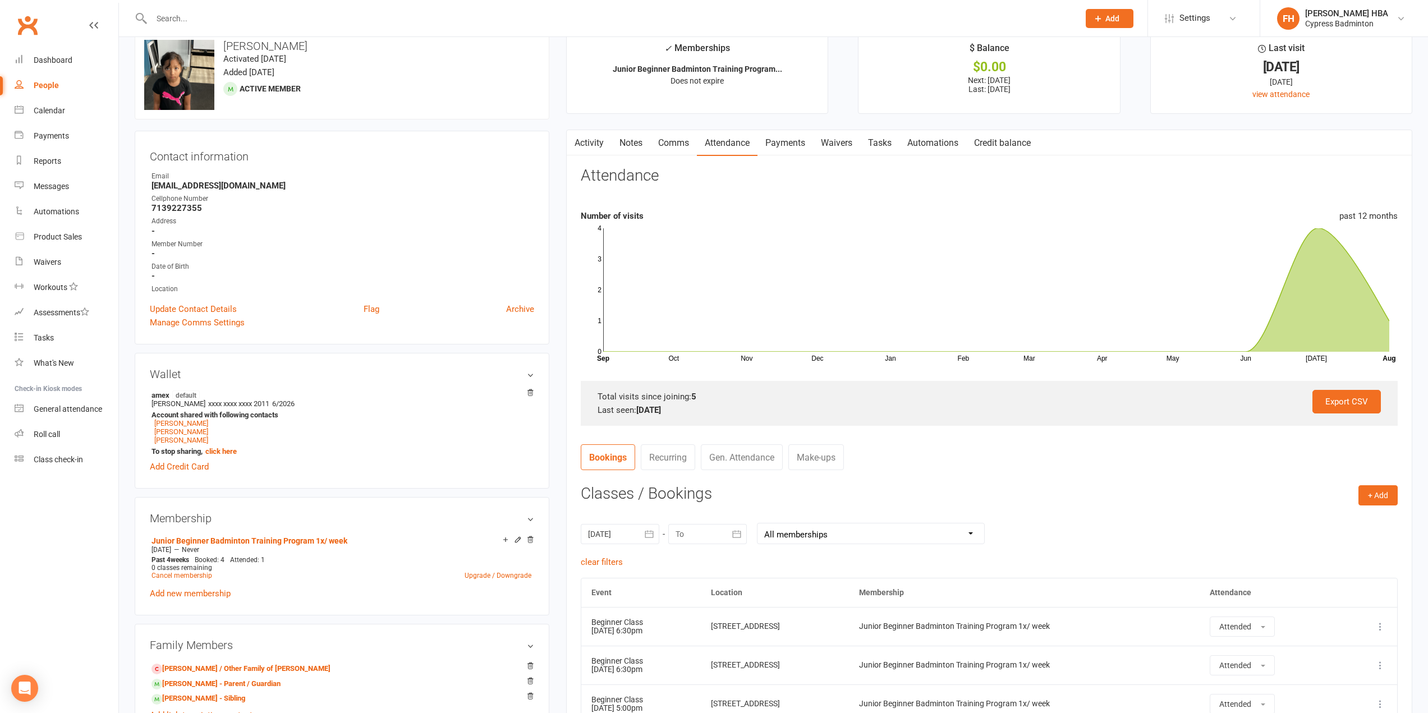
scroll to position [0, 0]
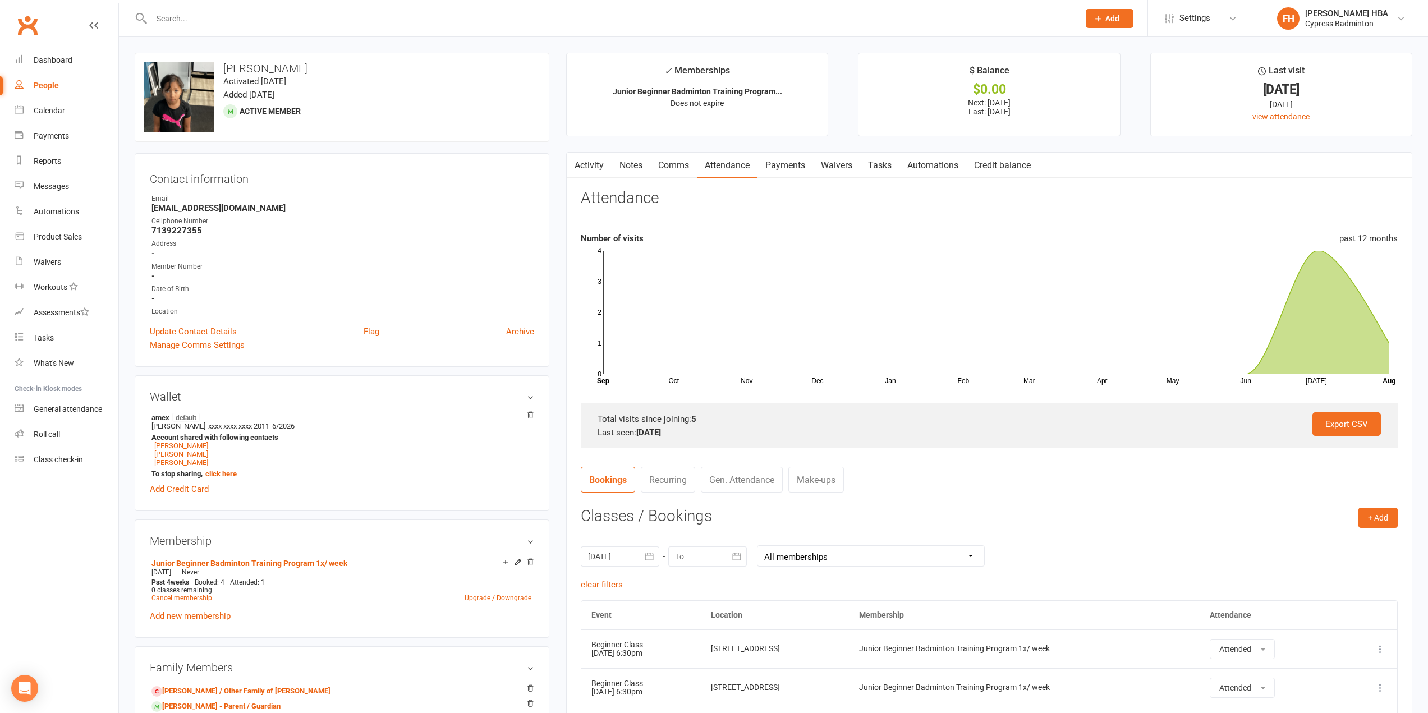
drag, startPoint x: 800, startPoint y: 167, endPoint x: 799, endPoint y: 173, distance: 5.7
click at [799, 173] on link "Payments" at bounding box center [786, 166] width 56 height 26
